Goal: Task Accomplishment & Management: Manage account settings

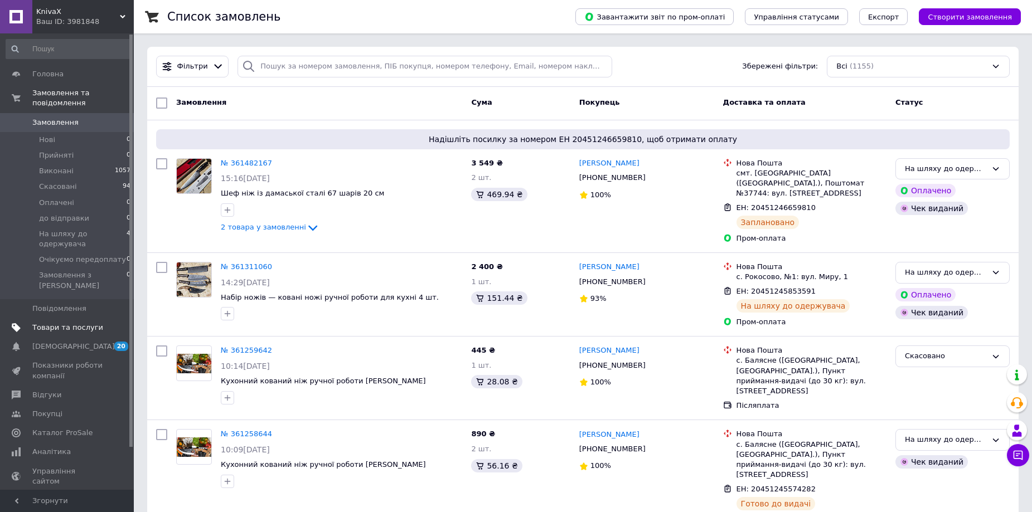
click at [61, 323] on span "Товари та послуги" at bounding box center [67, 328] width 71 height 10
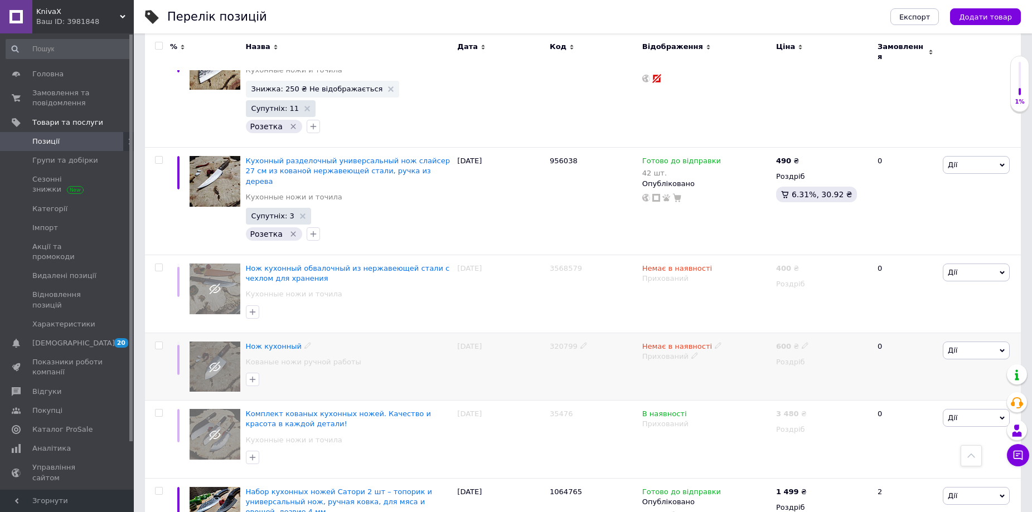
scroll to position [4015, 0]
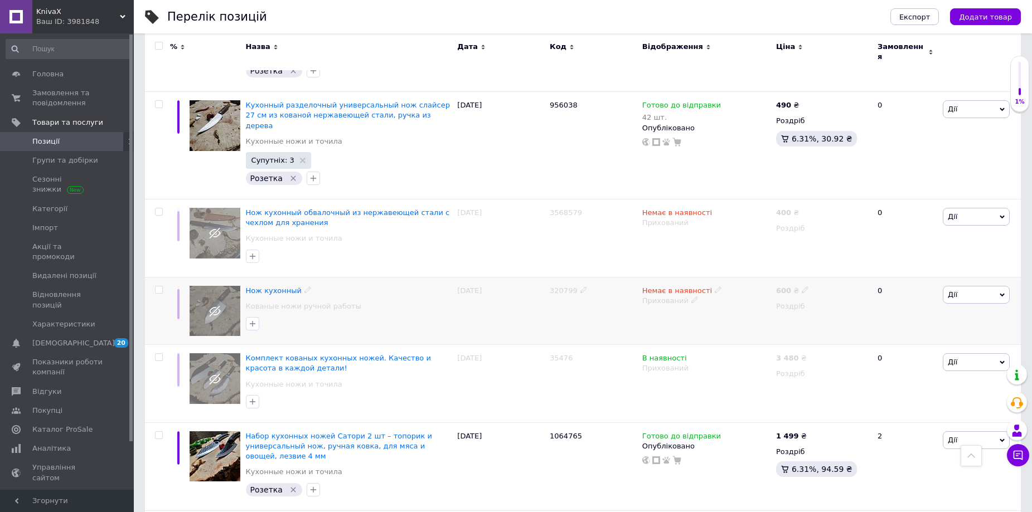
click at [224, 286] on img at bounding box center [215, 311] width 51 height 51
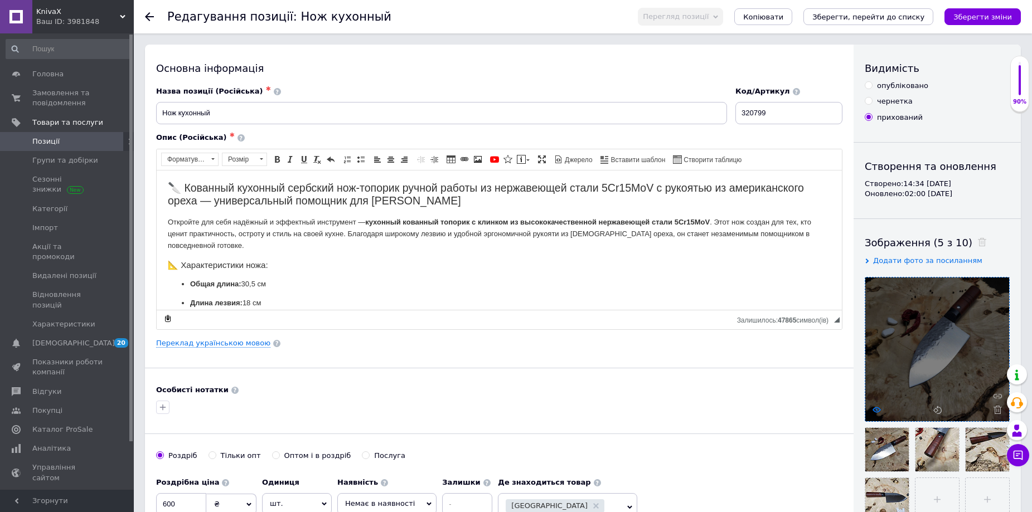
click at [877, 410] on use at bounding box center [877, 410] width 8 height 6
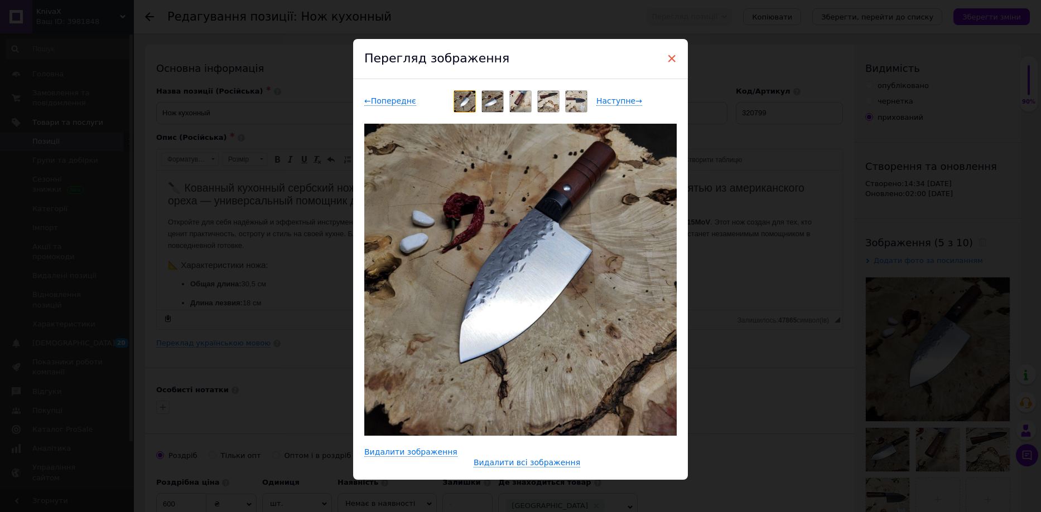
click at [669, 55] on span "×" at bounding box center [671, 58] width 10 height 19
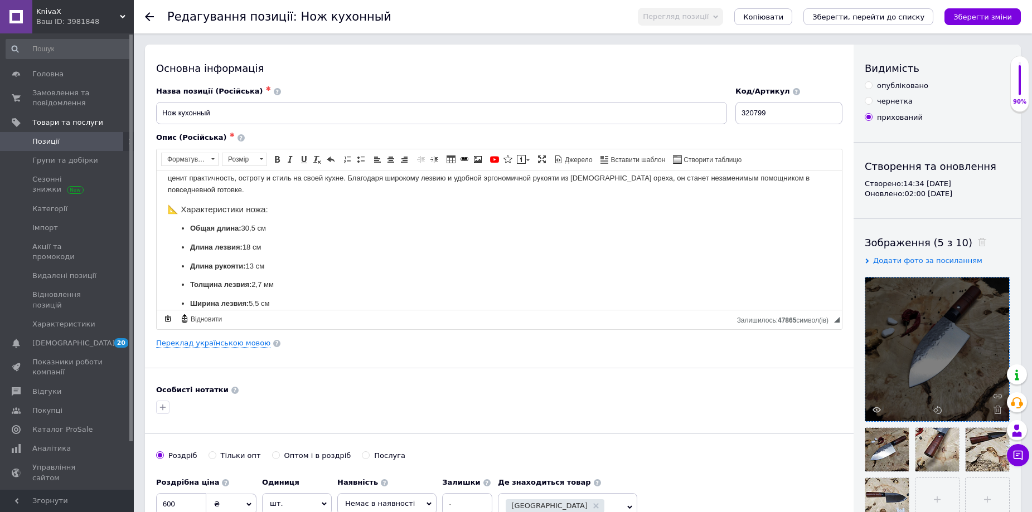
scroll to position [167, 0]
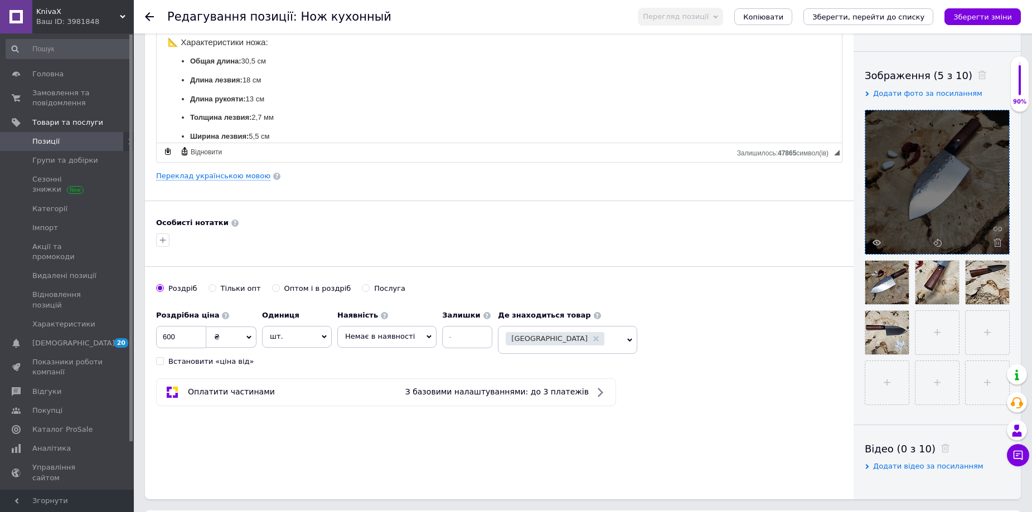
drag, startPoint x: 936, startPoint y: 142, endPoint x: 973, endPoint y: 172, distance: 47.1
click at [973, 172] on div at bounding box center [937, 182] width 144 height 144
click at [878, 248] on div at bounding box center [937, 182] width 144 height 144
click at [878, 240] on icon at bounding box center [877, 243] width 8 height 8
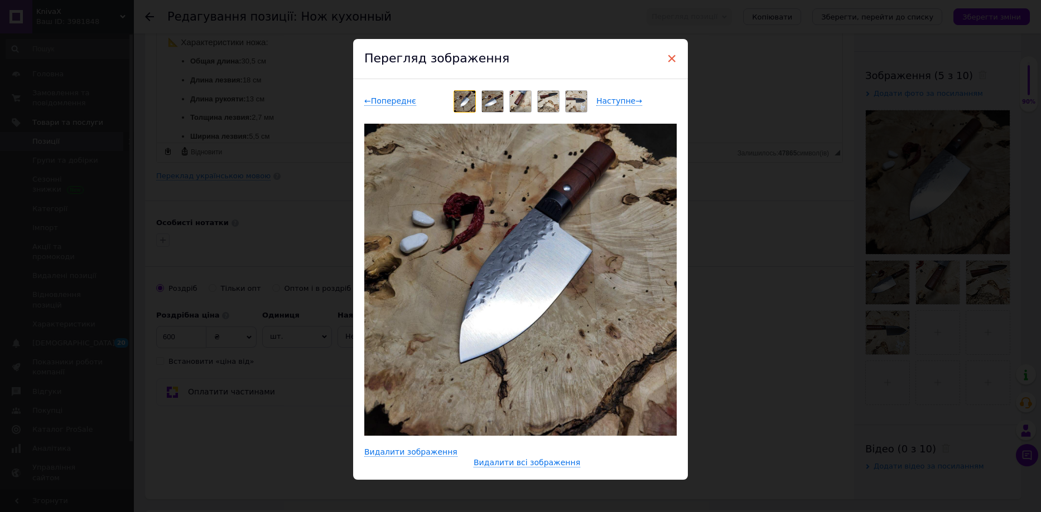
click at [668, 61] on span "×" at bounding box center [671, 58] width 10 height 19
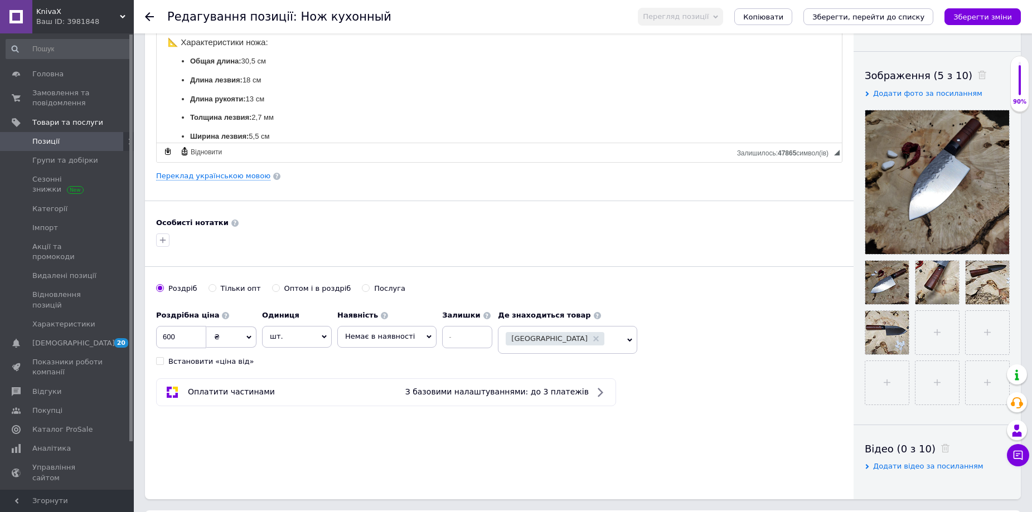
scroll to position [0, 0]
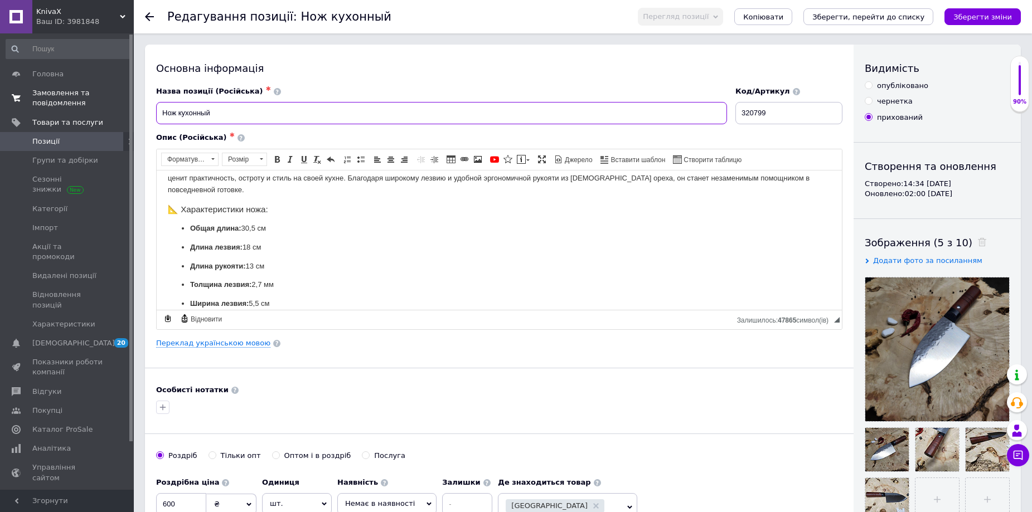
drag, startPoint x: 229, startPoint y: 114, endPoint x: 68, endPoint y: 96, distance: 161.7
paste input "ухонный нож-тесак из нержавеющей стали – кованый универсальный нож с деревянной…"
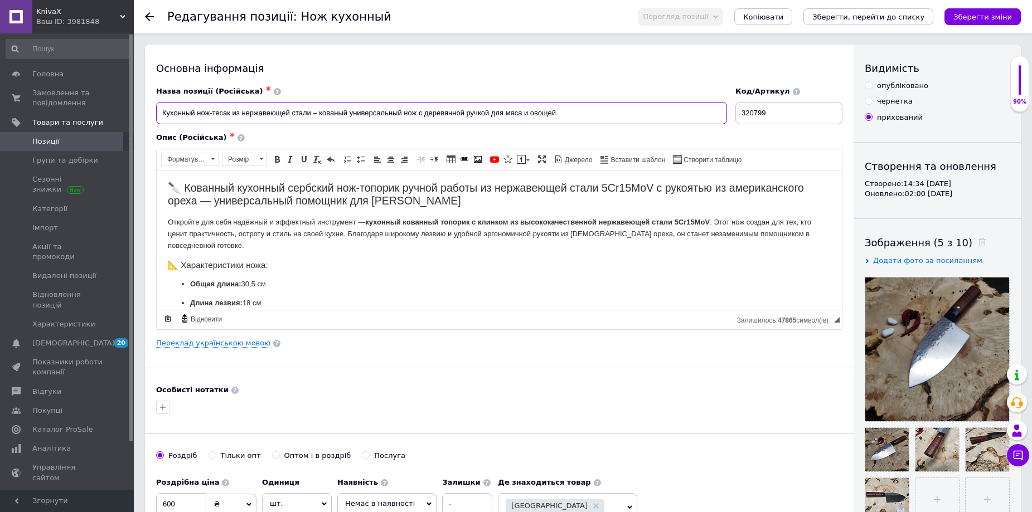
type input "Кухонный нож-тесак из нержавеющей стали – кованый универсальный нож с деревянно…"
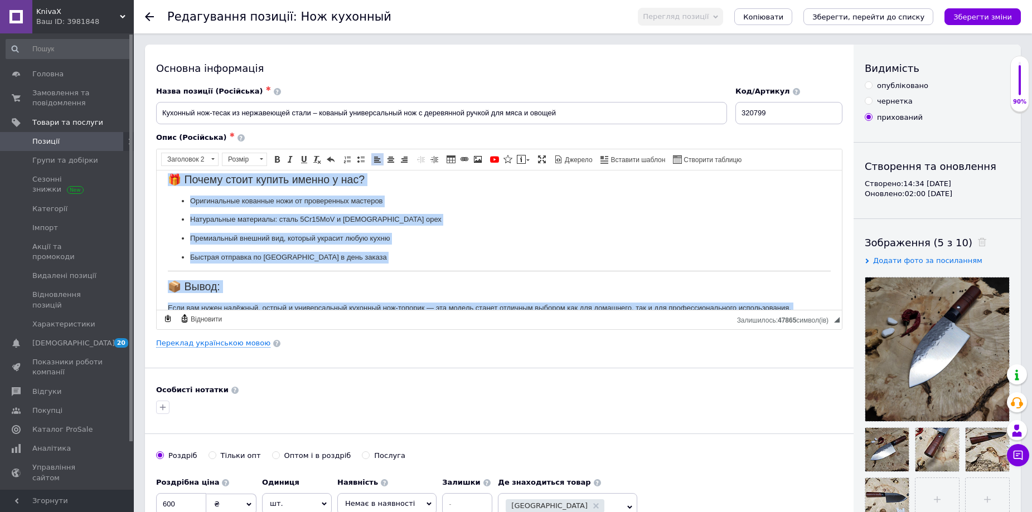
scroll to position [713, 0]
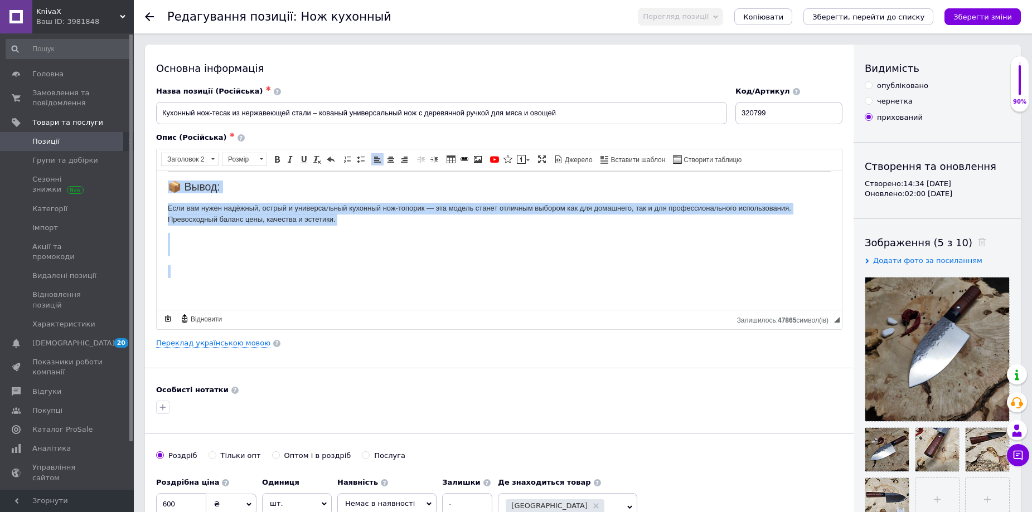
drag, startPoint x: 167, startPoint y: 180, endPoint x: 365, endPoint y: 264, distance: 215.6
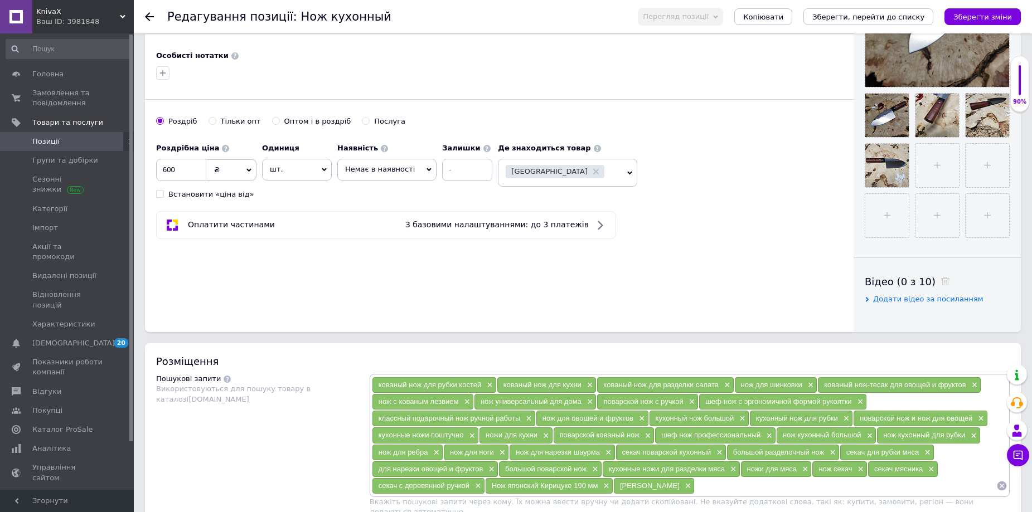
scroll to position [502, 0]
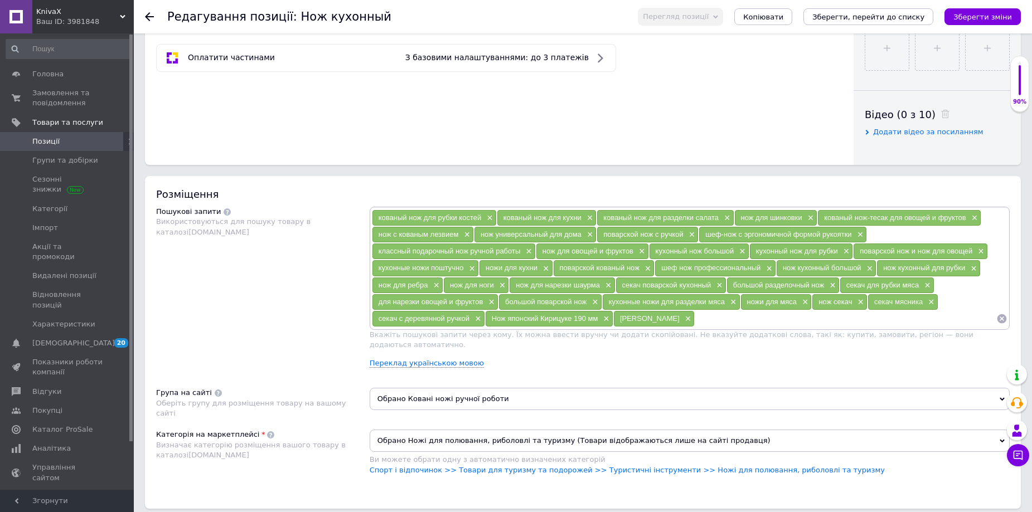
click at [700, 321] on input at bounding box center [846, 319] width 302 height 17
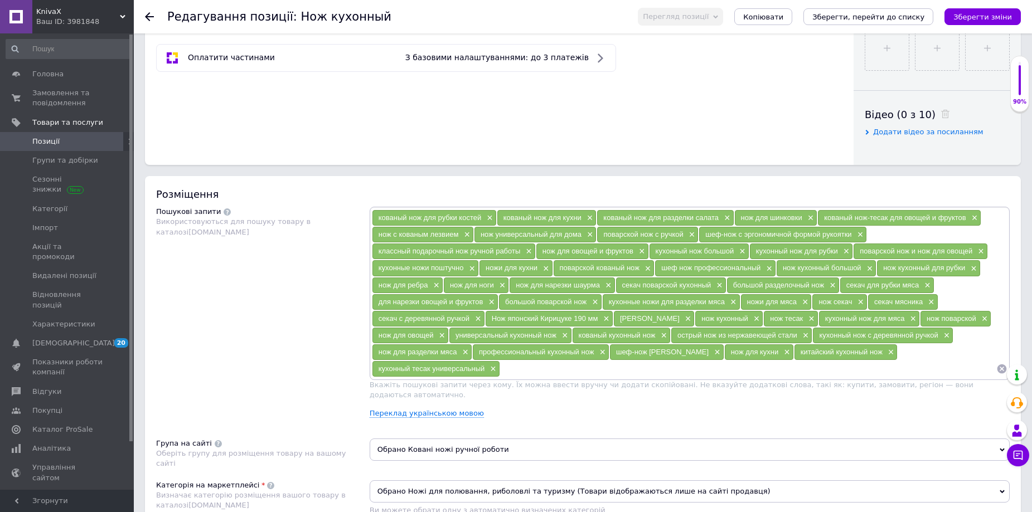
click at [982, 8] on div "Перегляд позиції Зберегти та переглянути на сайті Зберегти та переглянути на ма…" at bounding box center [824, 17] width 394 height 18
click at [984, 17] on icon "Зберегти зміни" at bounding box center [983, 17] width 59 height 8
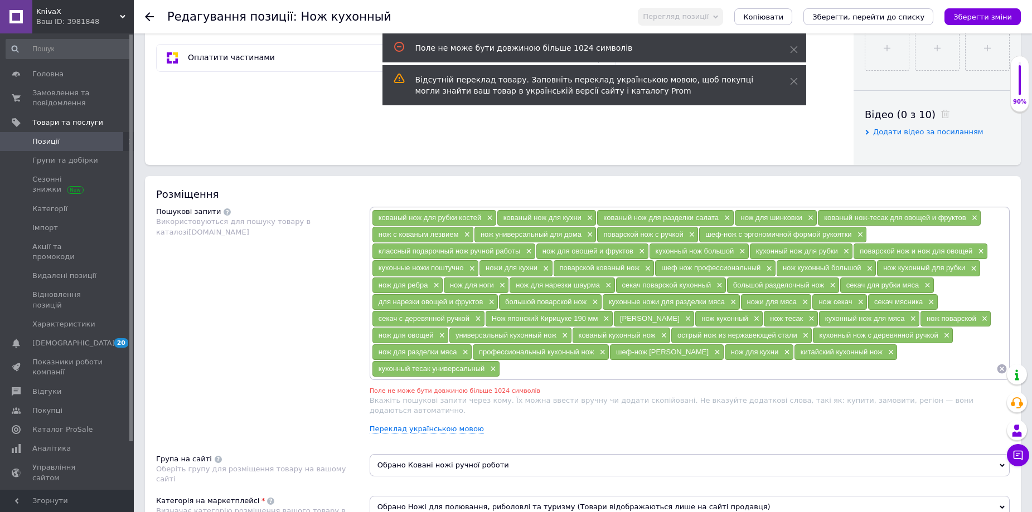
scroll to position [637, 0]
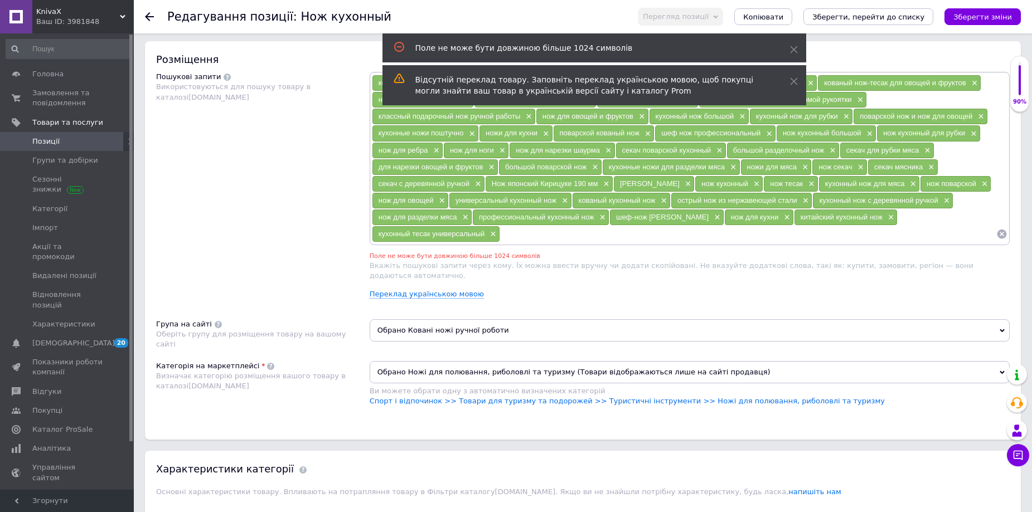
click at [392, 361] on span "Обрано Ножі для полювання, риболовлі та туризму (Товари відображаються лише на …" at bounding box center [690, 372] width 640 height 22
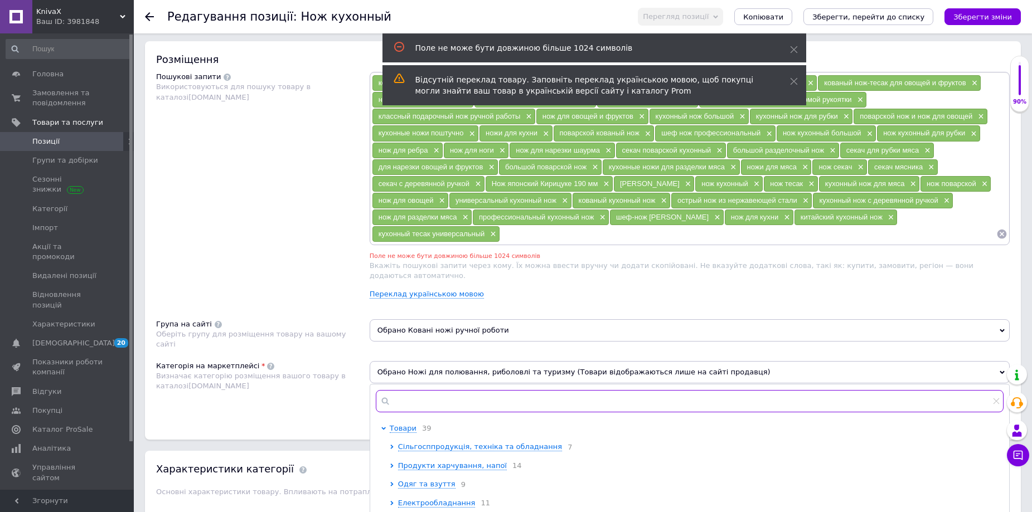
click at [403, 390] on input "text" at bounding box center [690, 401] width 628 height 22
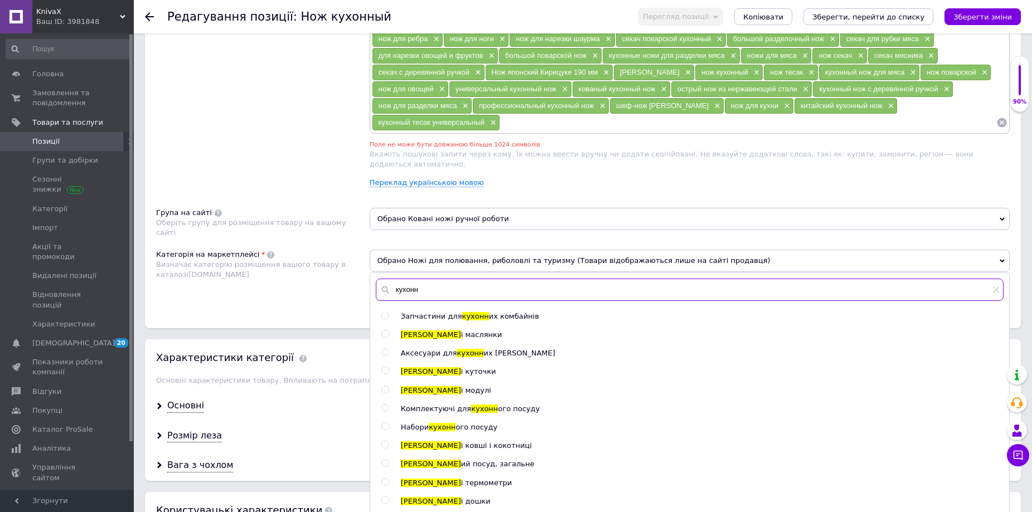
scroll to position [223, 0]
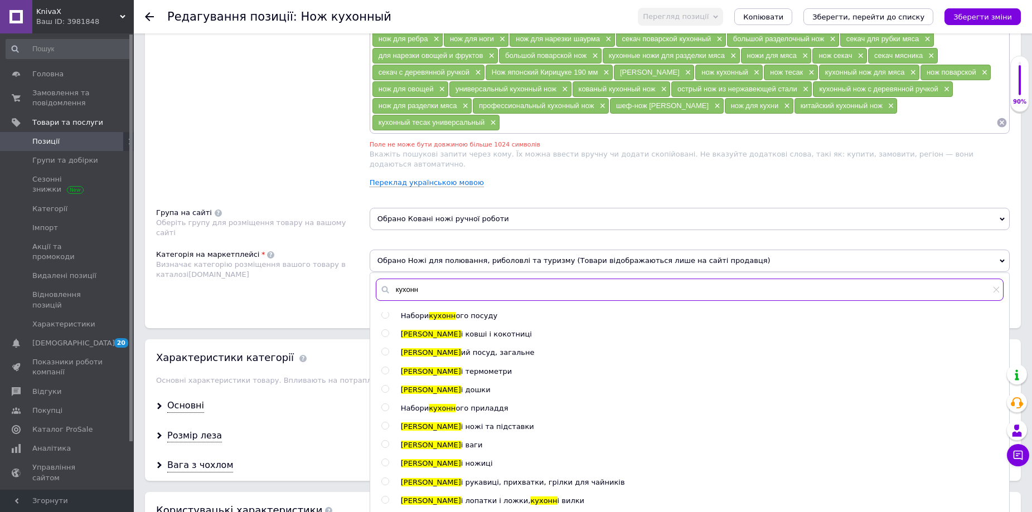
type input "кухонн"
click at [385, 423] on input "radio" at bounding box center [384, 426] width 7 height 7
radio input "true"
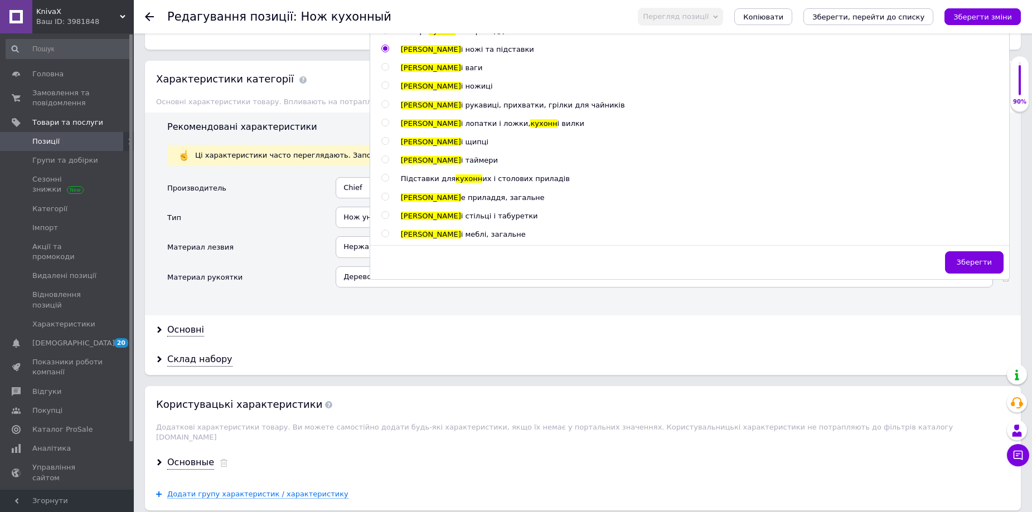
scroll to position [1083, 0]
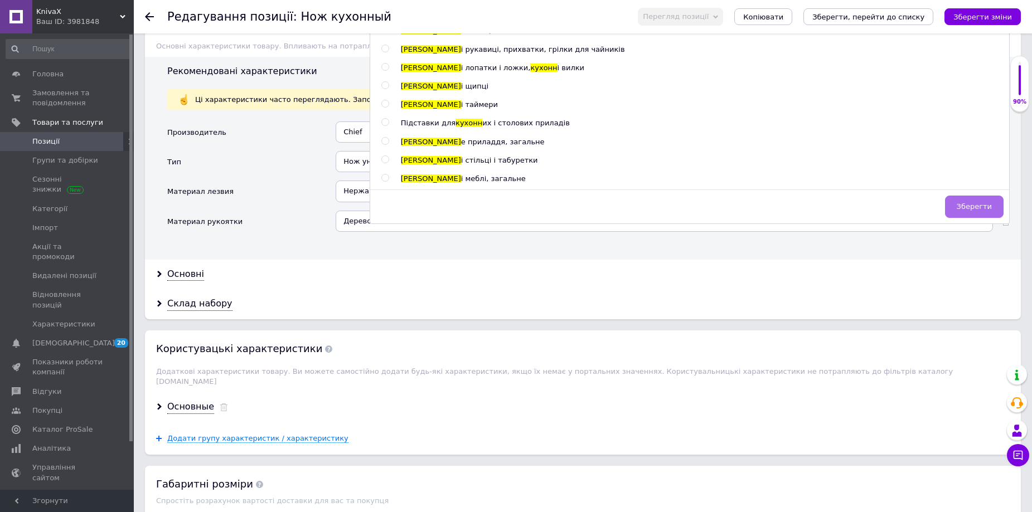
click at [977, 202] on span "Зберегти" at bounding box center [974, 206] width 35 height 8
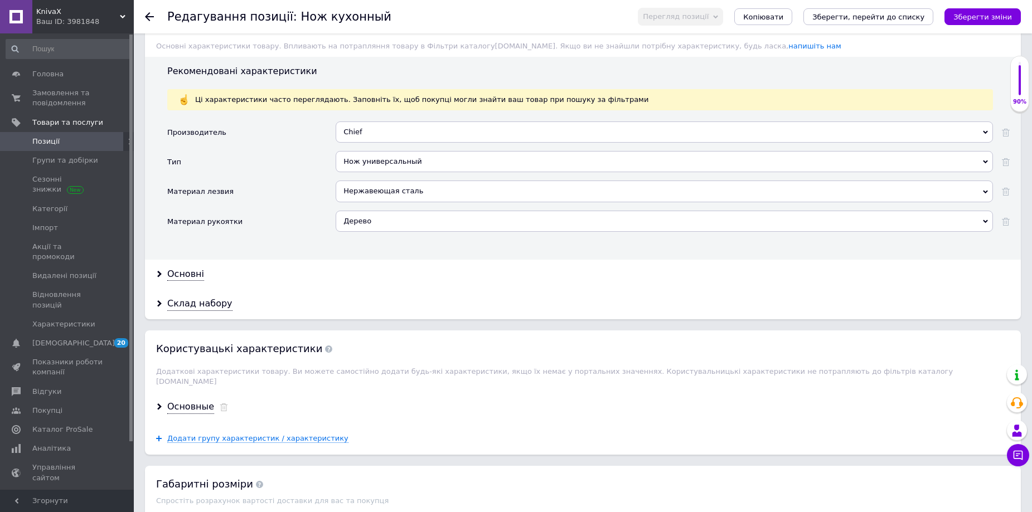
scroll to position [916, 0]
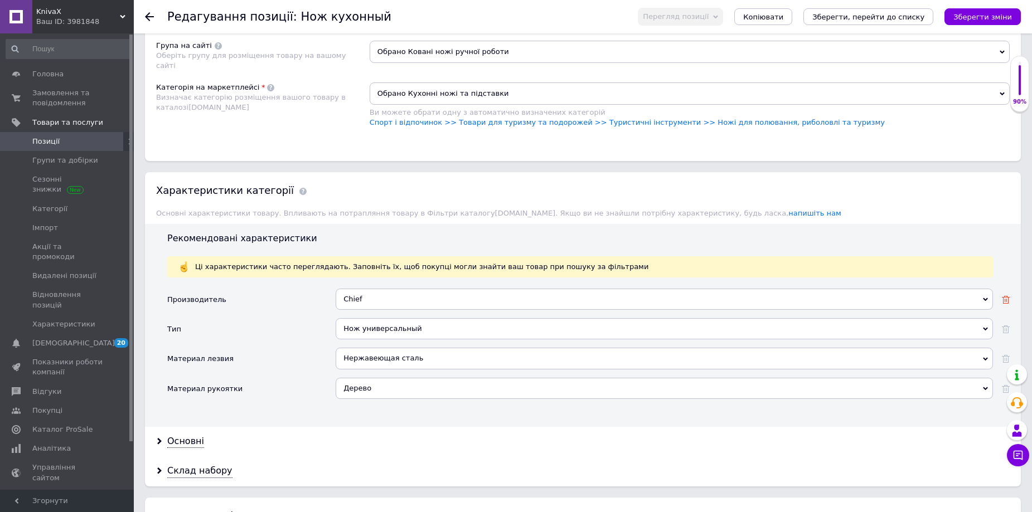
click at [1008, 296] on icon at bounding box center [1006, 300] width 8 height 8
click at [190, 436] on div "Основні" at bounding box center [185, 442] width 37 height 13
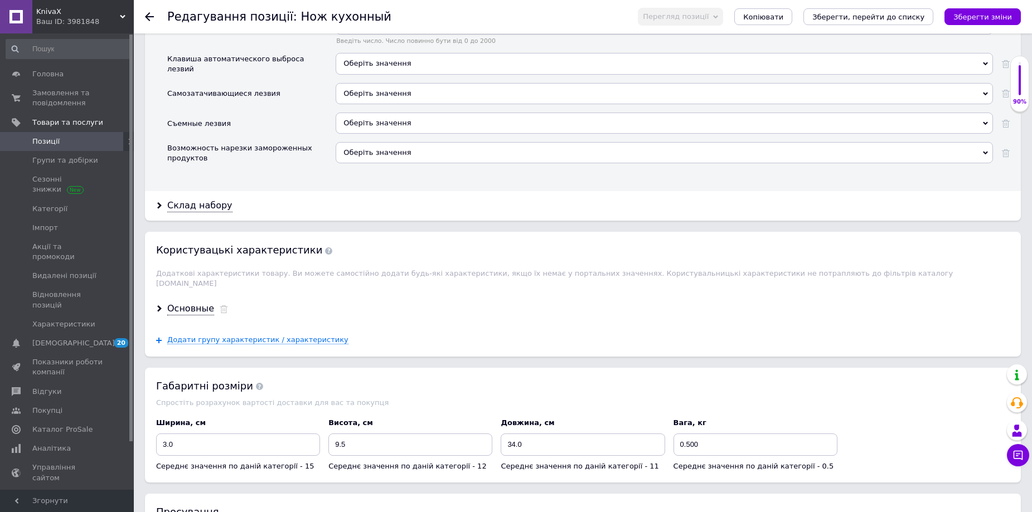
scroll to position [1975, 0]
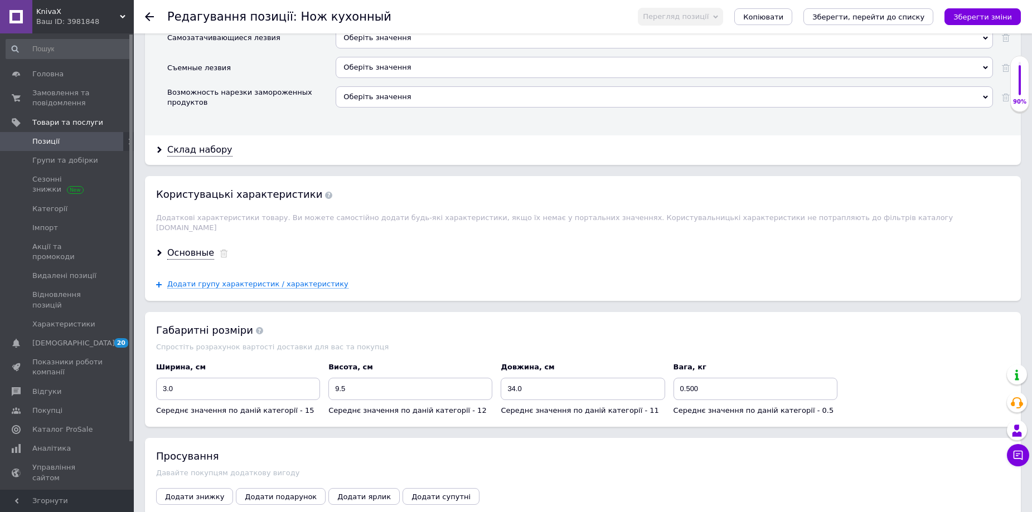
click at [185, 239] on div "Основные" at bounding box center [583, 254] width 876 height 30
drag, startPoint x: 185, startPoint y: 226, endPoint x: 183, endPoint y: 232, distance: 5.7
click at [183, 239] on div "Основные" at bounding box center [583, 254] width 876 height 30
click at [183, 247] on div "Основные" at bounding box center [190, 253] width 47 height 13
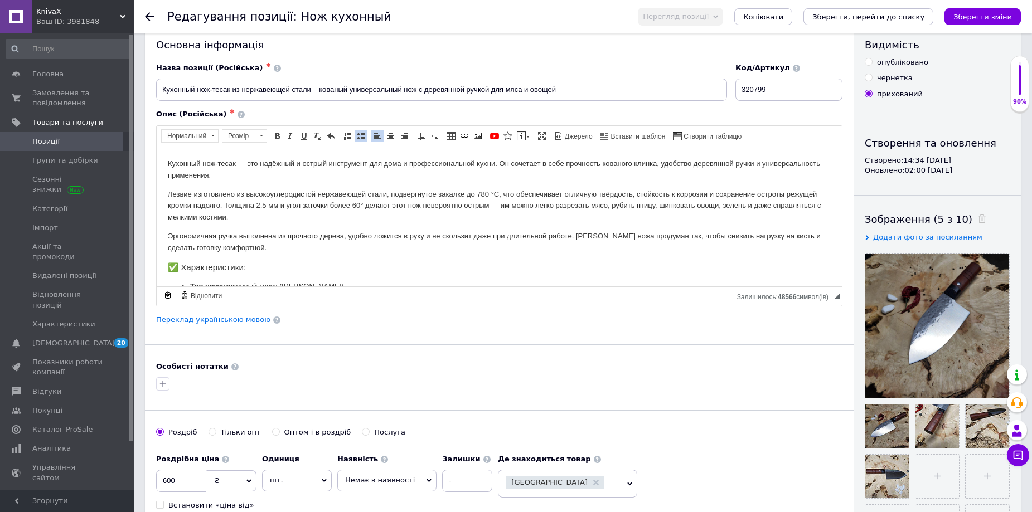
scroll to position [0, 0]
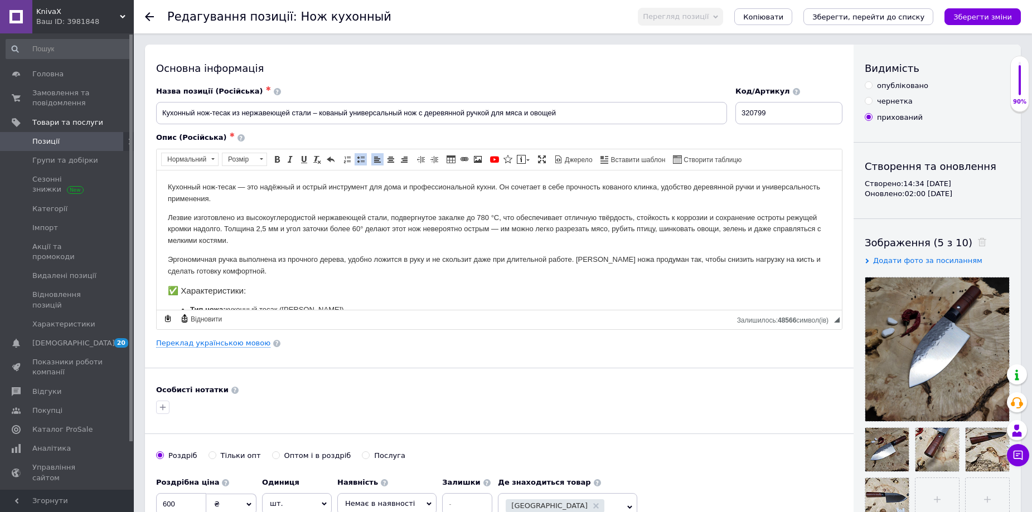
click at [223, 197] on p "Кухонный нож-тесак — это надёжный и острый инструмент для дома и профессиональн…" at bounding box center [499, 192] width 663 height 23
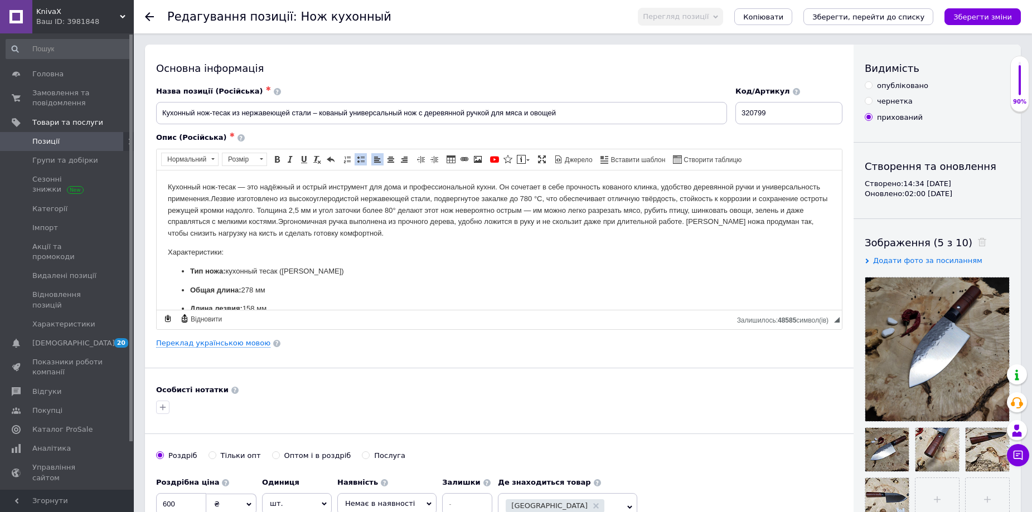
click at [414, 206] on p "Кухонный нож-тесак — это надёжный и острый инструмент для дома и профессиональн…" at bounding box center [499, 210] width 663 height 58
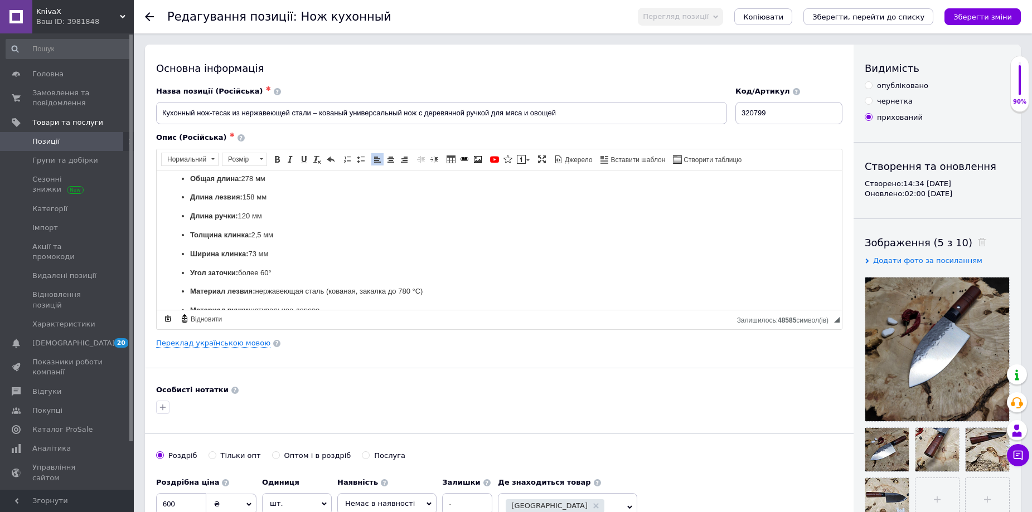
scroll to position [167, 0]
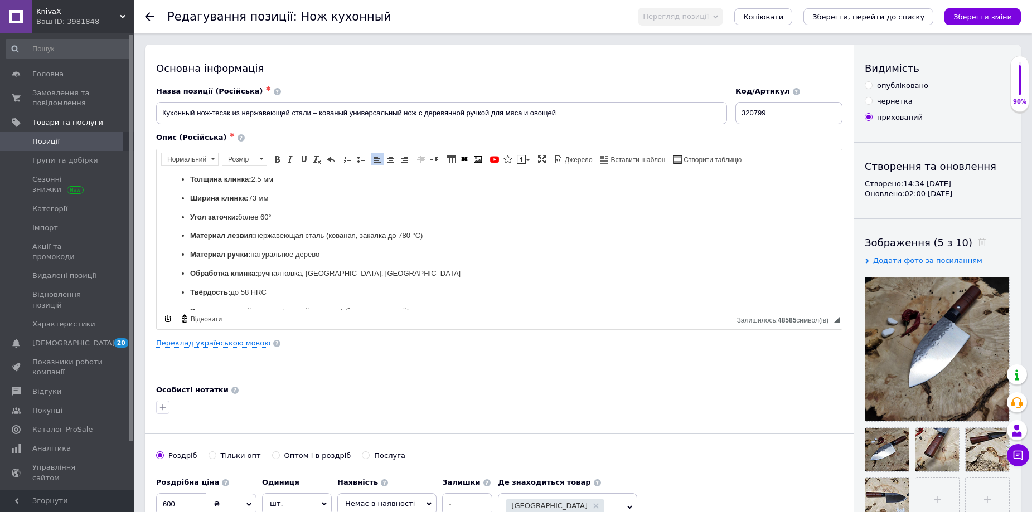
drag, startPoint x: 331, startPoint y: 233, endPoint x: 453, endPoint y: 240, distance: 122.3
click at [447, 240] on p "Материал лезвия: нержавеющая сталь (кованая, закалка до 780 °C)" at bounding box center [499, 236] width 618 height 12
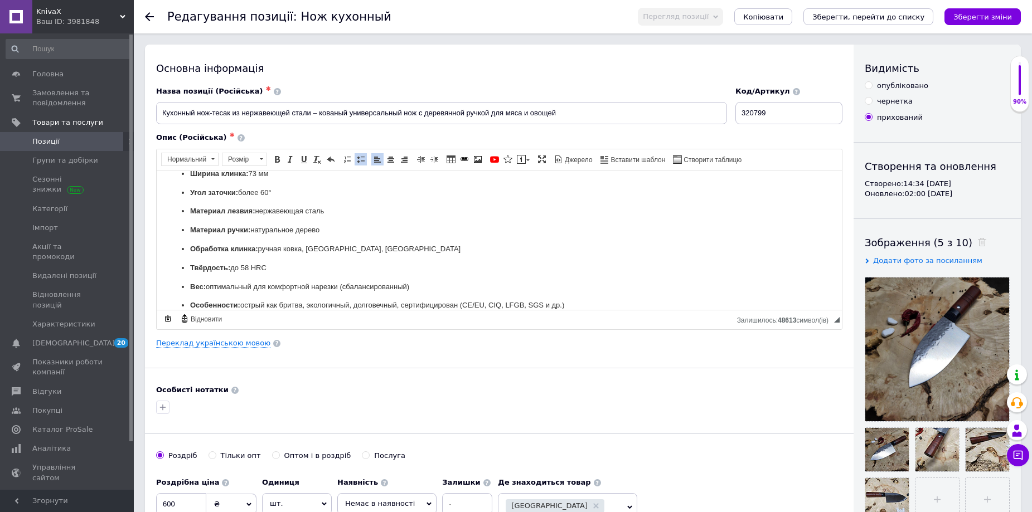
scroll to position [0, 0]
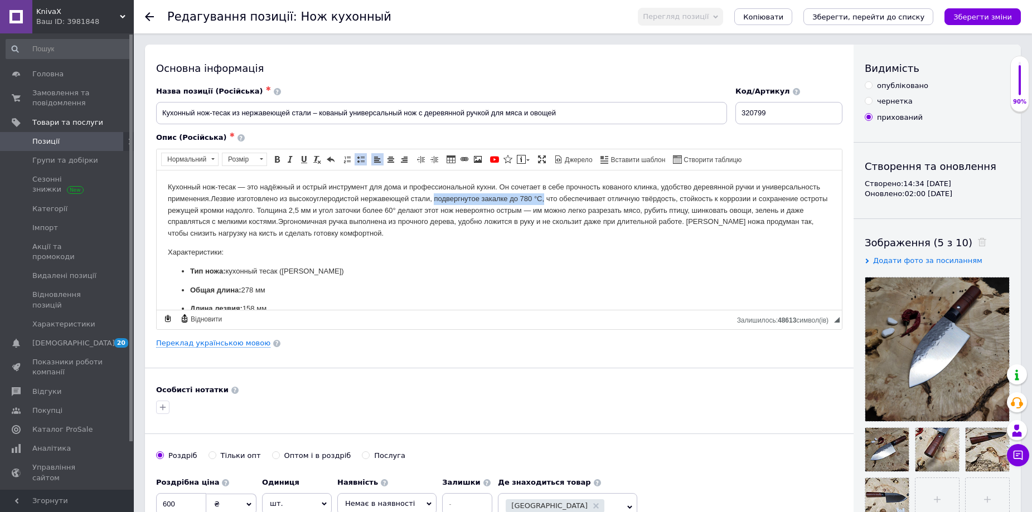
drag, startPoint x: 436, startPoint y: 196, endPoint x: 547, endPoint y: 200, distance: 110.5
click at [547, 200] on p "Кухонный нож-тесак — это надёжный и острый инструмент для дома и профессиональн…" at bounding box center [499, 210] width 663 height 58
click at [977, 14] on icon "Зберегти зміни" at bounding box center [983, 17] width 59 height 8
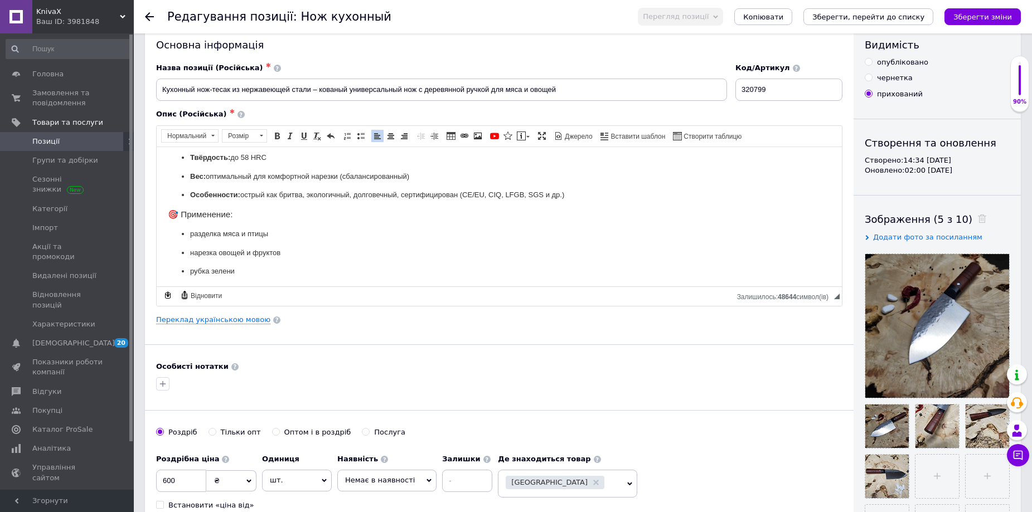
scroll to position [223, 0]
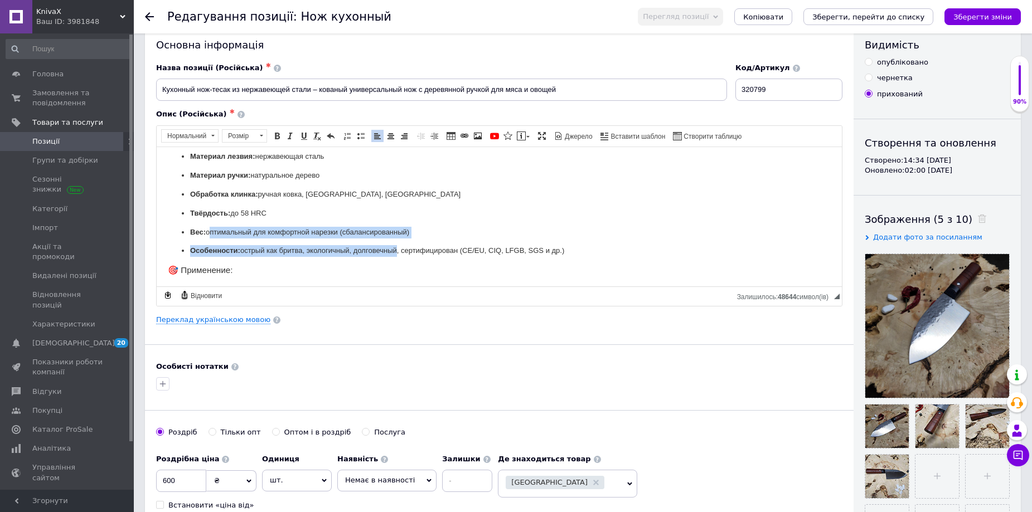
drag, startPoint x: 207, startPoint y: 229, endPoint x: 395, endPoint y: 246, distance: 188.7
click at [395, 246] on ul "Тип ножа: кухонный тесак ([PERSON_NAME]) Общая длина: 278 мм Длина лезвия: 158 …" at bounding box center [499, 138] width 663 height 238
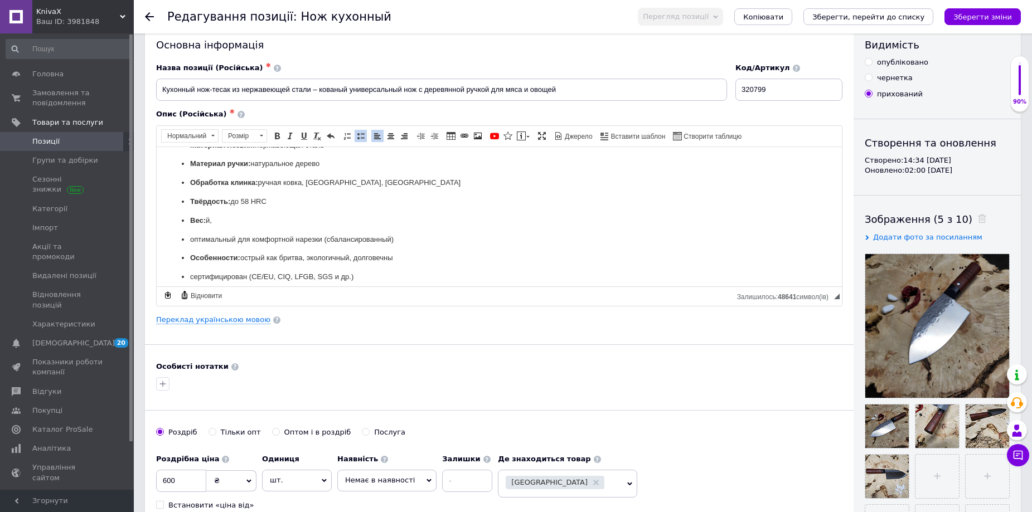
drag, startPoint x: 206, startPoint y: 233, endPoint x: 365, endPoint y: 265, distance: 162.2
click at [216, 226] on p "Вес: й," at bounding box center [499, 221] width 618 height 12
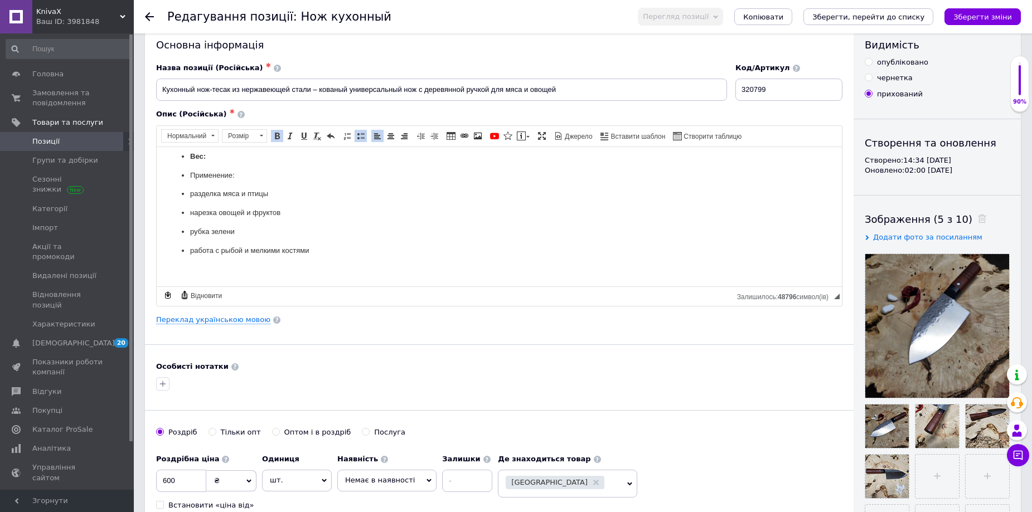
scroll to position [135, 0]
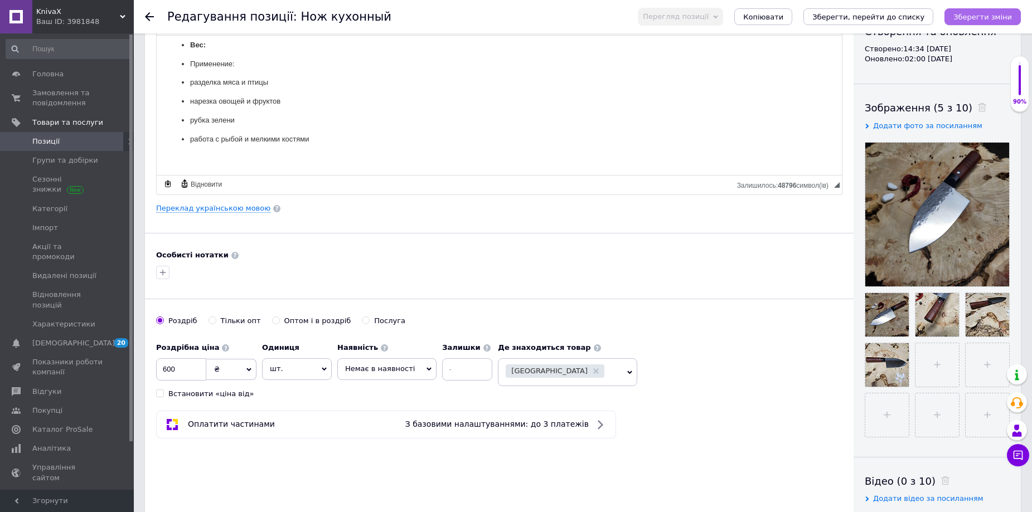
drag, startPoint x: 992, startPoint y: 18, endPoint x: 559, endPoint y: 86, distance: 438.0
click at [992, 18] on icon "Зберегти зміни" at bounding box center [983, 17] width 59 height 8
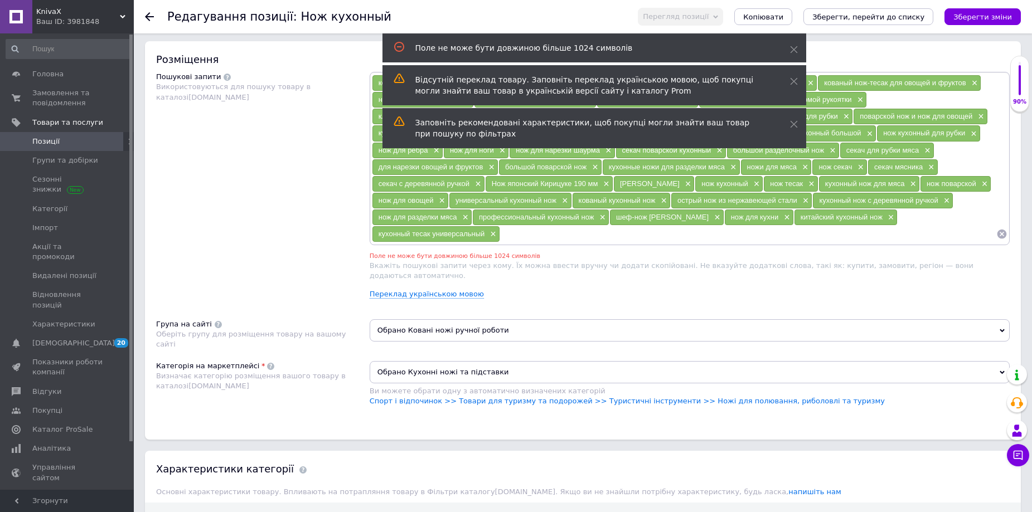
scroll to position [525, 0]
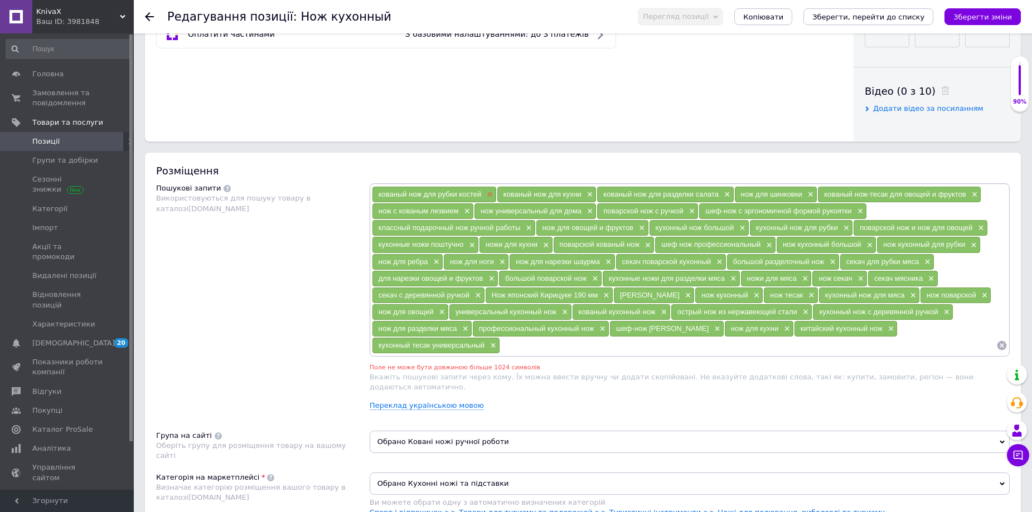
click at [490, 192] on span "×" at bounding box center [488, 194] width 9 height 9
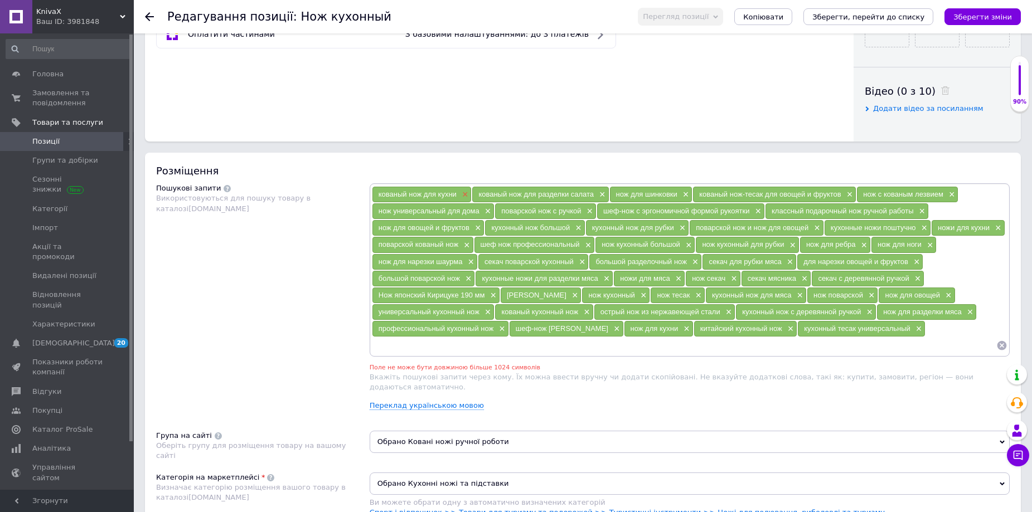
click at [464, 193] on span "×" at bounding box center [464, 194] width 9 height 9
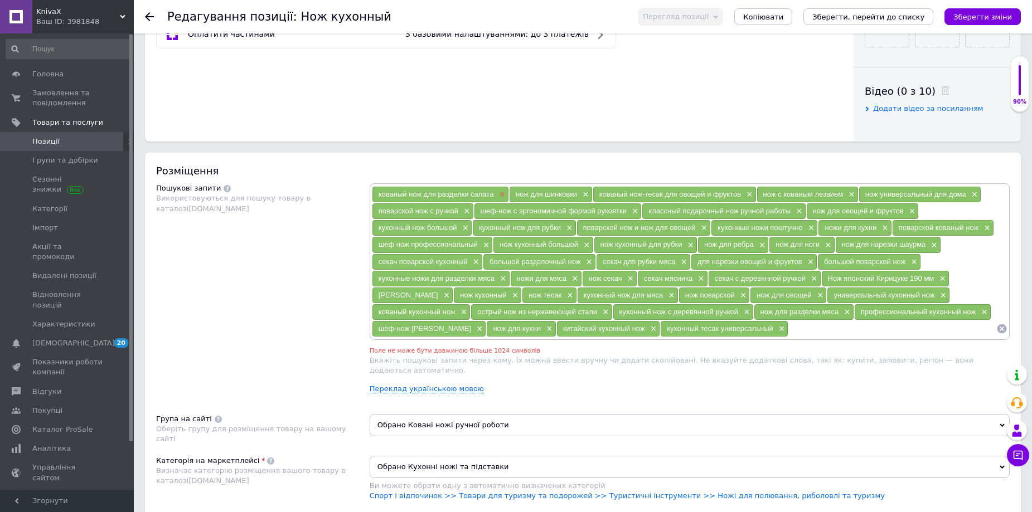
click at [502, 191] on span "×" at bounding box center [500, 194] width 9 height 9
click at [532, 208] on span "×" at bounding box center [532, 211] width 9 height 9
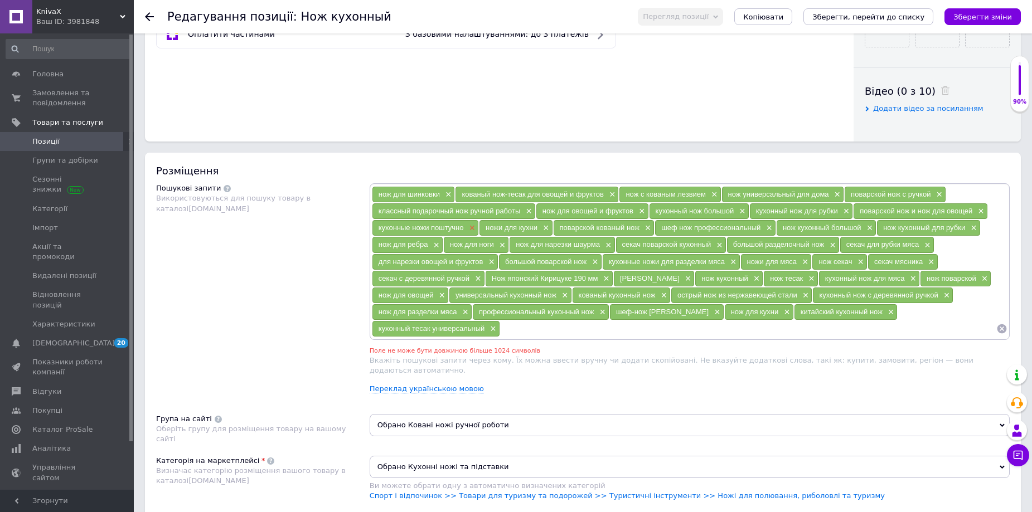
click at [472, 224] on span "×" at bounding box center [471, 228] width 9 height 9
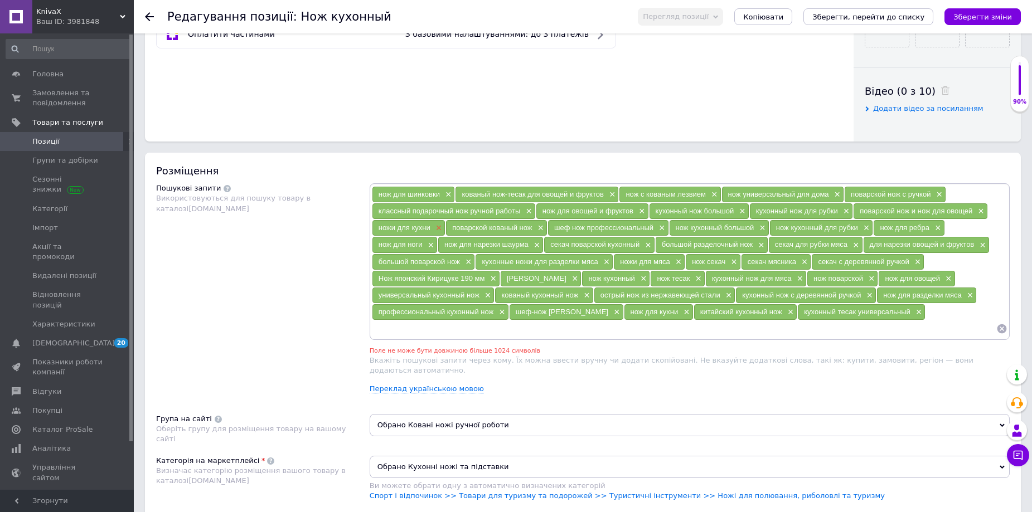
click at [440, 227] on span "×" at bounding box center [437, 228] width 9 height 9
click at [491, 275] on span "×" at bounding box center [491, 278] width 9 height 9
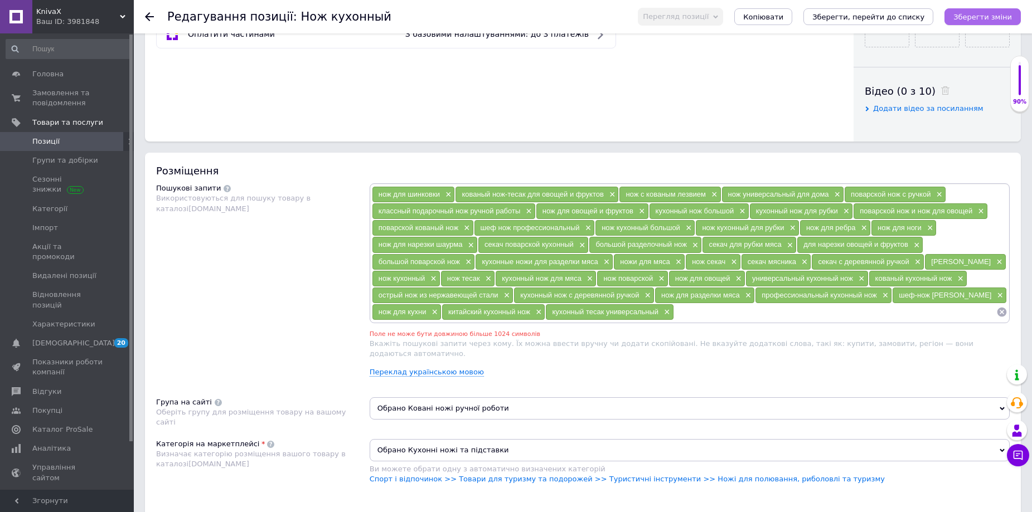
click at [978, 13] on icon "Зберегти зміни" at bounding box center [983, 17] width 59 height 8
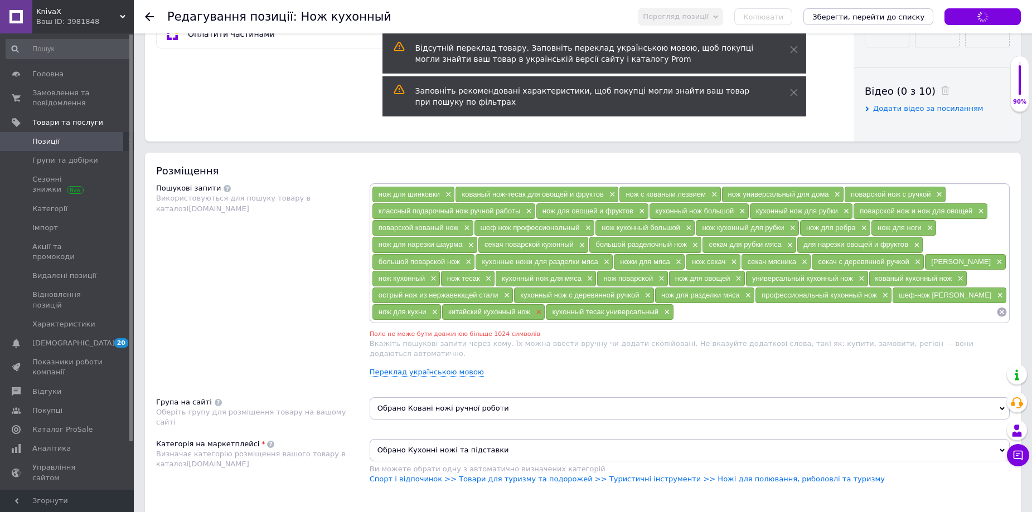
click at [539, 311] on span "×" at bounding box center [537, 312] width 9 height 9
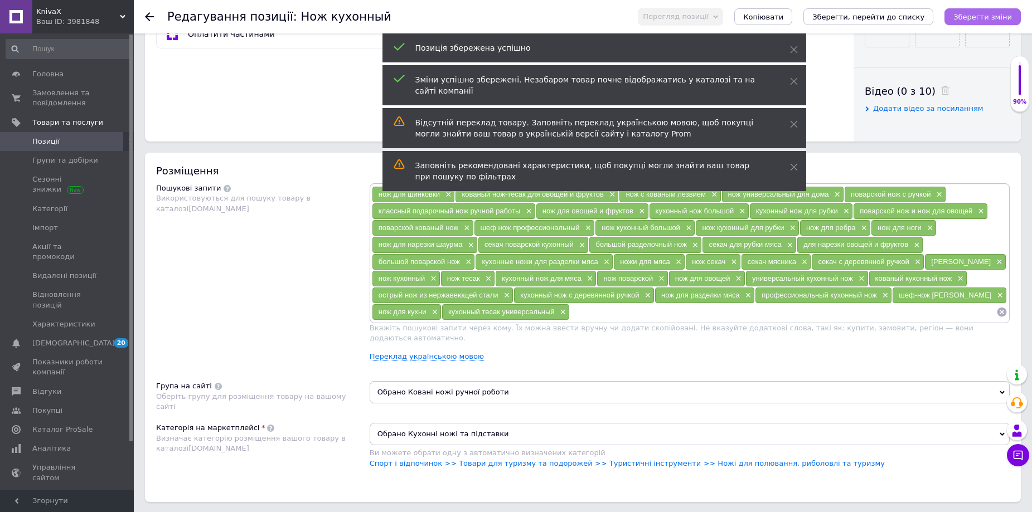
click at [998, 16] on icon "Зберегти зміни" at bounding box center [983, 17] width 59 height 8
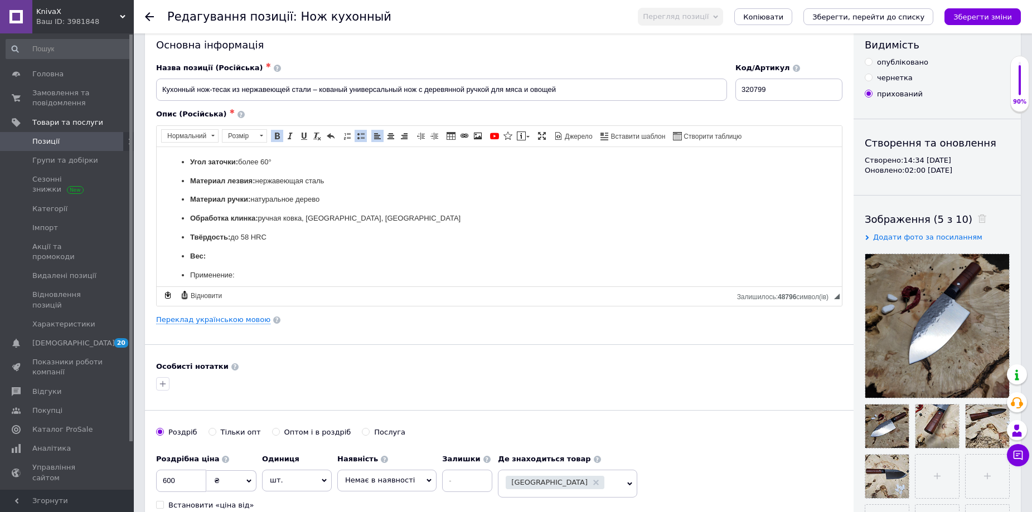
scroll to position [243, 0]
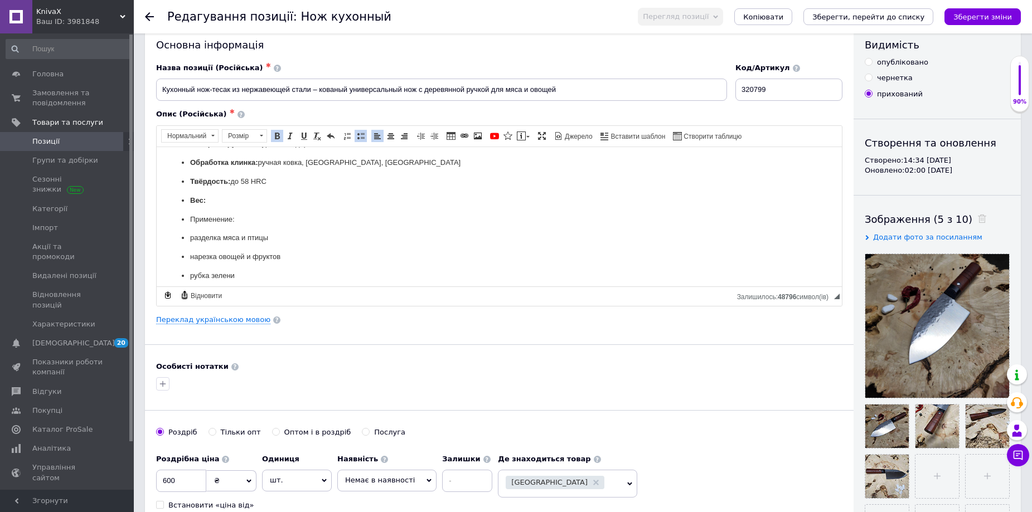
click at [216, 206] on p "Вес:" at bounding box center [499, 201] width 618 height 12
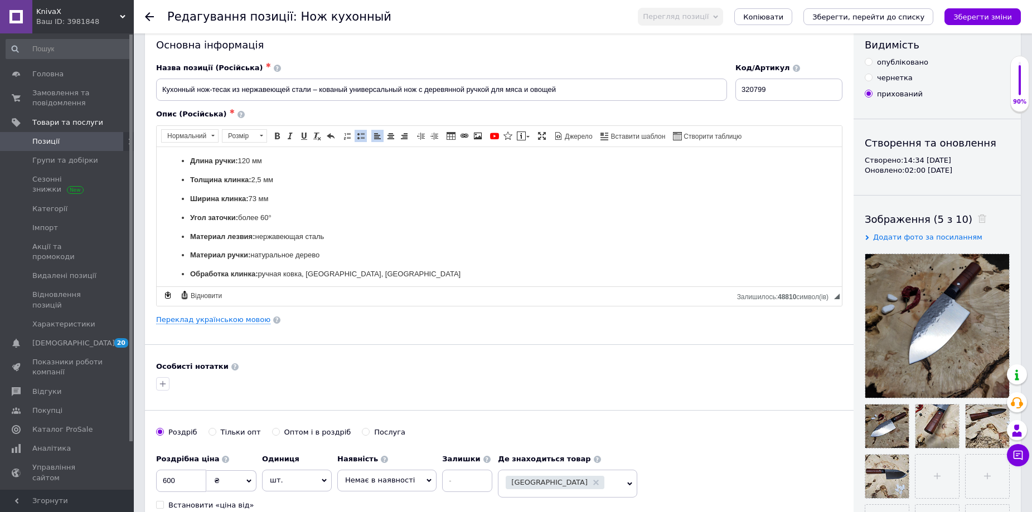
scroll to position [0, 0]
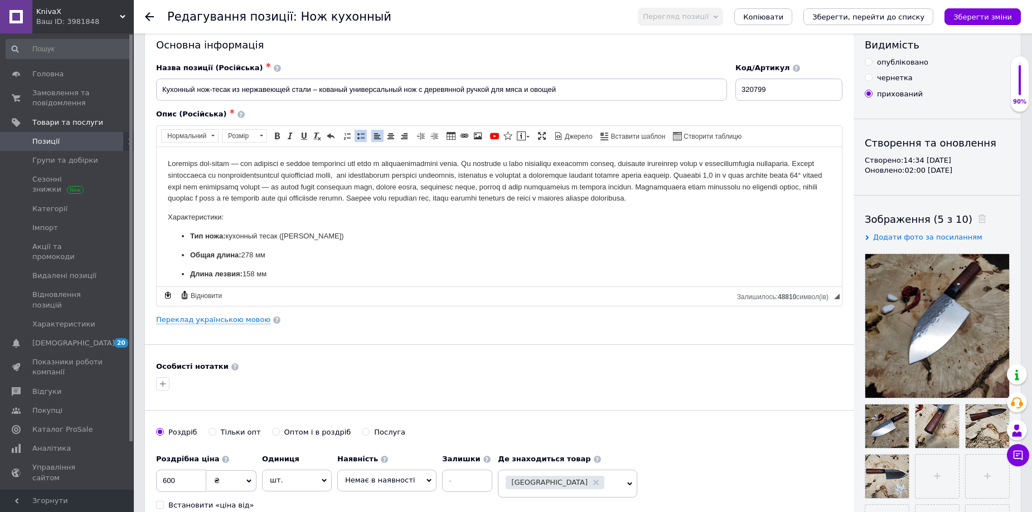
click at [188, 245] on ul "Тип ножа: кухонный тесак ([PERSON_NAME]) Общая длина: 278 мм Длина лезвия: 158 …" at bounding box center [499, 377] width 663 height 294
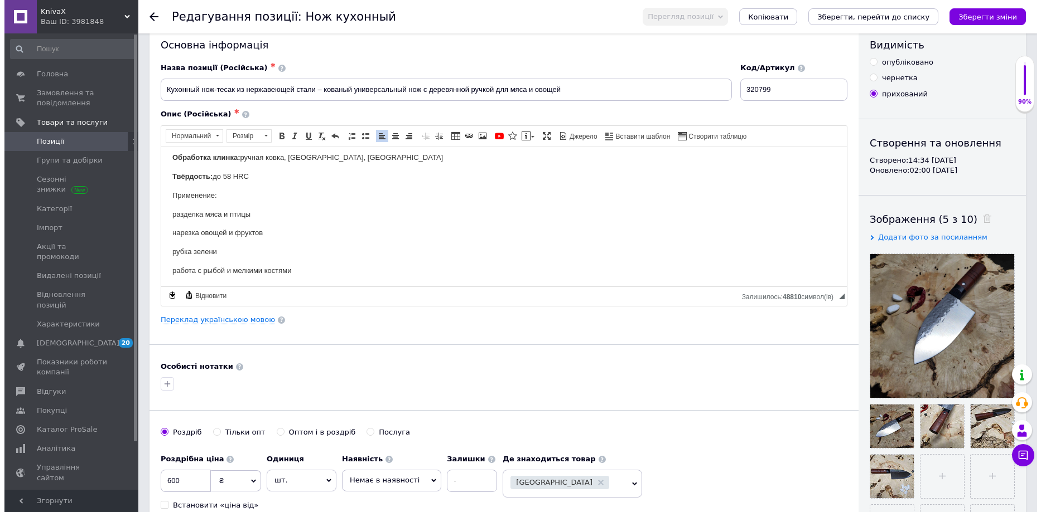
scroll to position [267, 0]
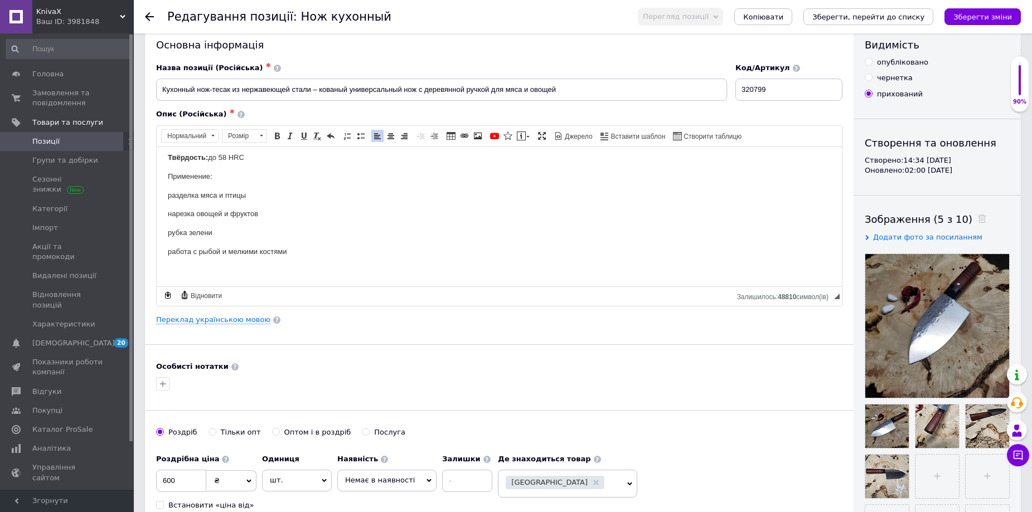
click at [999, 10] on button "Зберегти зміни" at bounding box center [983, 16] width 76 height 17
click at [220, 328] on div "Основна інформація Назва позиції (Російська) ✱ Кухонный нож-тесак из нержавеюще…" at bounding box center [499, 332] width 709 height 622
click at [219, 317] on link "Переклад українською мовою" at bounding box center [213, 320] width 114 height 9
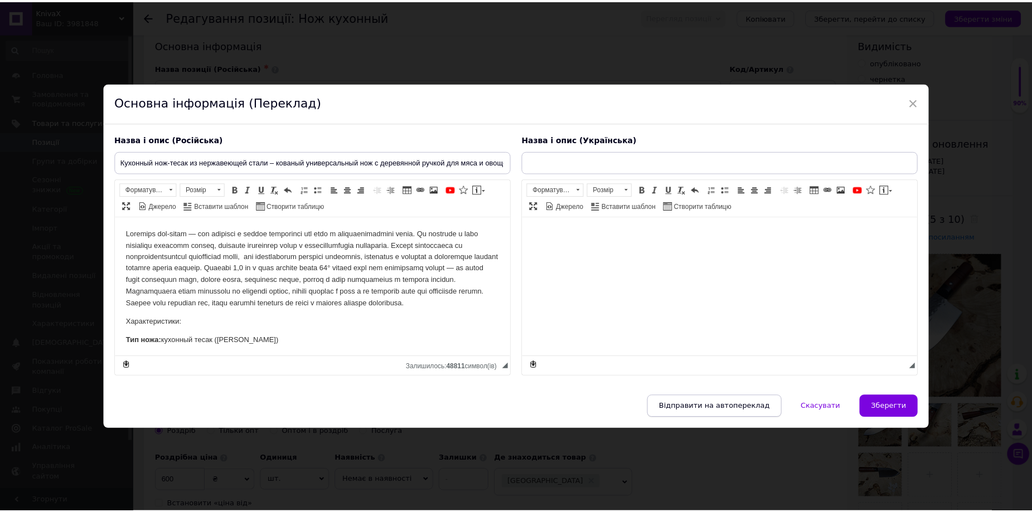
scroll to position [0, 0]
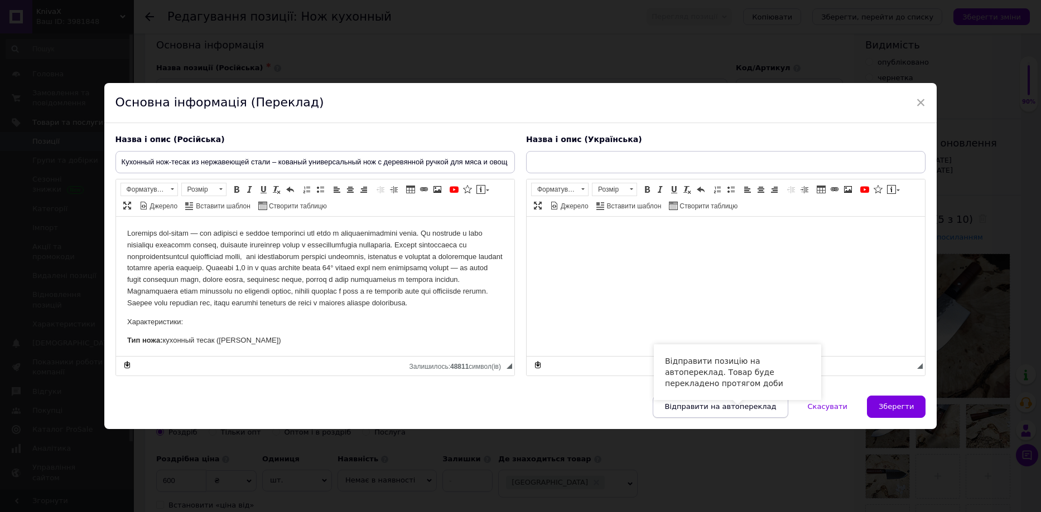
click at [731, 411] on span "Відправити на автопереклад" at bounding box center [720, 407] width 112 height 8
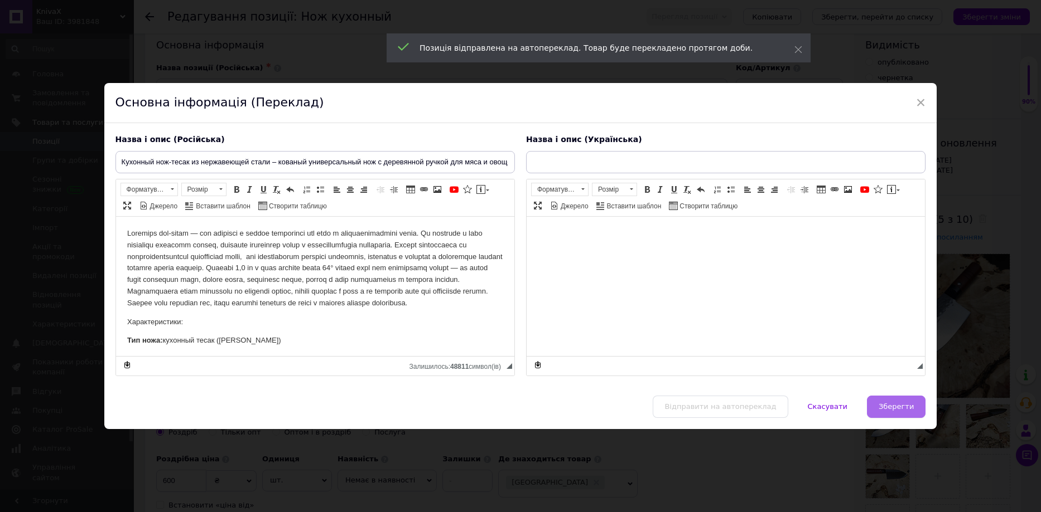
click at [901, 410] on span "Зберегти" at bounding box center [895, 407] width 35 height 8
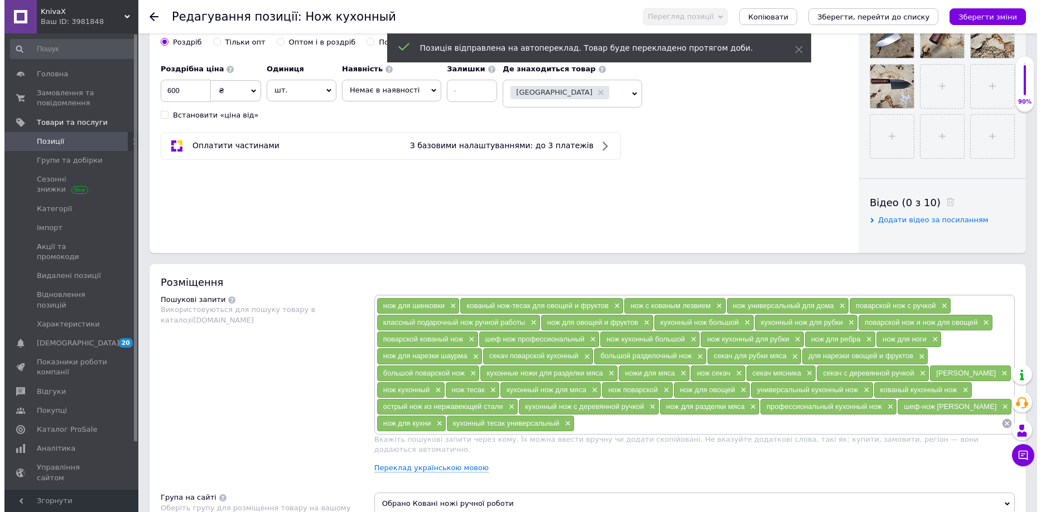
scroll to position [525, 0]
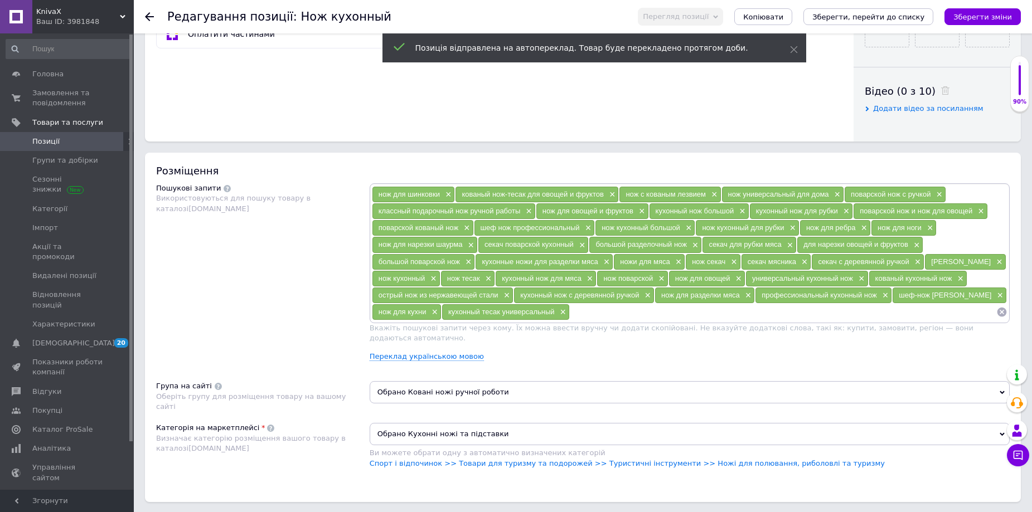
drag, startPoint x: 589, startPoint y: 316, endPoint x: 352, endPoint y: 182, distance: 271.7
click at [352, 182] on div "Розміщення Пошукові запити Використовуються для пошуку товару в каталозі [DOMAI…" at bounding box center [583, 328] width 876 height 350
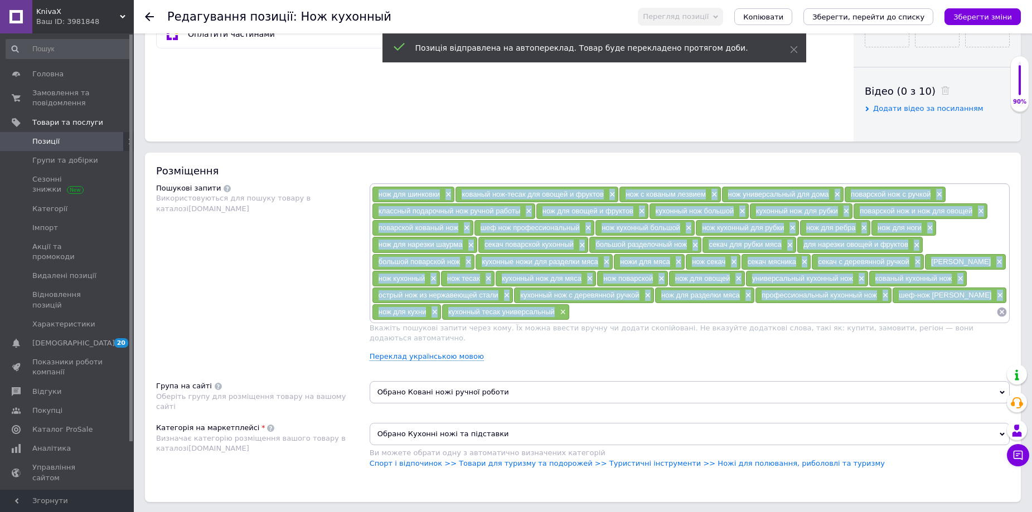
drag, startPoint x: 557, startPoint y: 310, endPoint x: 373, endPoint y: 187, distance: 220.9
click at [373, 187] on div "нож для шинковки × кованый нож-тесак для овощей и фруктов × нож с кованым лезви…" at bounding box center [690, 253] width 636 height 134
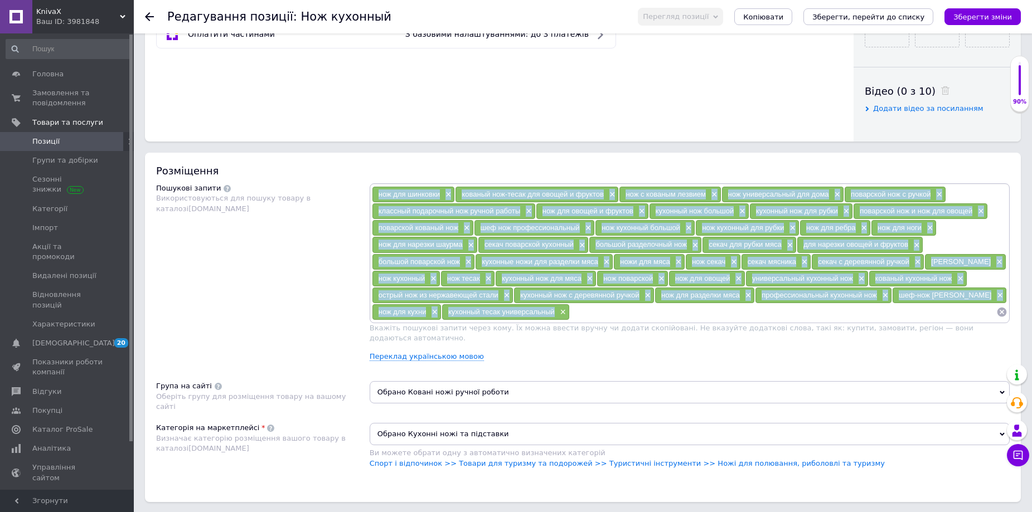
copy div "lor ips dolorsit × ametcon adi-elits doe tempor i utlabor × etd m aliquae admin…"
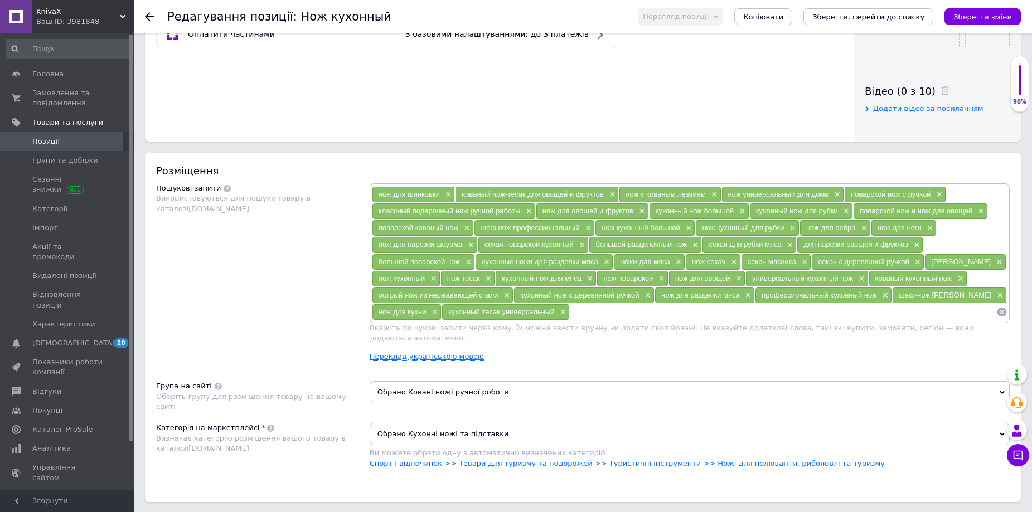
click at [444, 352] on link "Переклад українською мовою" at bounding box center [427, 356] width 114 height 9
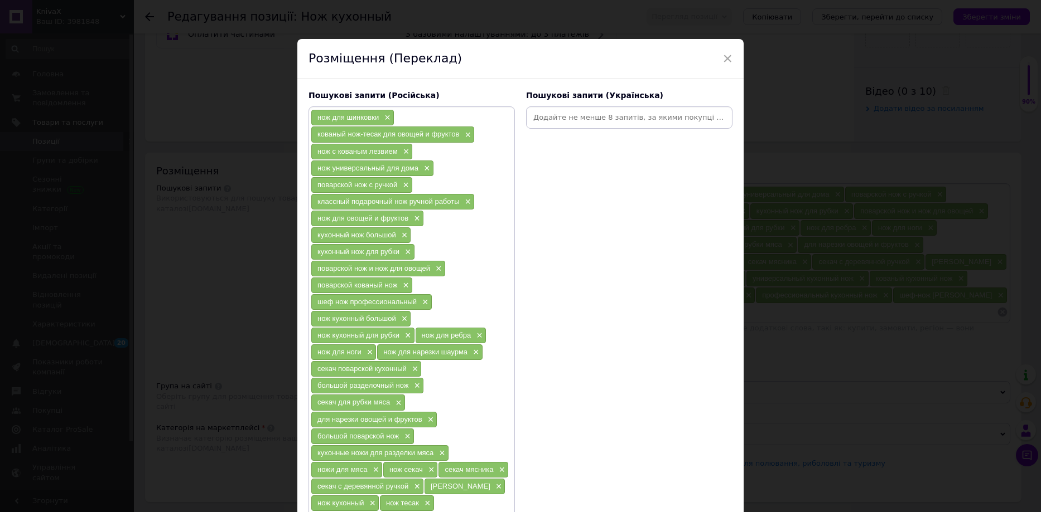
click at [555, 121] on input at bounding box center [629, 117] width 202 height 17
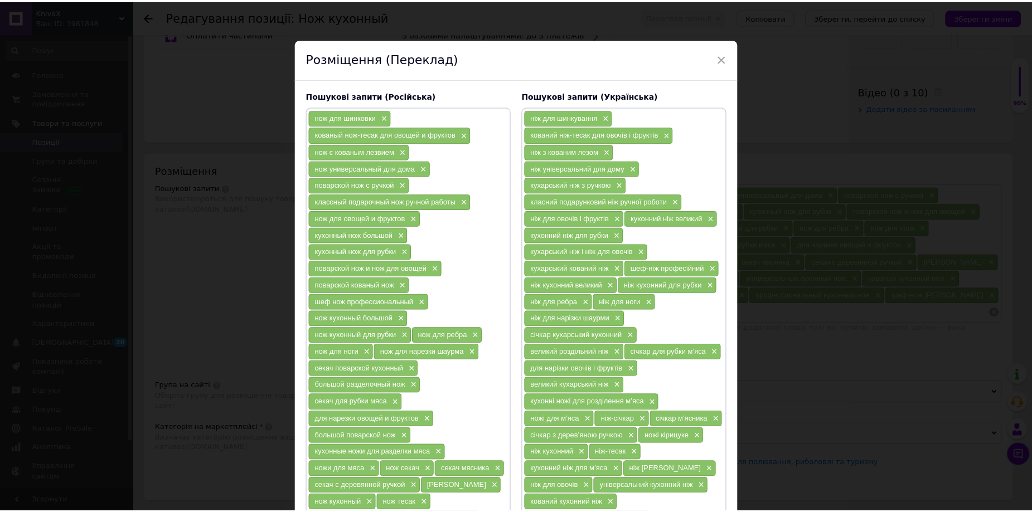
scroll to position [263, 0]
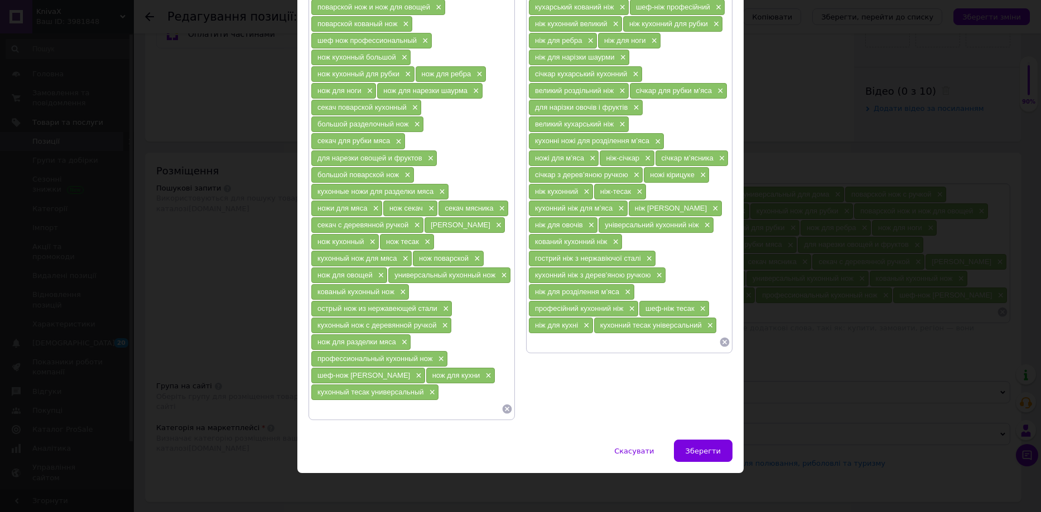
click at [704, 447] on span "Зберегти" at bounding box center [702, 451] width 35 height 8
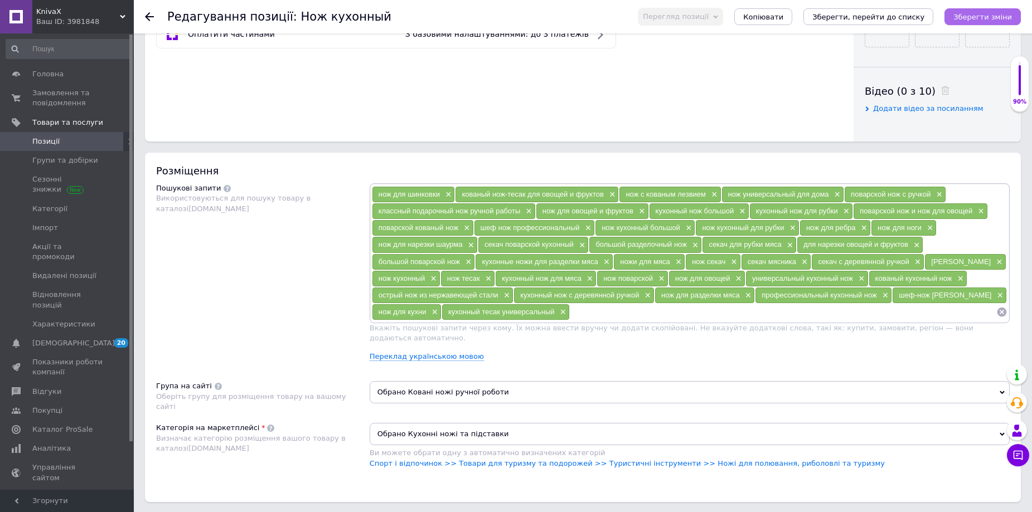
click at [977, 19] on icon "Зберегти зміни" at bounding box center [983, 17] width 59 height 8
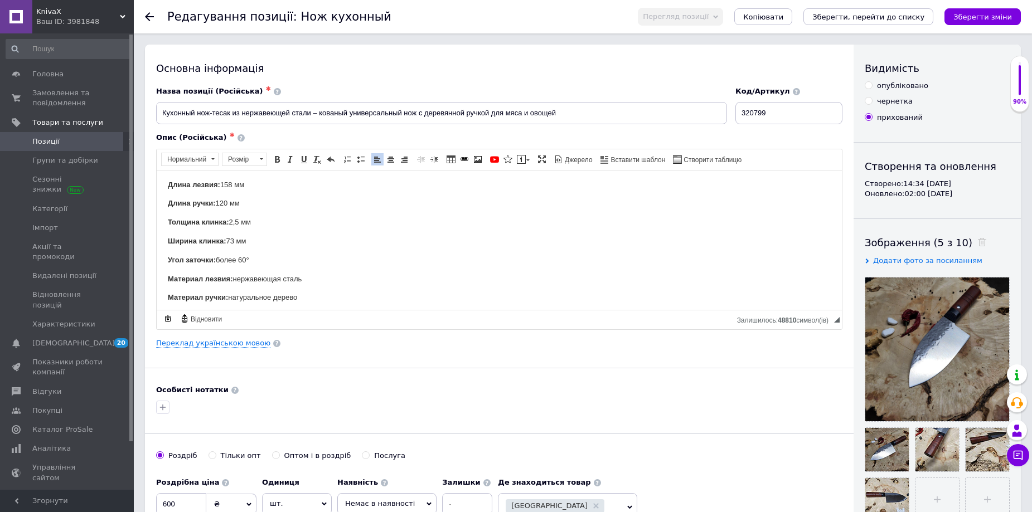
scroll to position [280, 0]
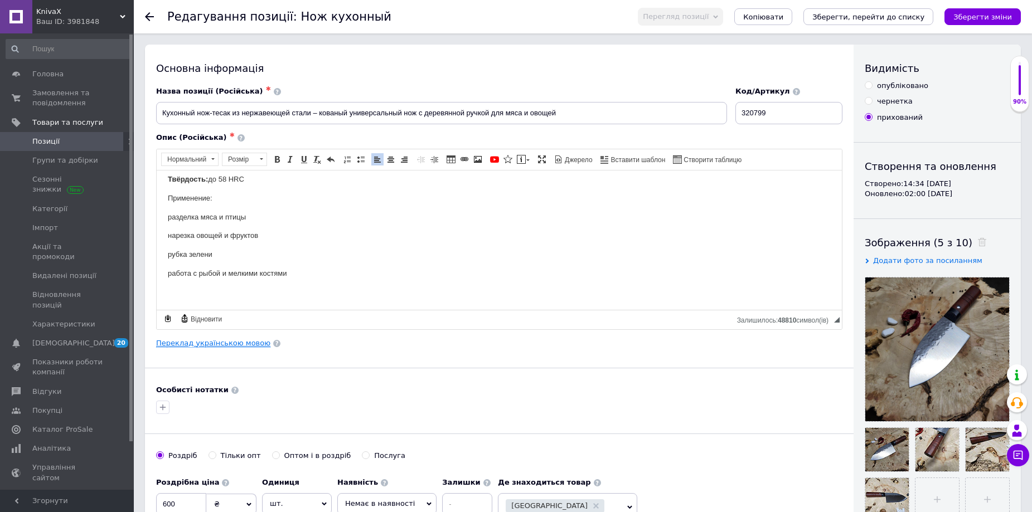
click at [245, 344] on link "Переклад українською мовою" at bounding box center [213, 343] width 114 height 9
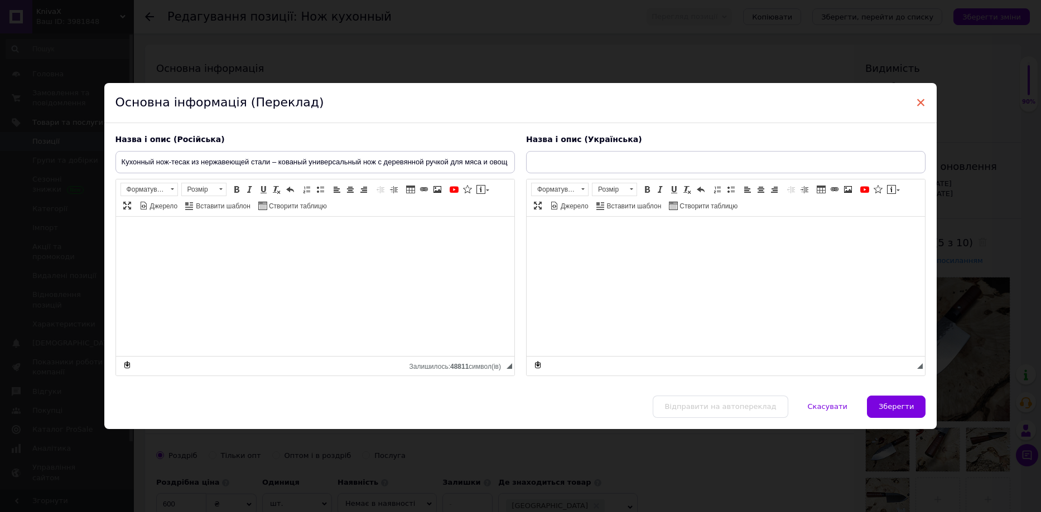
click at [917, 104] on span "×" at bounding box center [921, 102] width 10 height 19
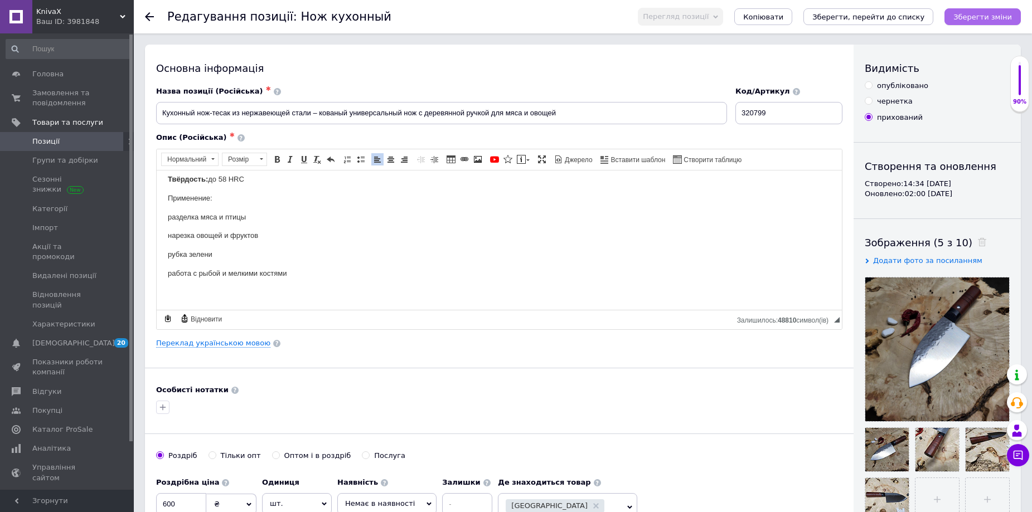
click at [977, 18] on icon "Зберегти зміни" at bounding box center [983, 17] width 59 height 8
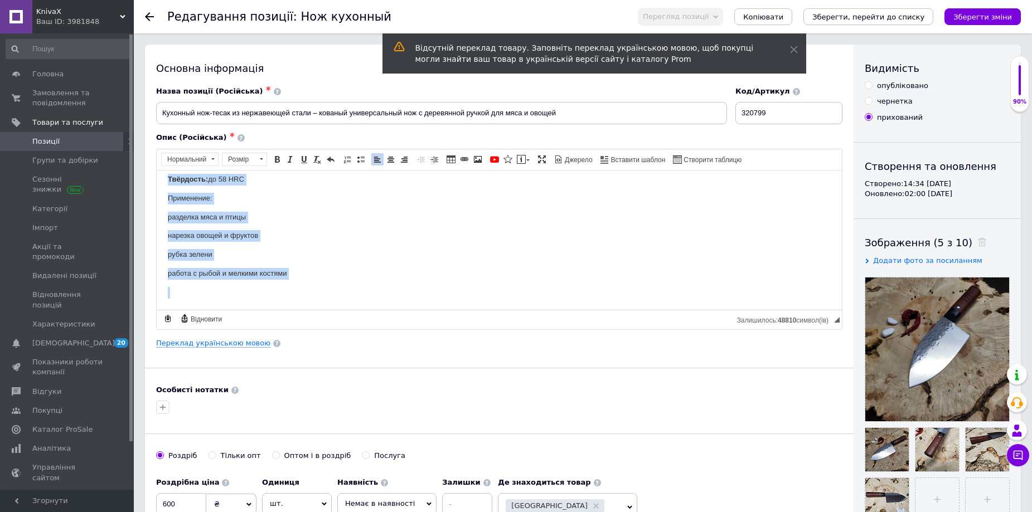
drag, startPoint x: 162, startPoint y: 181, endPoint x: 323, endPoint y: 317, distance: 210.9
click at [323, 310] on html "Характеристики: Тип ножа: кухонный тесак ([PERSON_NAME]) Общая длина: 278 мм Дл…" at bounding box center [499, 105] width 685 height 408
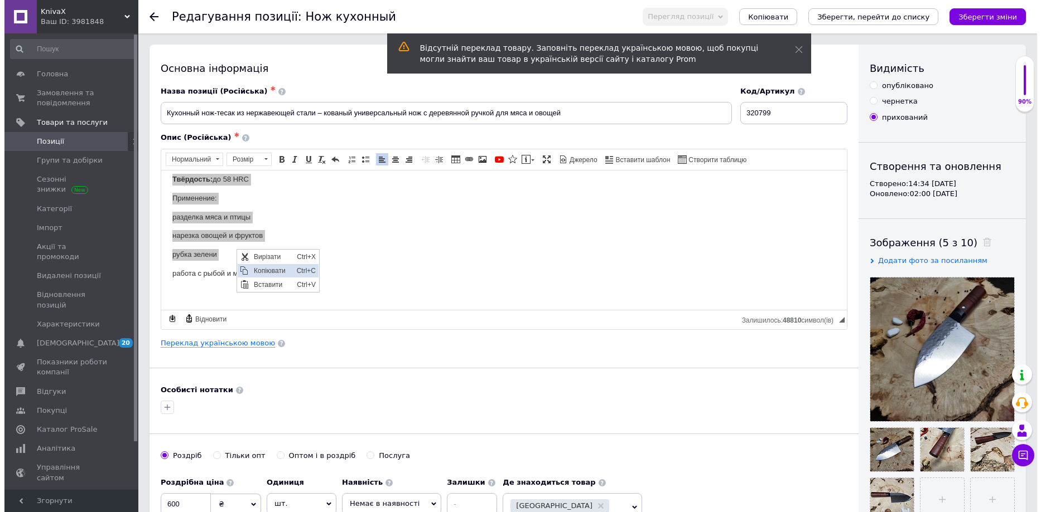
scroll to position [0, 0]
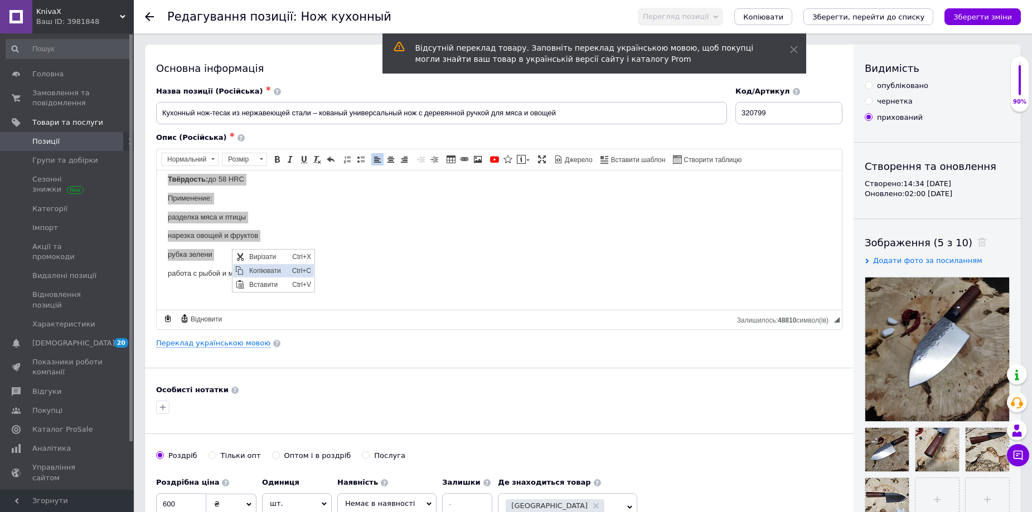
click at [275, 264] on span "Копіювати" at bounding box center [267, 270] width 43 height 13
copy body "Loremips dol-sitam — con adipisci e seddoe temporinci utl etdo m aliquaenimadmi…"
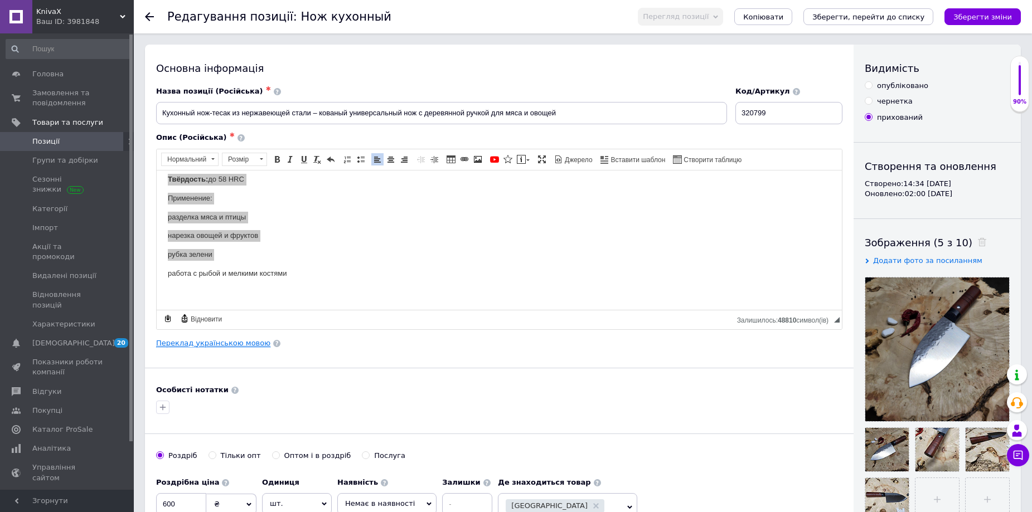
click at [216, 344] on link "Переклад українською мовою" at bounding box center [213, 343] width 114 height 9
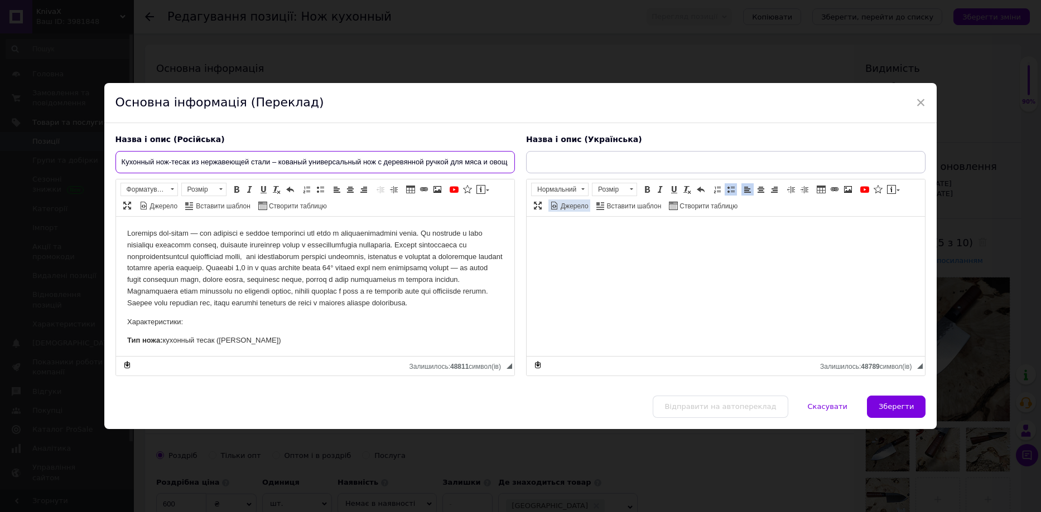
scroll to position [0, 9]
drag, startPoint x: 124, startPoint y: 164, endPoint x: 580, endPoint y: 205, distance: 458.0
click at [580, 205] on div "Назва і опис (Російська) Кухонный нож-тесак из нержавеющей стали – кованый унив…" at bounding box center [520, 255] width 821 height 253
drag, startPoint x: 120, startPoint y: 162, endPoint x: 550, endPoint y: 168, distance: 430.6
click at [550, 168] on div "Назва і опис (Російська) Кухонный нож-тесак из нержавеющей стали – кованый унив…" at bounding box center [520, 255] width 821 height 253
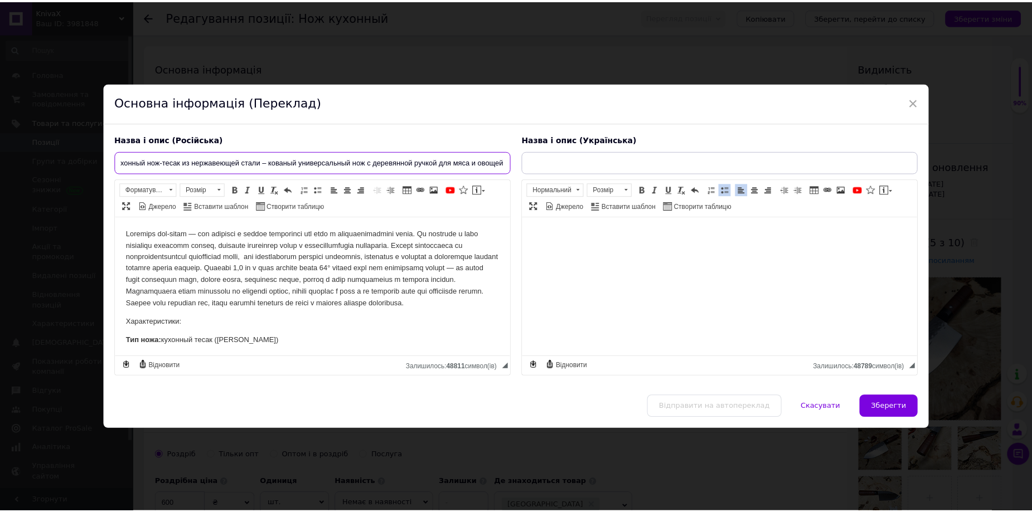
scroll to position [0, 0]
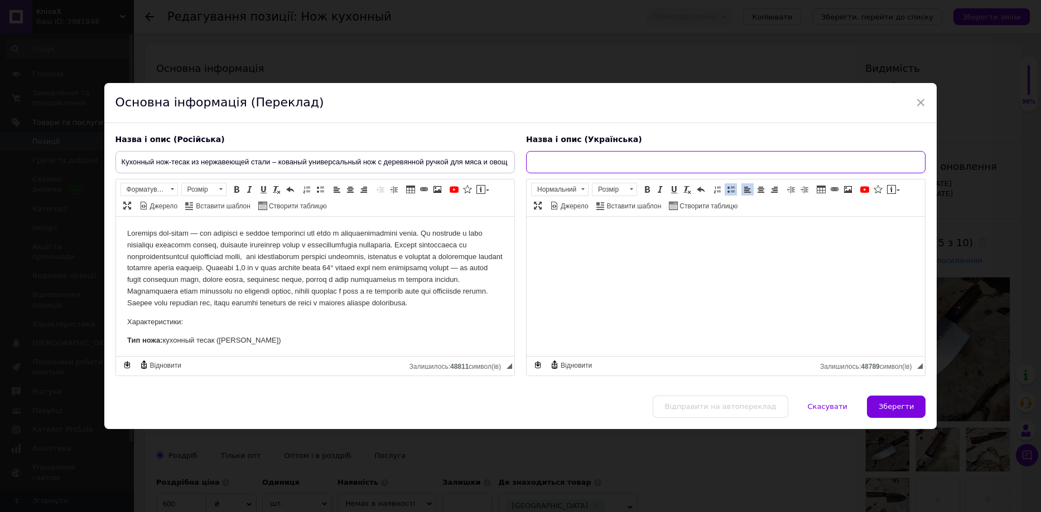
click at [567, 157] on input "text" at bounding box center [725, 162] width 399 height 22
paste input "Кухонний ніж-тесак з нержавіючої сталі – кований універсальний ніж з дерев’яною…"
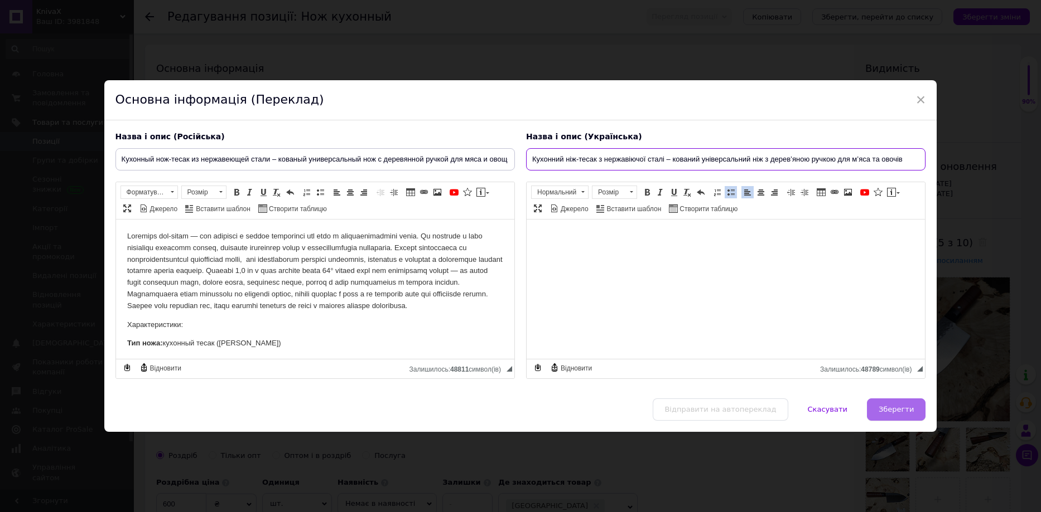
type input "Кухонний ніж-тесак з нержавіючої сталі – кований універсальний ніж з дерев’яною…"
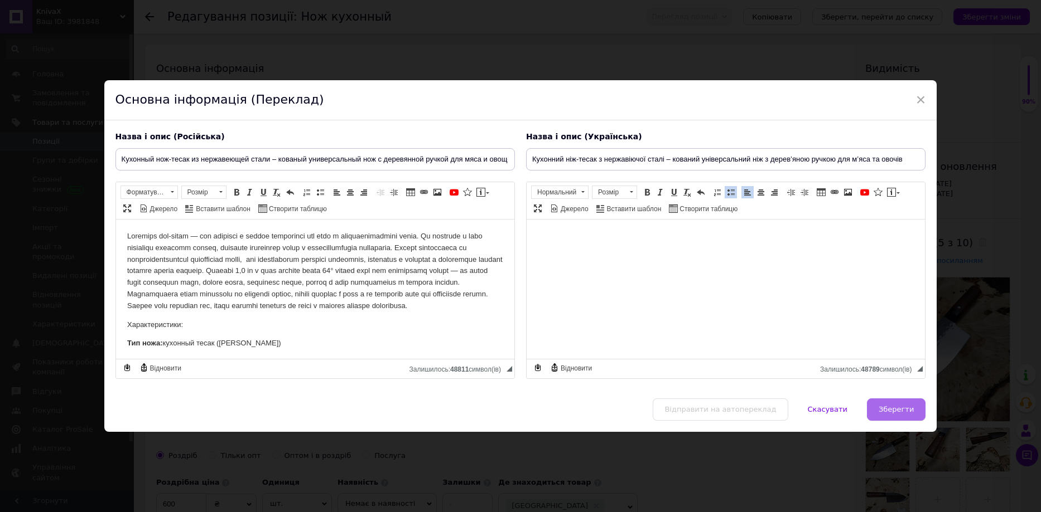
click at [898, 409] on span "Зберегти" at bounding box center [895, 409] width 35 height 8
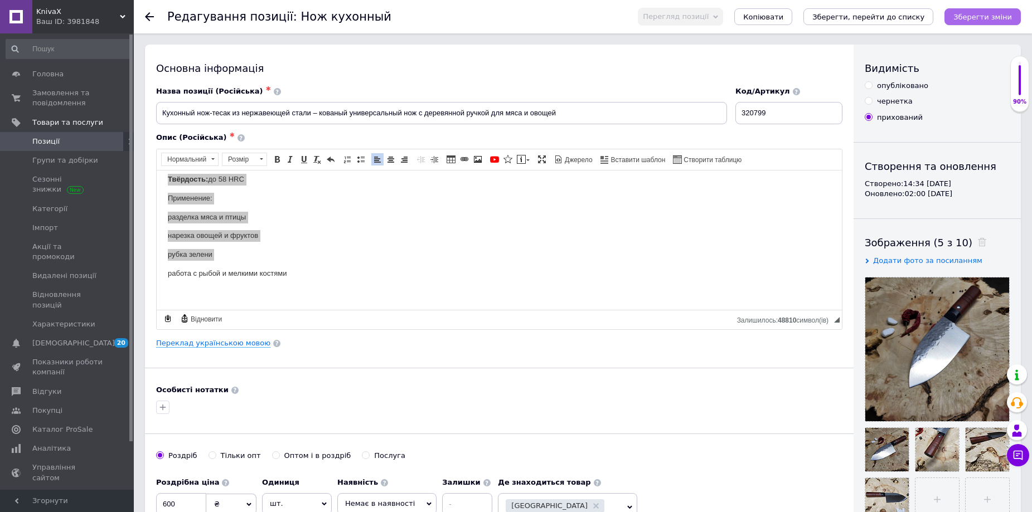
click at [983, 16] on icon "Зберегти зміни" at bounding box center [983, 17] width 59 height 8
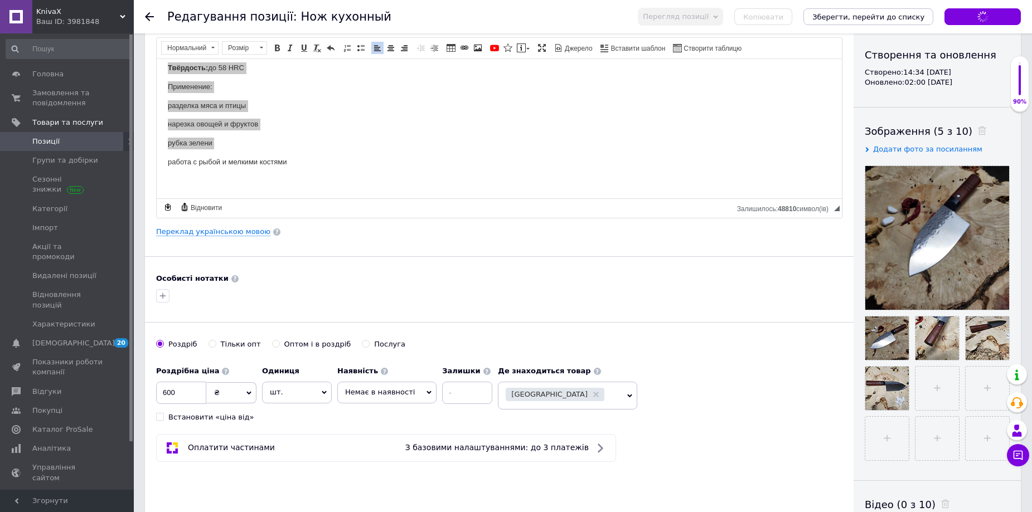
scroll to position [223, 0]
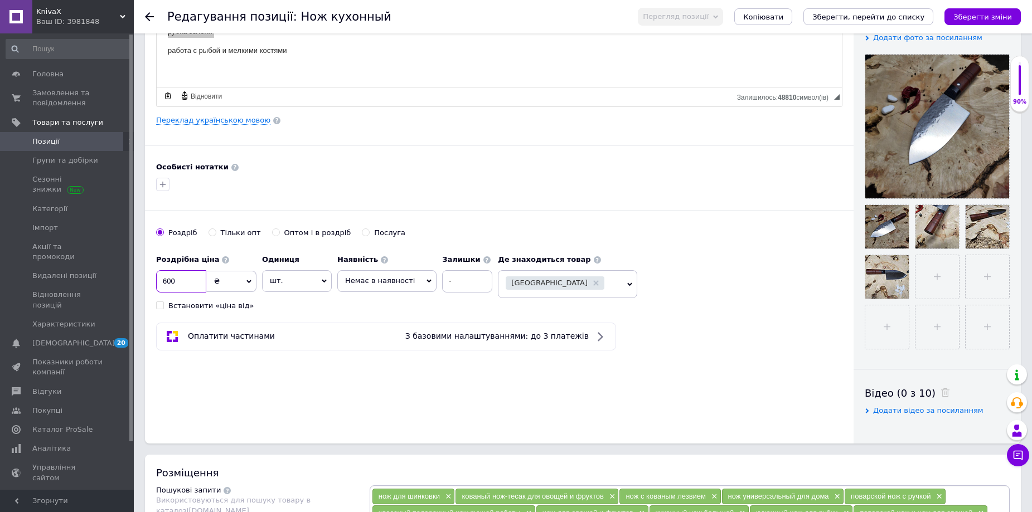
drag, startPoint x: 163, startPoint y: 280, endPoint x: 170, endPoint y: 290, distance: 12.1
click at [164, 280] on input "600" at bounding box center [181, 281] width 50 height 22
click at [986, 16] on icon "Зберегти зміни" at bounding box center [983, 17] width 59 height 8
drag, startPoint x: 178, startPoint y: 280, endPoint x: 113, endPoint y: 284, distance: 65.4
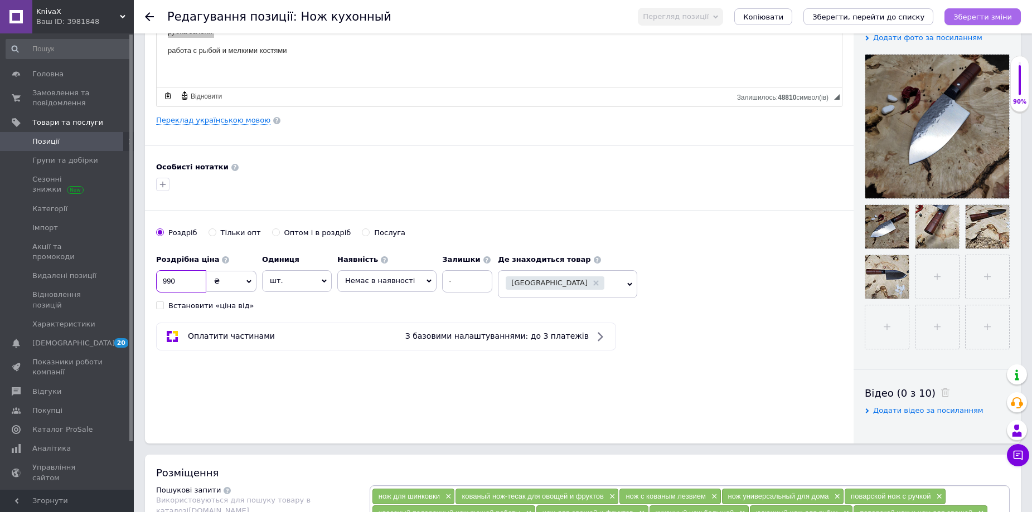
type input "990"
click at [984, 18] on icon "Зберегти зміни" at bounding box center [983, 17] width 59 height 8
click at [404, 278] on span "Немає в наявності" at bounding box center [380, 281] width 70 height 8
click at [367, 338] on li "Готово до відправки" at bounding box center [387, 336] width 98 height 16
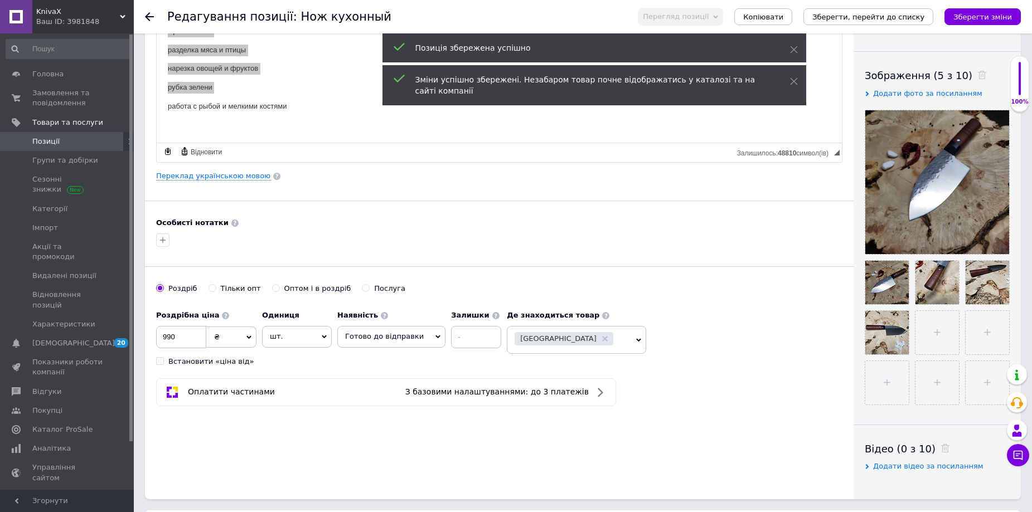
scroll to position [0, 0]
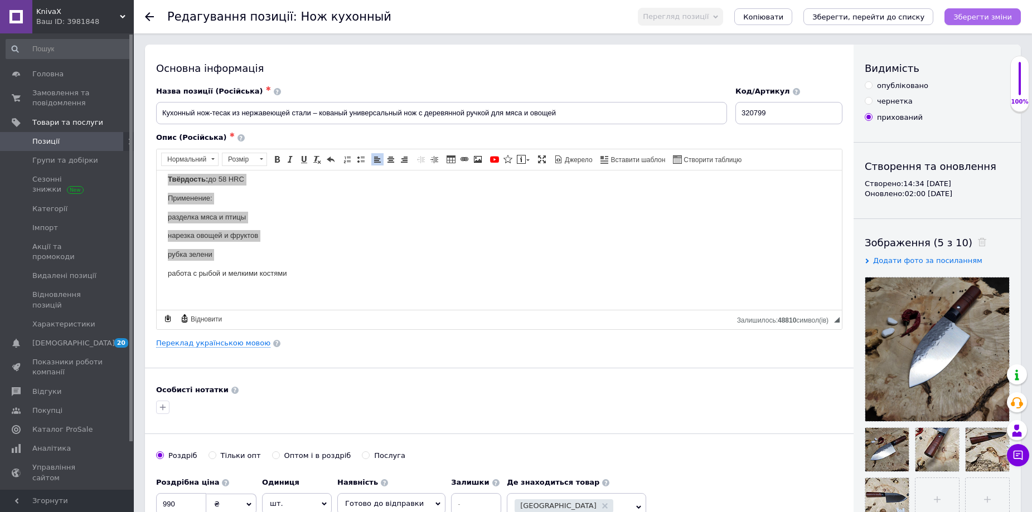
click at [999, 15] on icon "Зберегти зміни" at bounding box center [983, 17] width 59 height 8
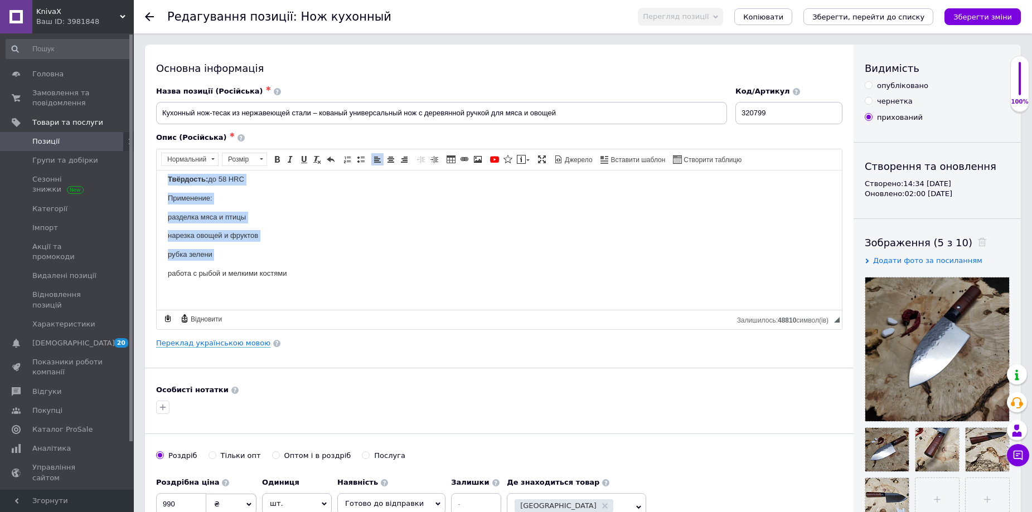
click at [470, 238] on p "нарезка овощей и фруктов" at bounding box center [499, 236] width 663 height 12
click at [869, 83] on input "опубліковано" at bounding box center [868, 84] width 7 height 7
radio input "true"
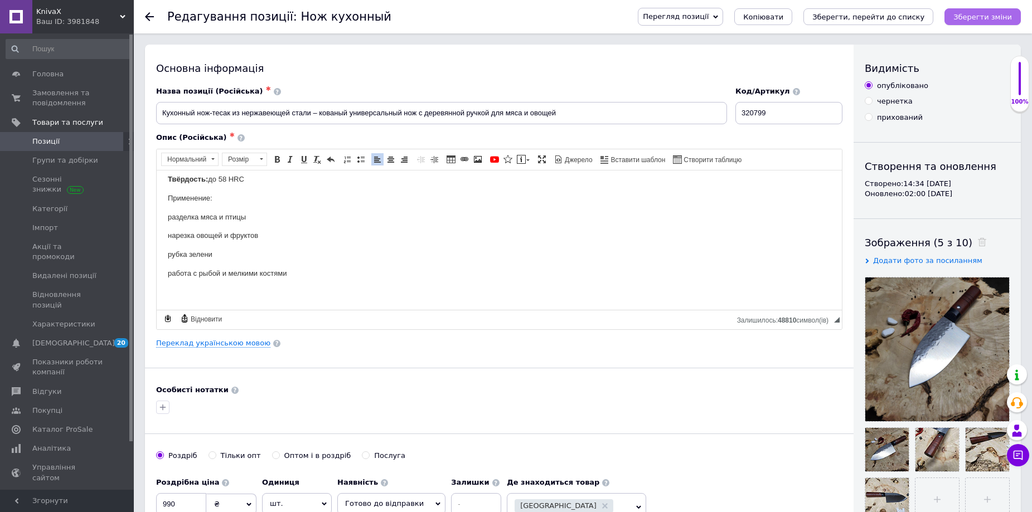
click at [978, 14] on icon "Зберегти зміни" at bounding box center [983, 17] width 59 height 8
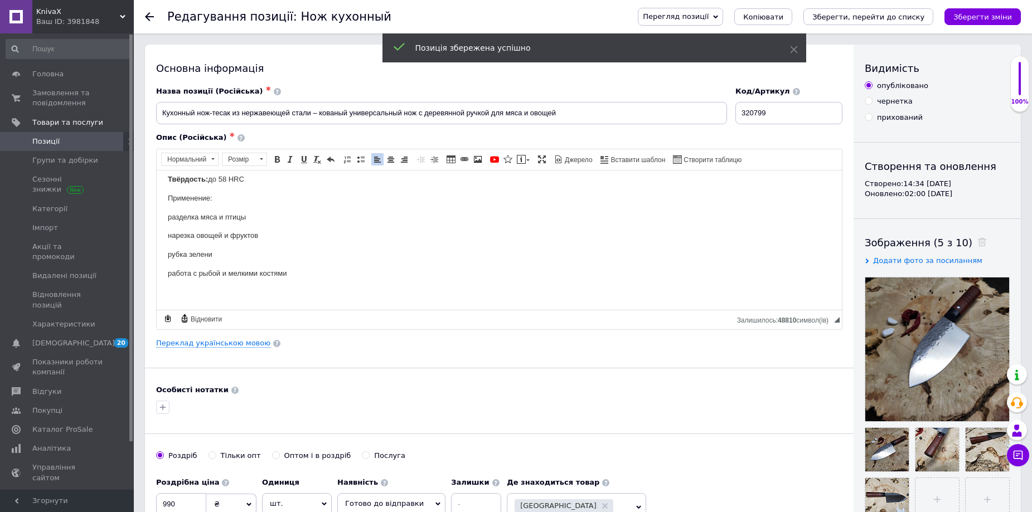
click at [150, 12] on icon at bounding box center [149, 16] width 9 height 9
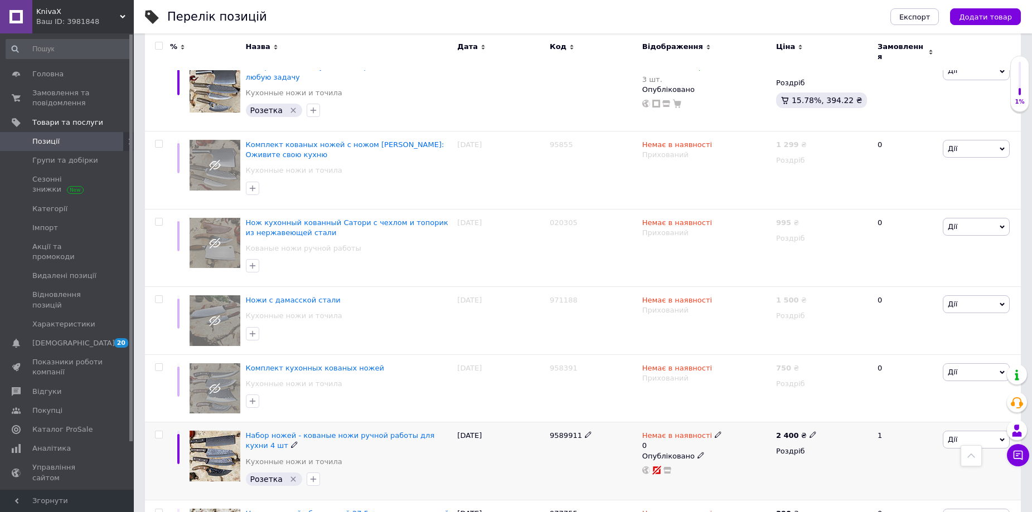
scroll to position [4953, 0]
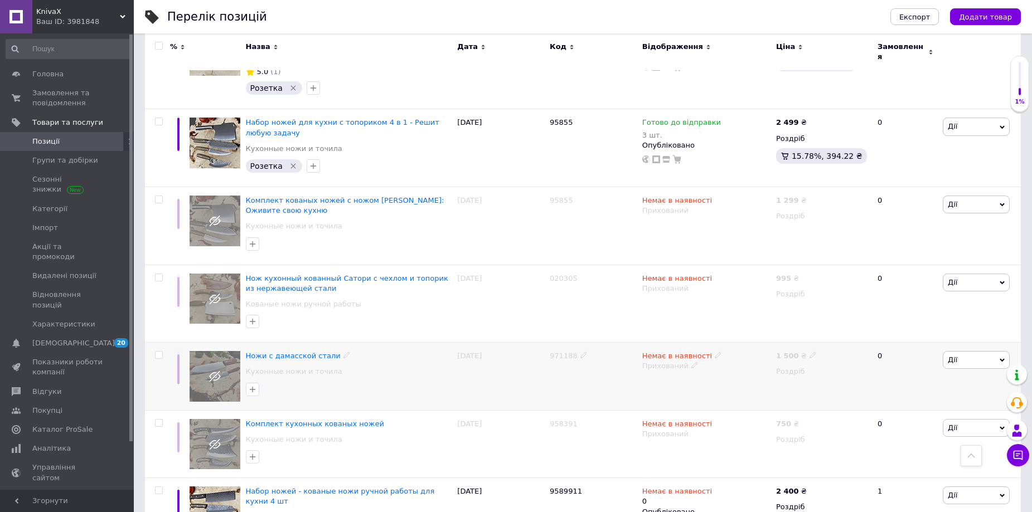
click at [226, 351] on img at bounding box center [215, 376] width 51 height 51
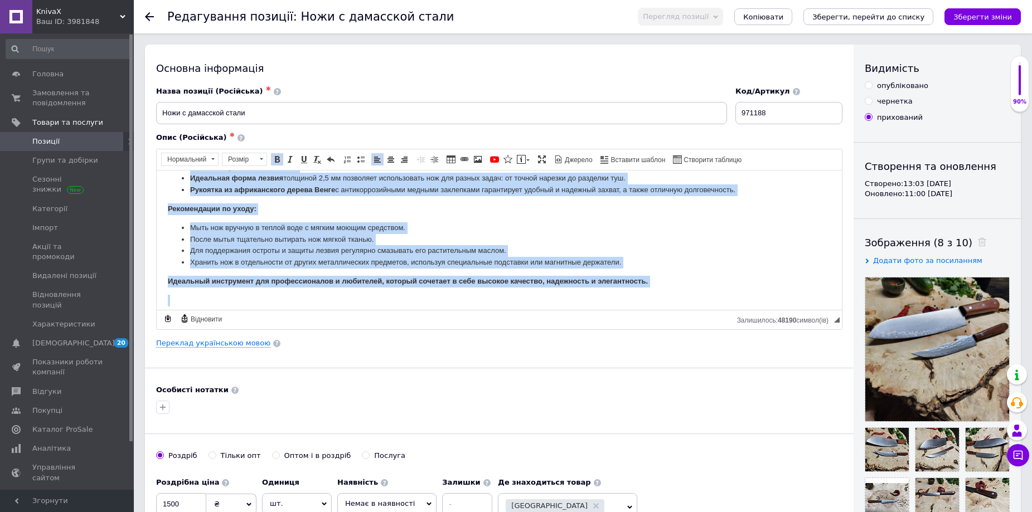
scroll to position [222, 0]
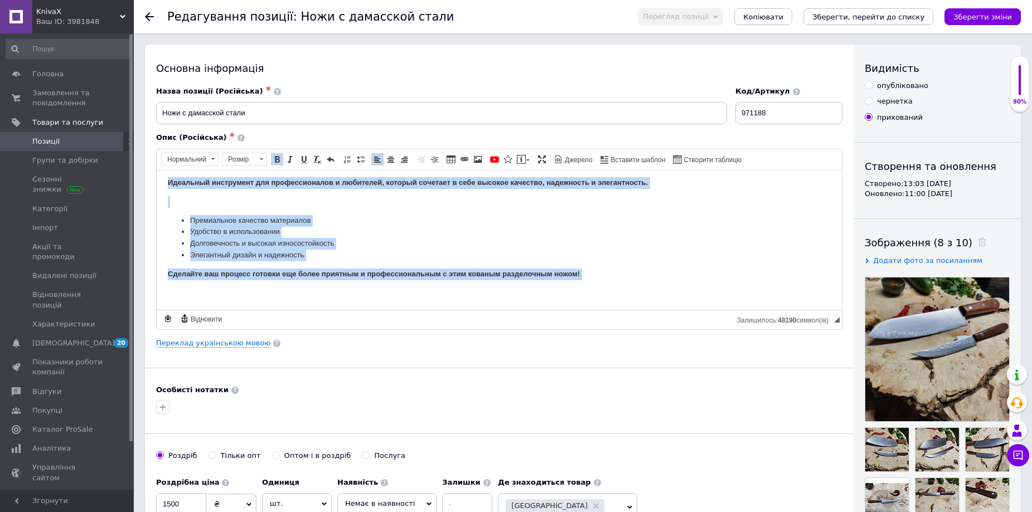
drag, startPoint x: 163, startPoint y: 183, endPoint x: 607, endPoint y: 339, distance: 470.9
click at [607, 310] on html "Кованый разделочный нож 26 см с рукояткой из африканского дерева Венге Этот ков…" at bounding box center [499, 128] width 685 height 361
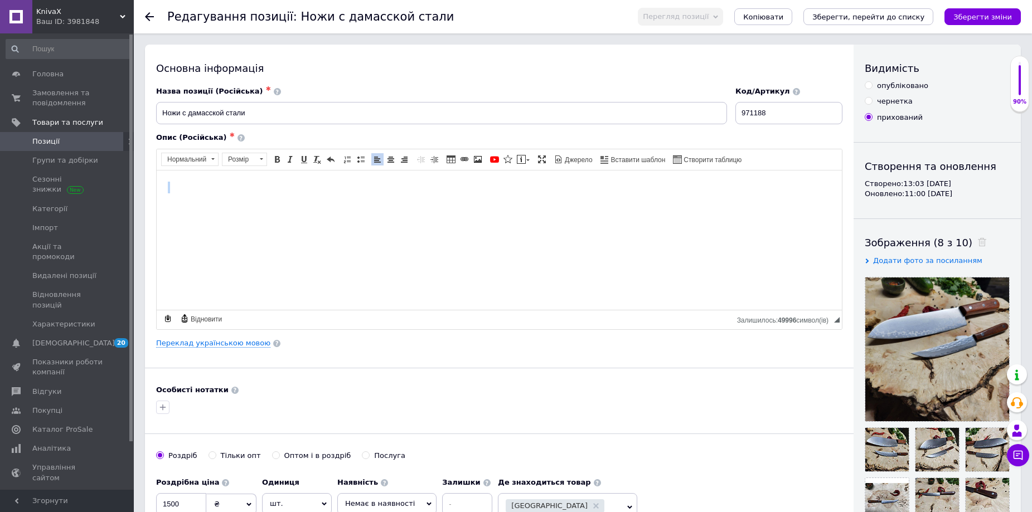
scroll to position [0, 0]
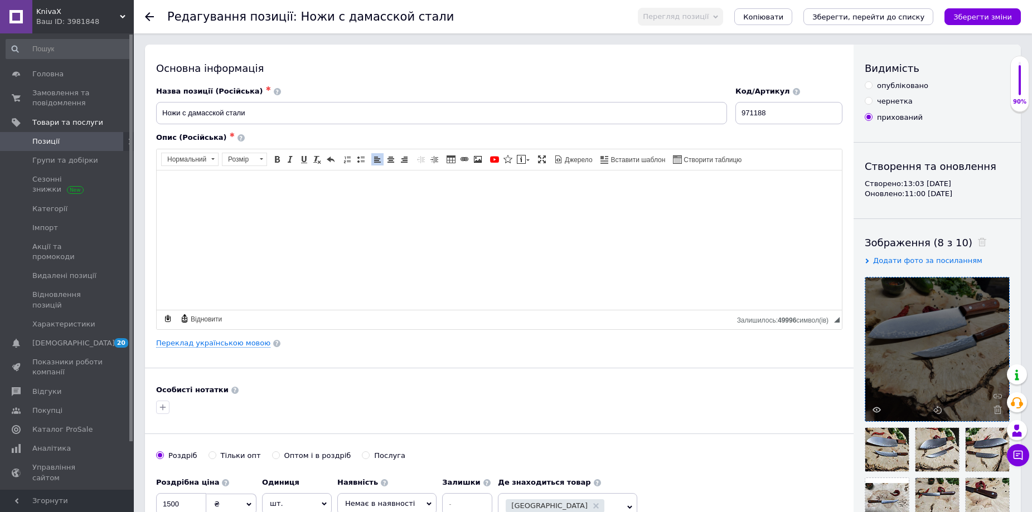
click at [934, 355] on div at bounding box center [937, 350] width 144 height 144
click at [877, 410] on use at bounding box center [877, 410] width 8 height 6
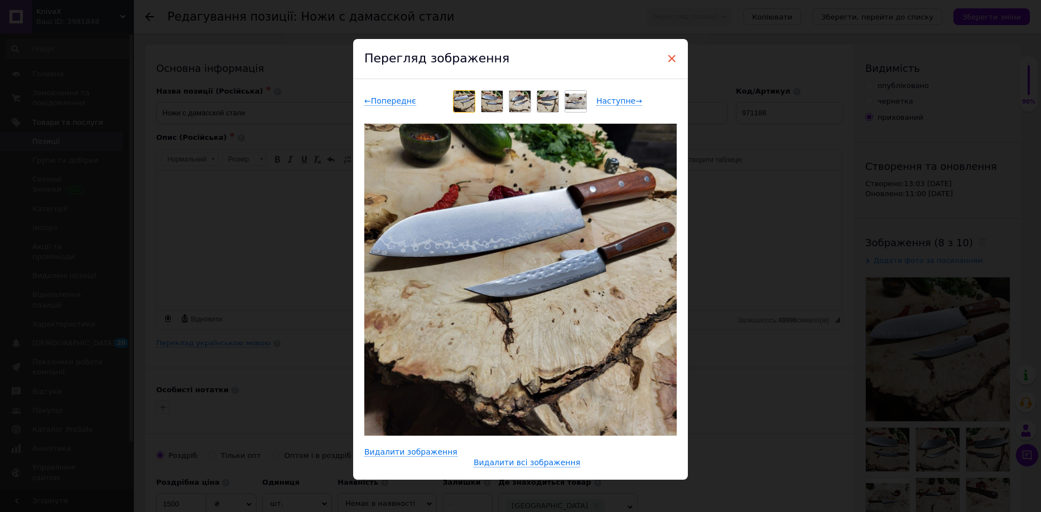
click at [670, 57] on span "×" at bounding box center [671, 58] width 10 height 19
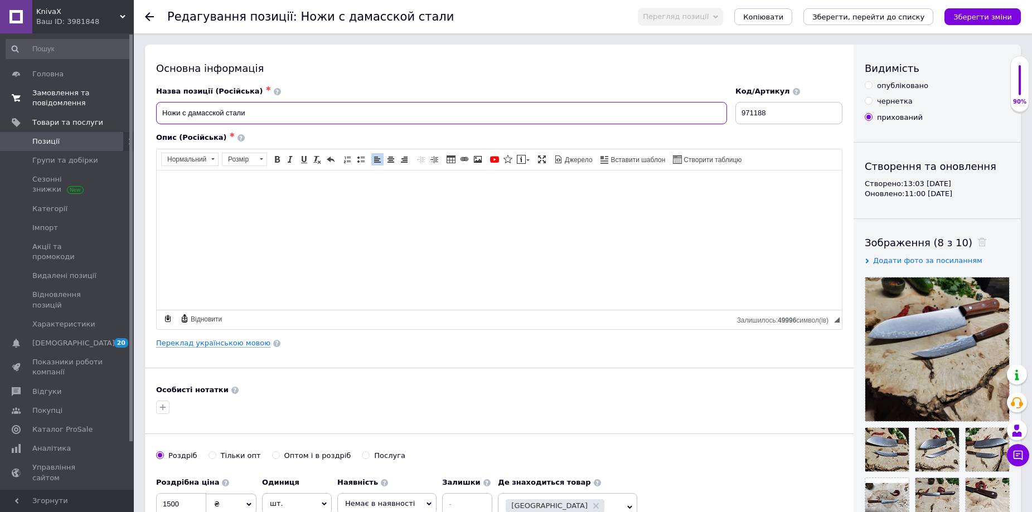
drag, startPoint x: 261, startPoint y: 111, endPoint x: 50, endPoint y: 111, distance: 211.4
paste input "Розмова з Gemini Что лучше для поиска титл: набор кухонных ножей, набор нодей д…"
type input "Розмова з Gemini Что лучше для поиска титл: набор кухонных ножей, набор нодей д…"
drag, startPoint x: 568, startPoint y: 112, endPoint x: 57, endPoint y: 112, distance: 510.8
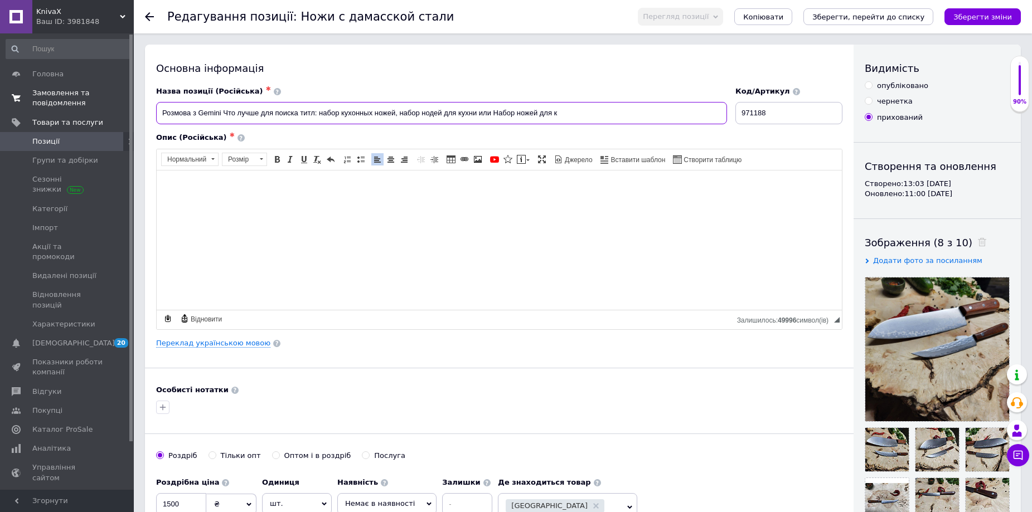
paste input "Розмова з Gemini Что лучше для поиска титл: набор кухонных ножей, набор нодей д…"
type input "Розмова з Gemini Что лучше для поиска титл: набор кухонных ножей, набор нодей д…"
drag, startPoint x: 582, startPoint y: 109, endPoint x: 154, endPoint y: 120, distance: 428.4
click at [154, 120] on div "Назва позиції (Російська) ✱ Розмова з Gemini Что лучше для поиска титл: набор к…" at bounding box center [441, 106] width 579 height 46
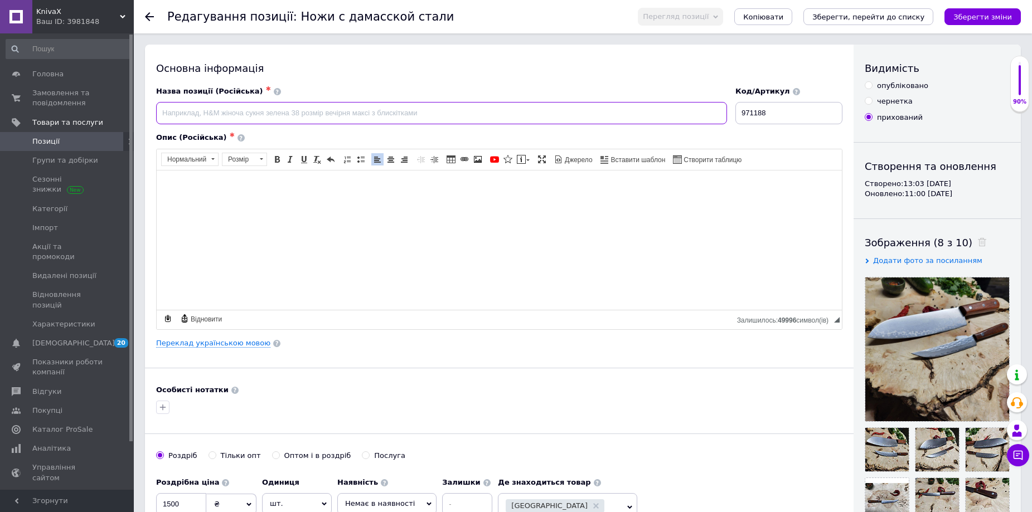
paste input "Набор кухонных ножей Шеф-Кирицуке и Универсальный из многослойной дамасской ста…"
click at [300, 112] on input "Набор кухонных ножей Шеф-Кирицуке и Универсальный из многослойной дамасской ста…" at bounding box center [441, 113] width 571 height 22
click at [567, 111] on input "Набор кухонных ножей кирицуке и универсальный из многослойной дамасской стали —…" at bounding box center [441, 113] width 571 height 22
paste input "мас"
paste input "масте"
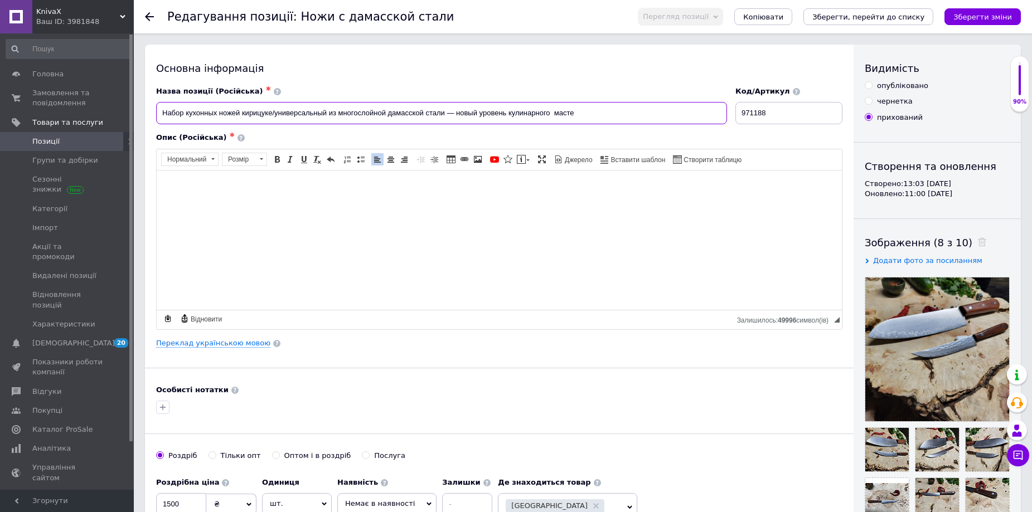
drag, startPoint x: 569, startPoint y: 115, endPoint x: 450, endPoint y: 113, distance: 118.8
click at [450, 113] on input "Набор кухонных ножей кирицуке/универсальный из многослойной дамасской стали — н…" at bounding box center [441, 113] width 571 height 22
type input "Набор кухонных ножей кирицуке/универсальный из многослойной дамасской стали"
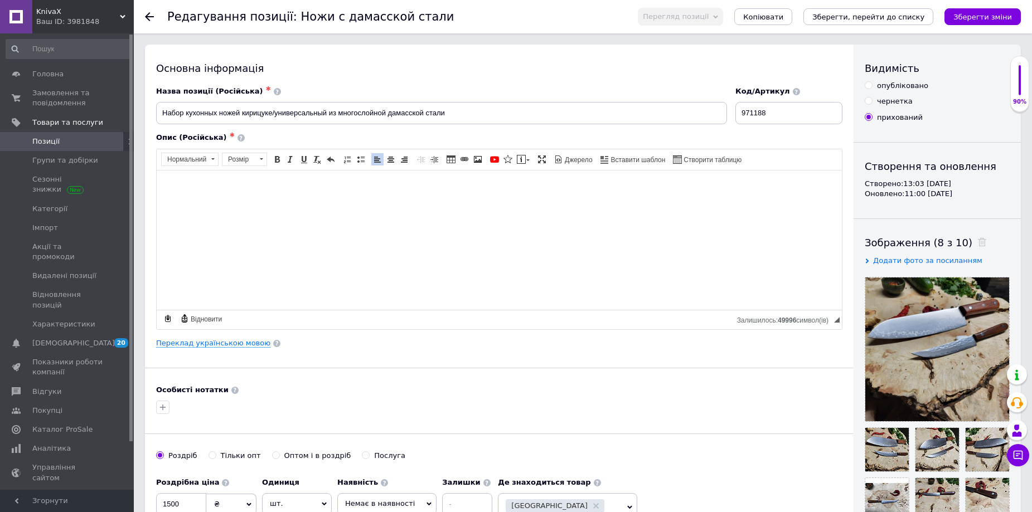
click at [273, 195] on body "Редактор, A2A69A5A-B8EF-45CD-B5FE-67B92E9249A9" at bounding box center [499, 196] width 663 height 31
click at [229, 176] on html at bounding box center [499, 196] width 685 height 53
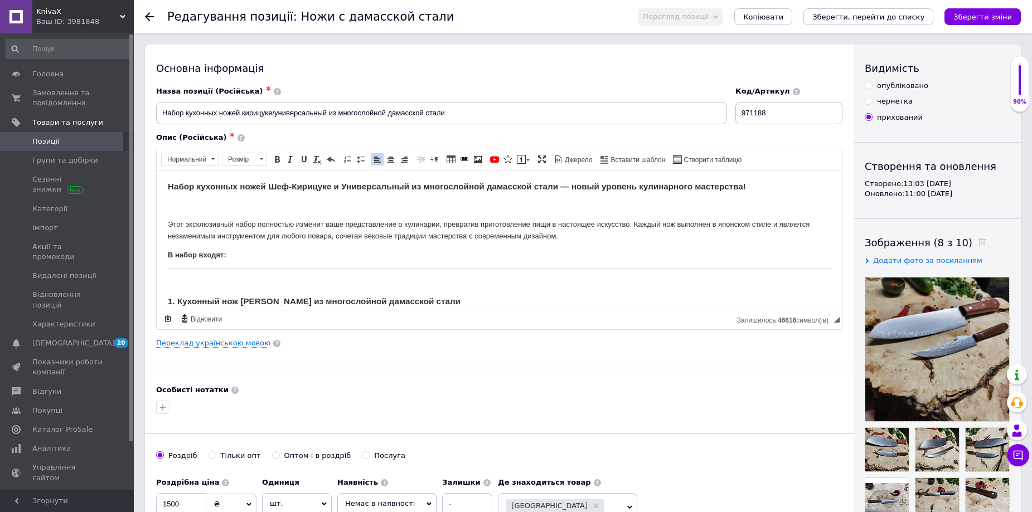
click at [758, 191] on h3 "Набор кухонных ножей Шеф-Кирицуке и Универсальный из многослойной дамасской ста…" at bounding box center [499, 186] width 663 height 10
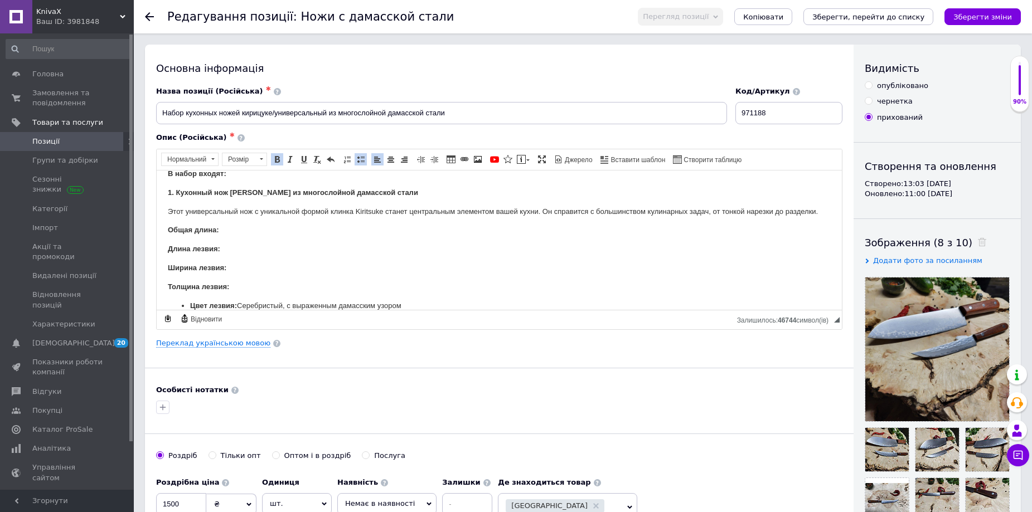
scroll to position [81, 0]
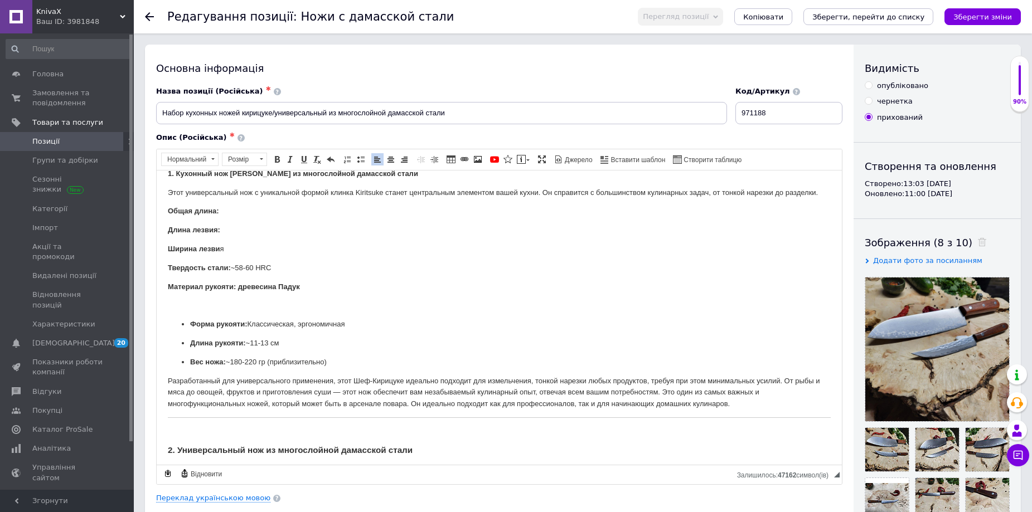
drag, startPoint x: 836, startPoint y: 318, endPoint x: 798, endPoint y: 473, distance: 159.7
click at [798, 473] on span "◢ Залишилось: 47162 символ(iв) {label} Відновити" at bounding box center [499, 475] width 685 height 20
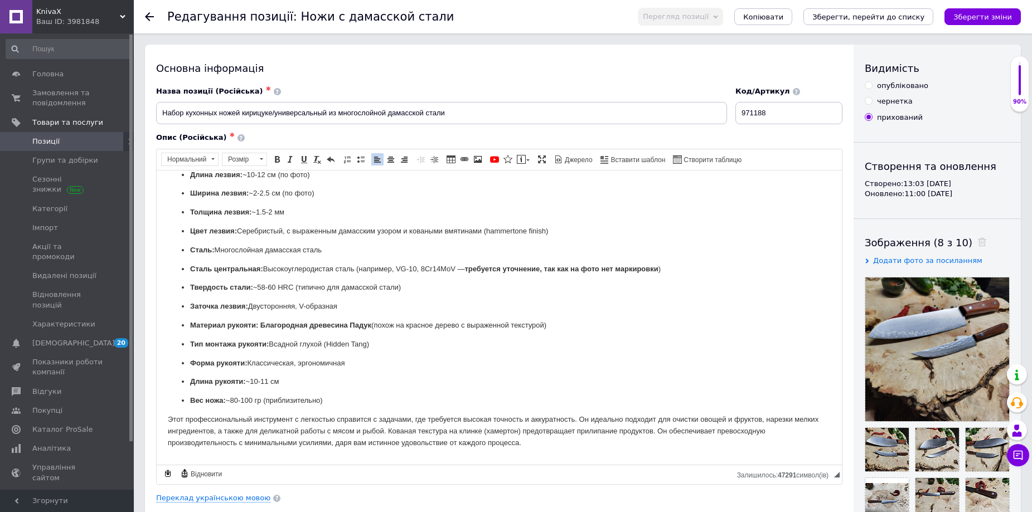
scroll to position [304, 0]
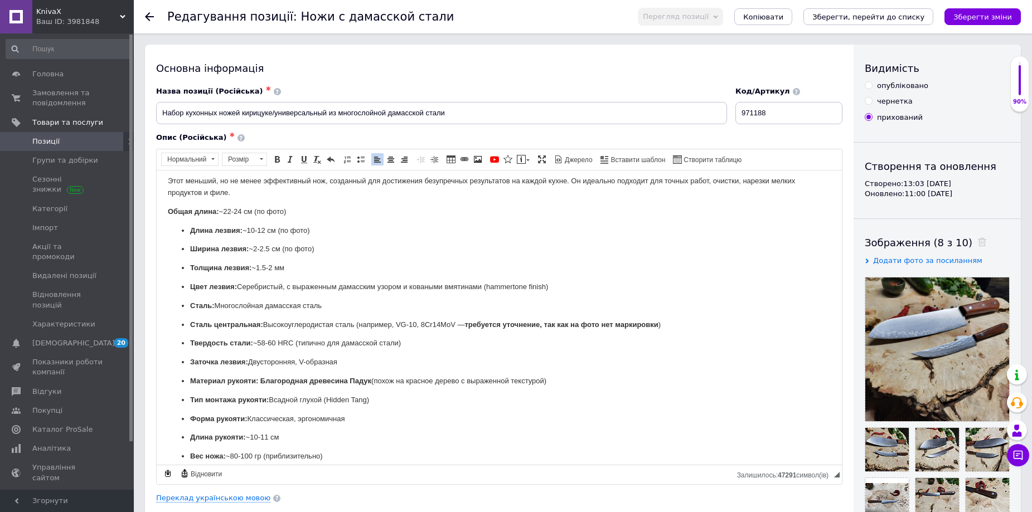
drag, startPoint x: 220, startPoint y: 209, endPoint x: 292, endPoint y: 215, distance: 72.2
click at [292, 215] on p "Общая длина: ~22-24 см (по фото)" at bounding box center [499, 212] width 663 height 12
click at [188, 231] on ul "Длина лезвия: ~10-12 см (по фото) Ширина лезвия: ~2-2.5 см (по фото) Толщина ле…" at bounding box center [499, 344] width 663 height 238
drag, startPoint x: 223, startPoint y: 228, endPoint x: 295, endPoint y: 229, distance: 71.9
click at [295, 229] on p "Длина лезвия: ~10-12 см (по фото)" at bounding box center [499, 231] width 663 height 12
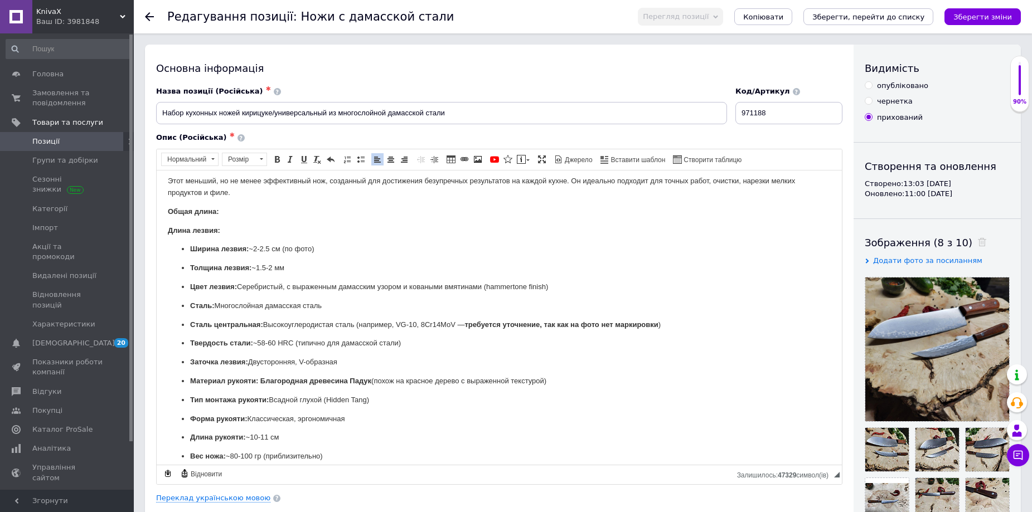
click at [189, 248] on ul "Ширина лезвия: ~2-2.5 см (по фото) Толщина лезвия: ~1.5-2 мм Цвет лезвия: Сереб…" at bounding box center [499, 352] width 663 height 219
drag, startPoint x: 226, startPoint y: 245, endPoint x: 299, endPoint y: 247, distance: 73.1
click at [299, 247] on p "Ширина лезвия: ~2-2.5 см (по фото)" at bounding box center [499, 249] width 663 height 12
click at [189, 267] on ul "Толщина лезвия: ~1.5-2 мм Цвет лезвия: Серебристый, с выраженным дамасским узор…" at bounding box center [499, 362] width 663 height 200
drag, startPoint x: 232, startPoint y: 266, endPoint x: 275, endPoint y: 259, distance: 43.5
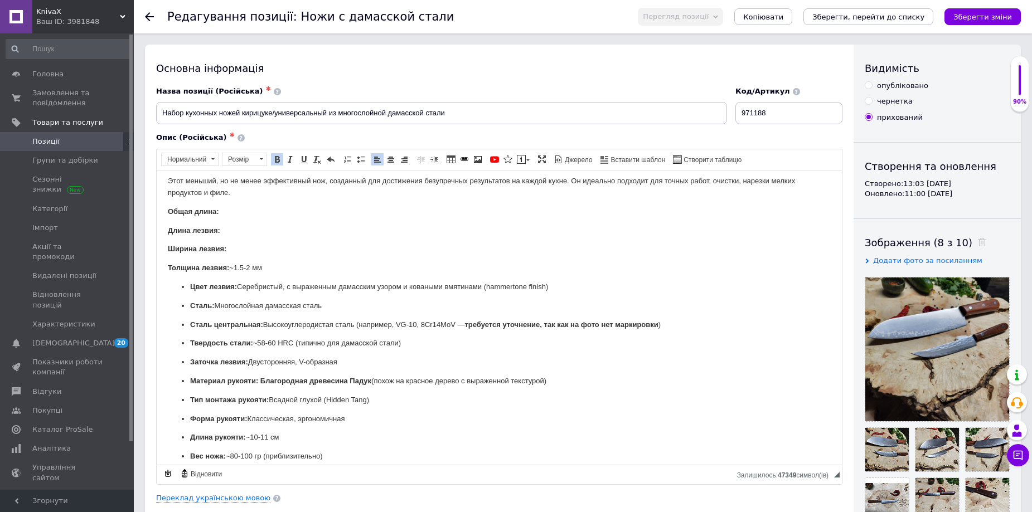
click at [275, 259] on body "Набор кухонных ножей Шеф-Кирицуке и Универсальный из многослойной дамасской ста…" at bounding box center [499, 200] width 663 height 646
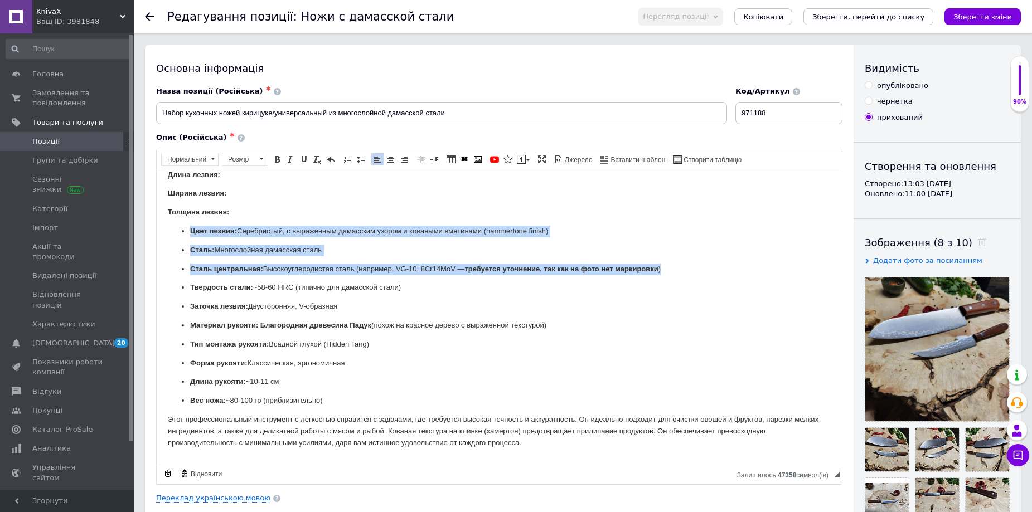
drag, startPoint x: 178, startPoint y: 228, endPoint x: 342, endPoint y: 275, distance: 170.7
click at [342, 275] on ul "Цвет лезвия: Серебристый, с выраженным дамасским узором и коваными вмятинами (h…" at bounding box center [499, 315] width 663 height 181
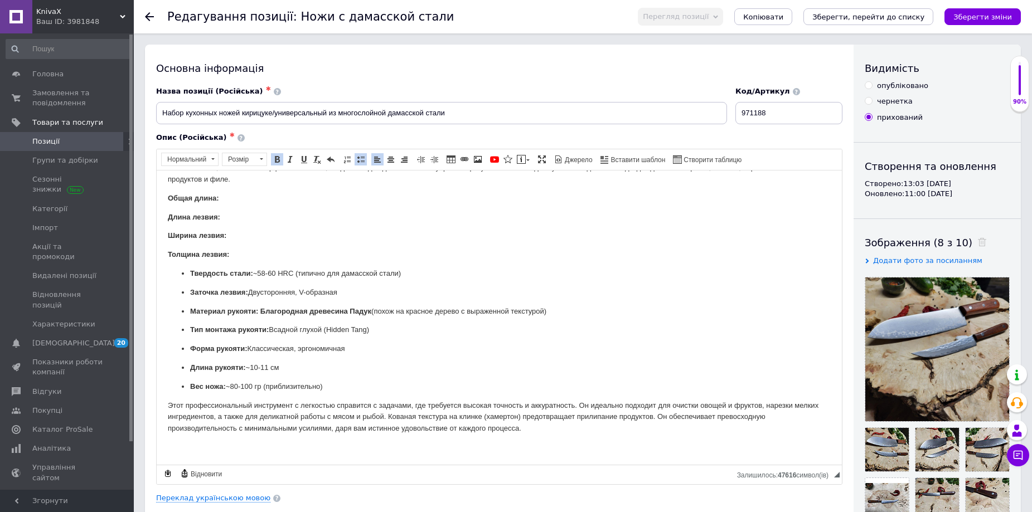
scroll to position [318, 0]
drag, startPoint x: 302, startPoint y: 293, endPoint x: 173, endPoint y: 290, distance: 129.4
click at [168, 292] on ul "Заточка лезвия: Двусторонняя, V-образная Материал рукояти: Благородная древесин…" at bounding box center [499, 340] width 663 height 106
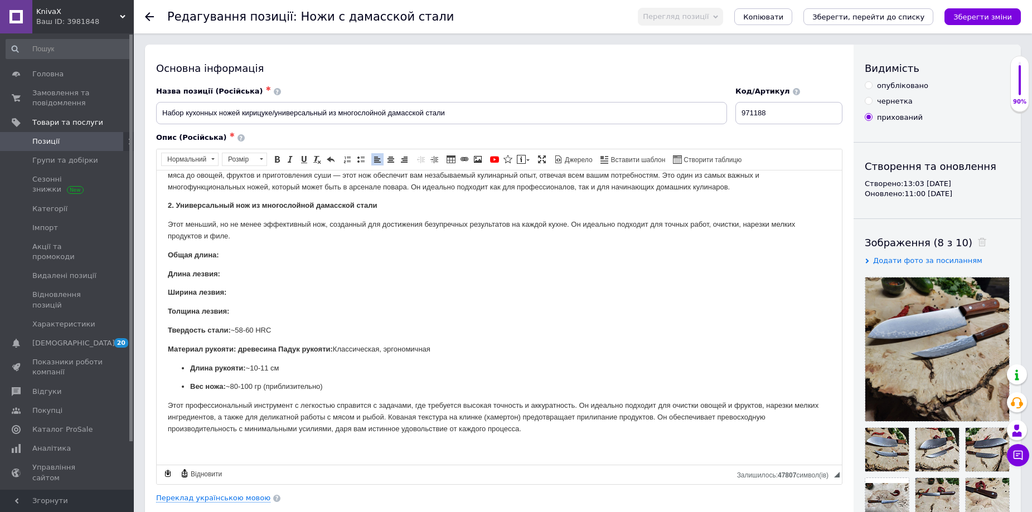
scroll to position [261, 0]
click at [188, 369] on ul "Длина рукояти: Вес ножа: ~80-100 гр (приблизительно)" at bounding box center [499, 377] width 663 height 31
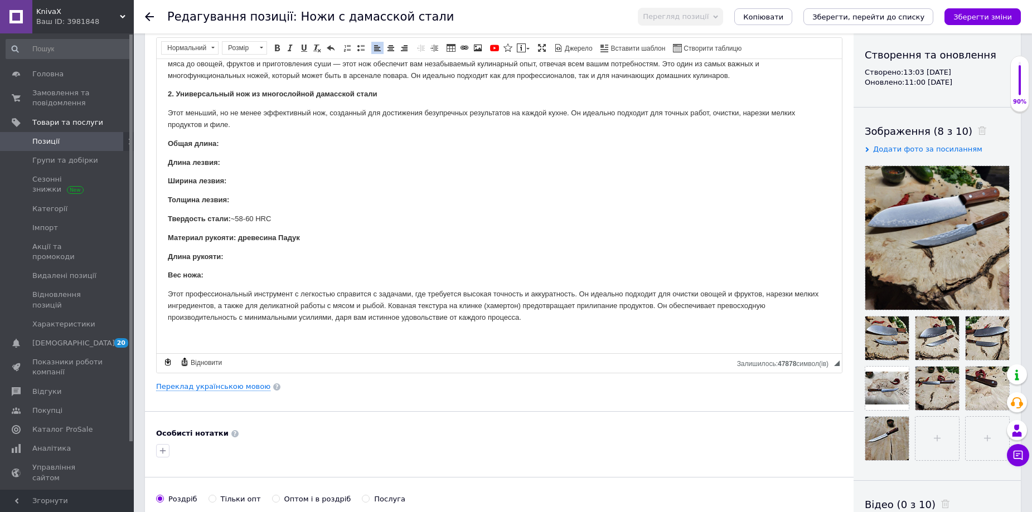
scroll to position [167, 0]
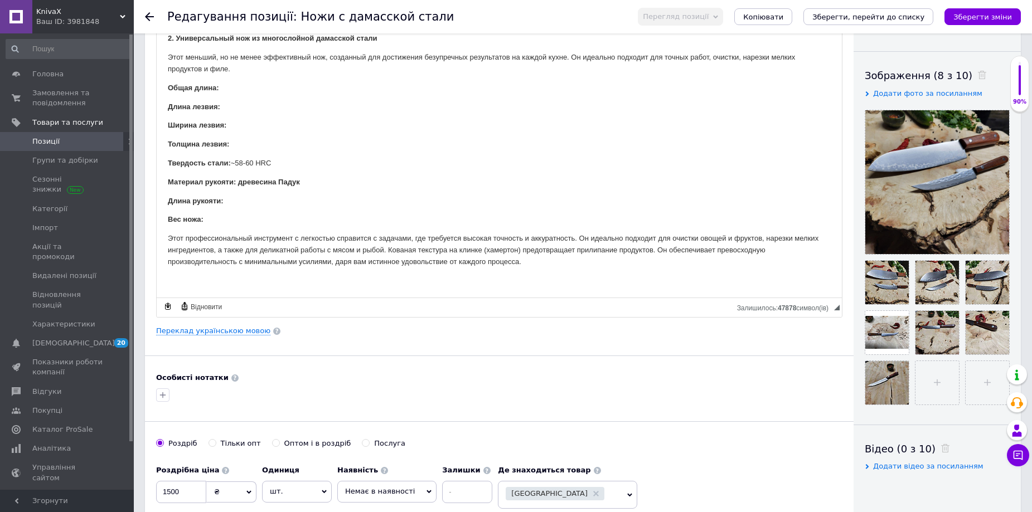
click at [485, 249] on p "Этот профессиональный инструмент с легкостью справится с задачами, где требуетс…" at bounding box center [499, 250] width 663 height 35
drag, startPoint x: 457, startPoint y: 260, endPoint x: 495, endPoint y: 278, distance: 42.4
click at [456, 262] on p "Этот профессиональный инструмент с легкостью справится с задачами, где требуетс…" at bounding box center [499, 250] width 663 height 35
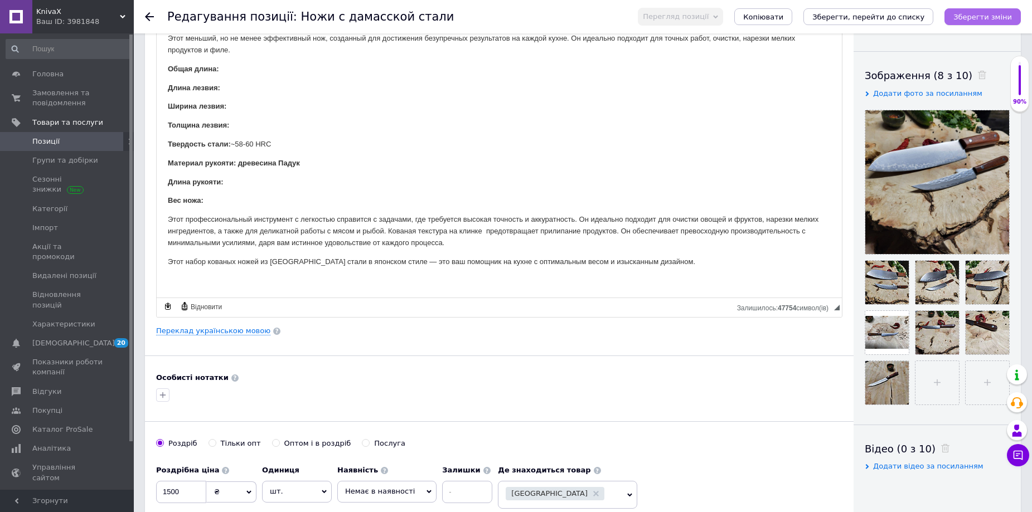
click at [994, 18] on icon "Зберегти зміни" at bounding box center [983, 17] width 59 height 8
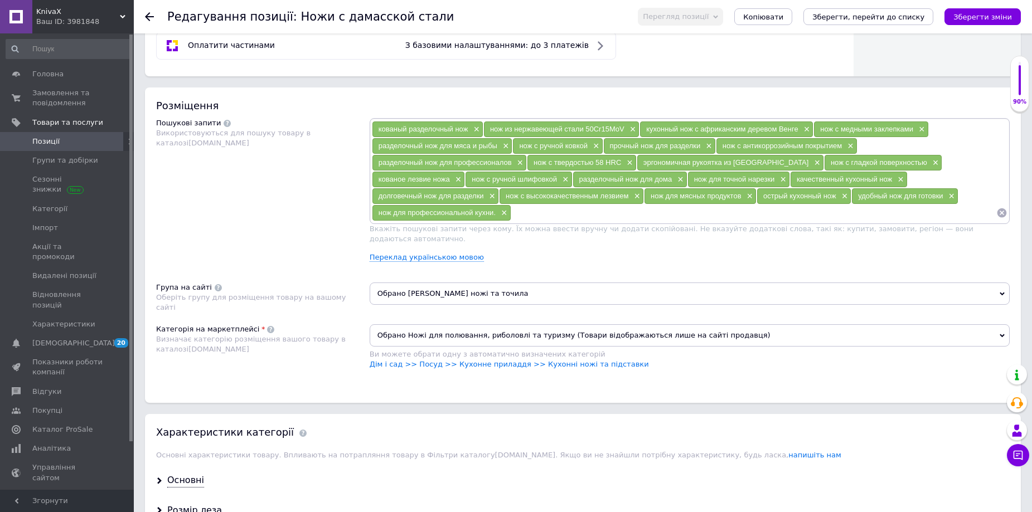
scroll to position [725, 0]
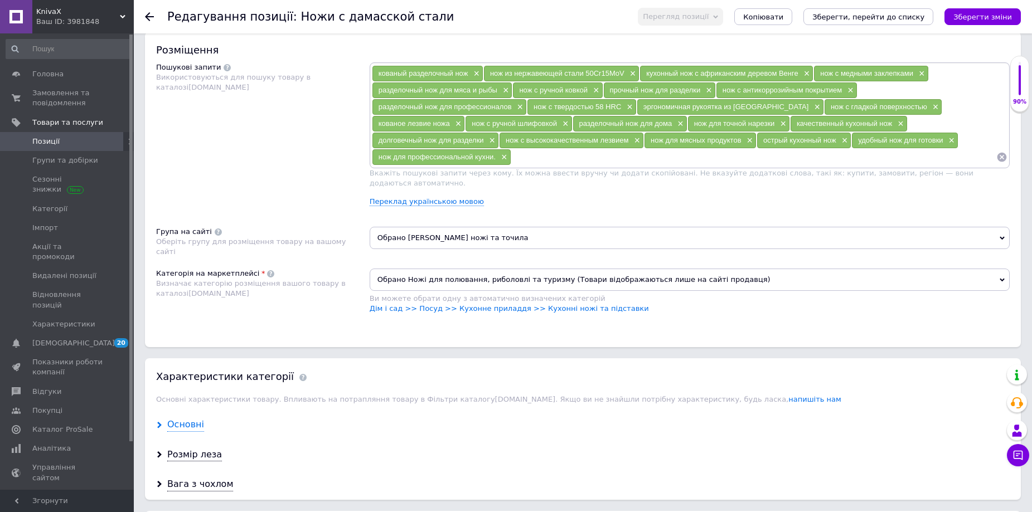
click at [192, 419] on div "Основні" at bounding box center [185, 425] width 37 height 13
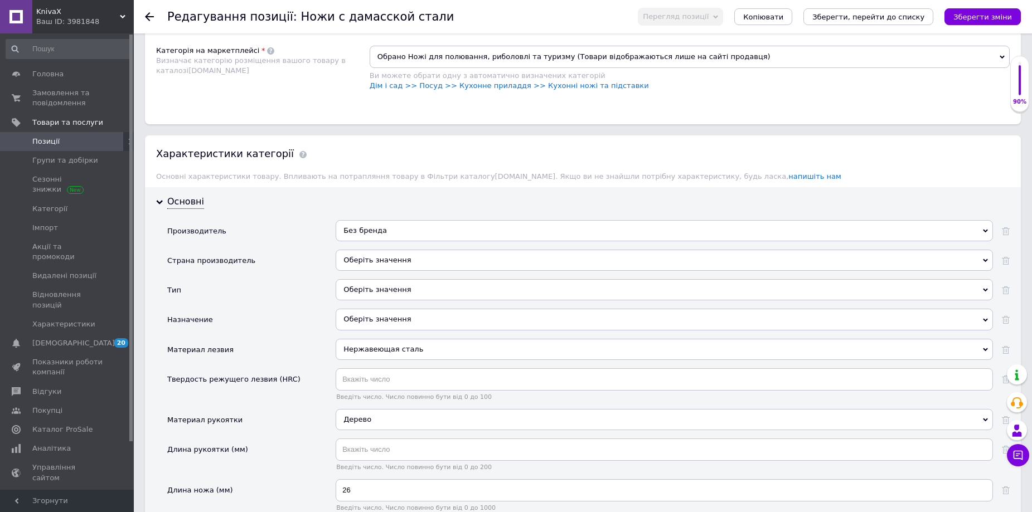
scroll to position [1004, 0]
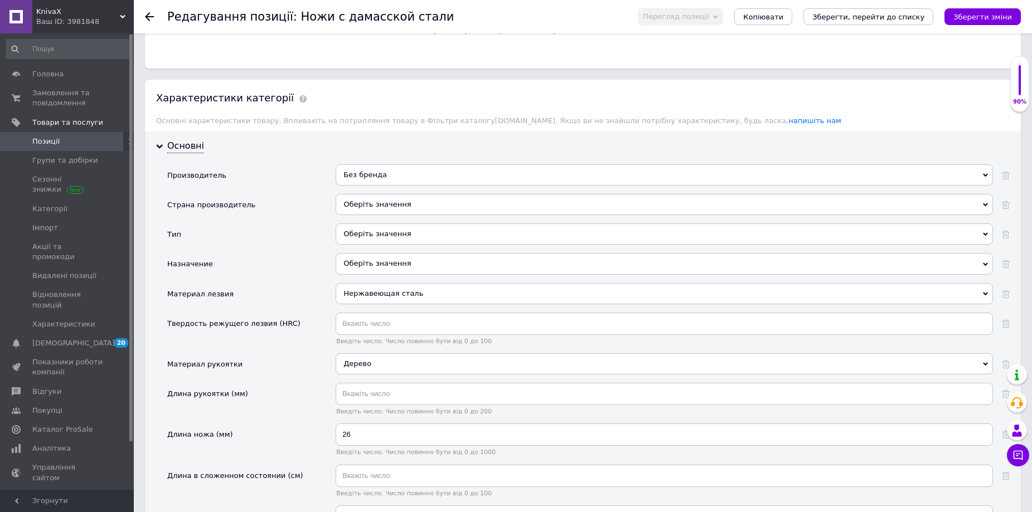
click at [388, 253] on div "Оберіть значення" at bounding box center [664, 263] width 657 height 21
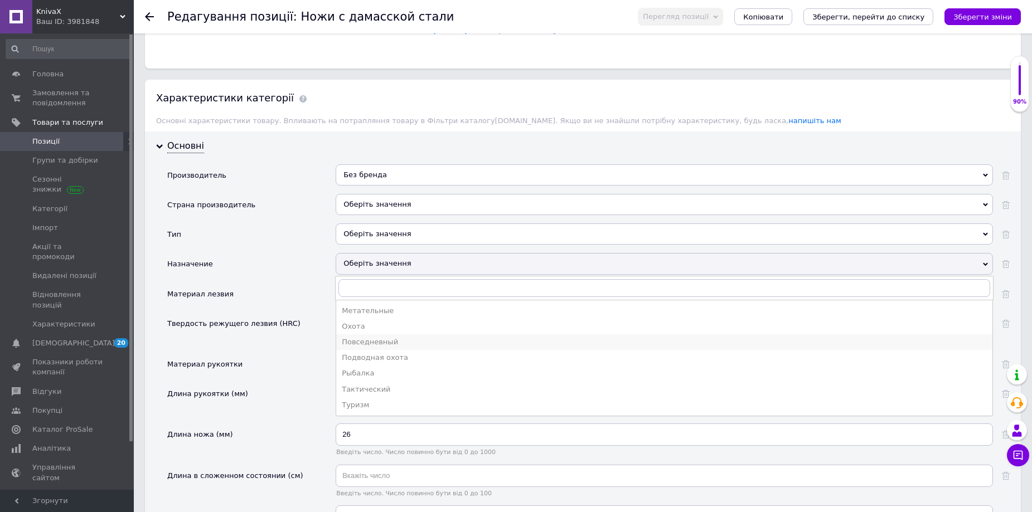
click at [371, 337] on div "Повседневный" at bounding box center [664, 342] width 645 height 10
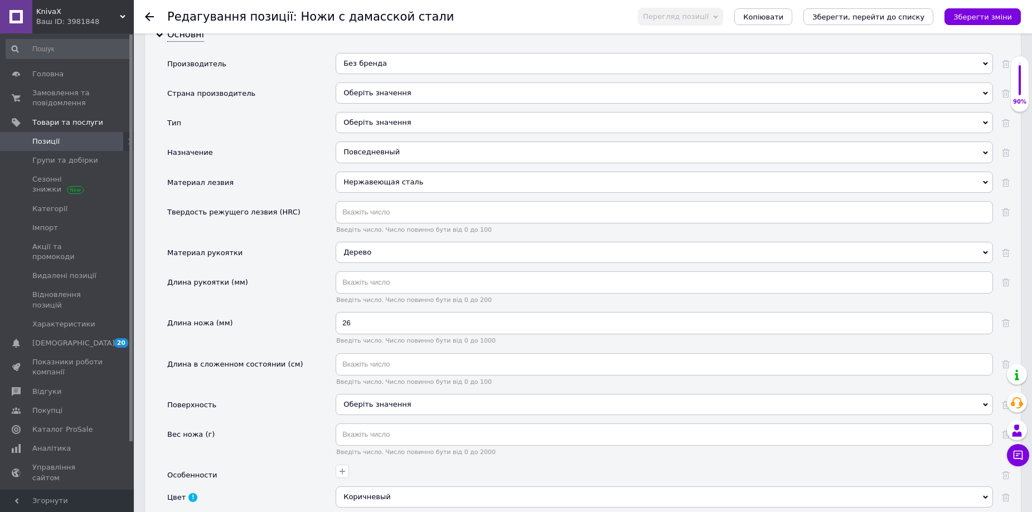
scroll to position [1227, 0]
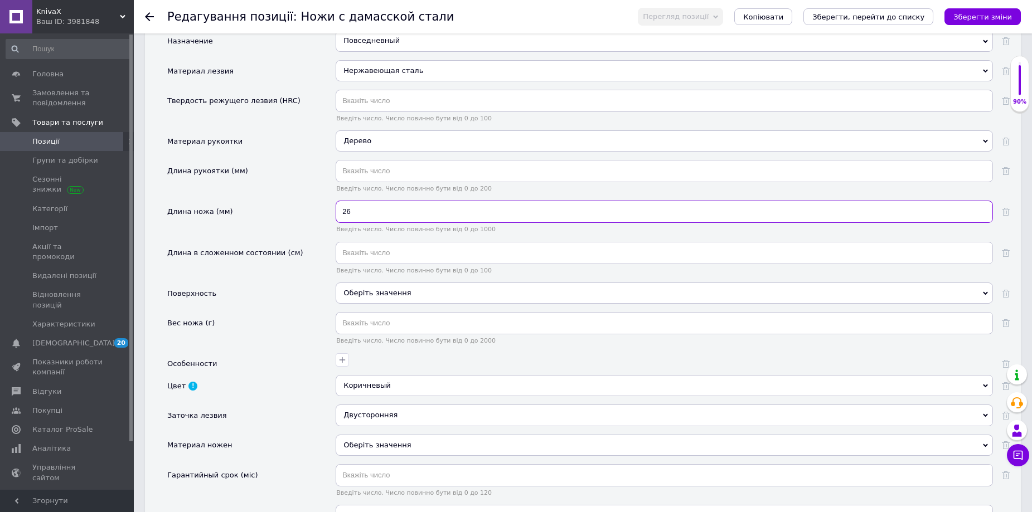
drag, startPoint x: 357, startPoint y: 202, endPoint x: 316, endPoint y: 187, distance: 43.9
click at [321, 201] on div "Длина ножа (мм) 26 Введіть число. Число повинно бути від 0 до [DATE]" at bounding box center [588, 221] width 843 height 41
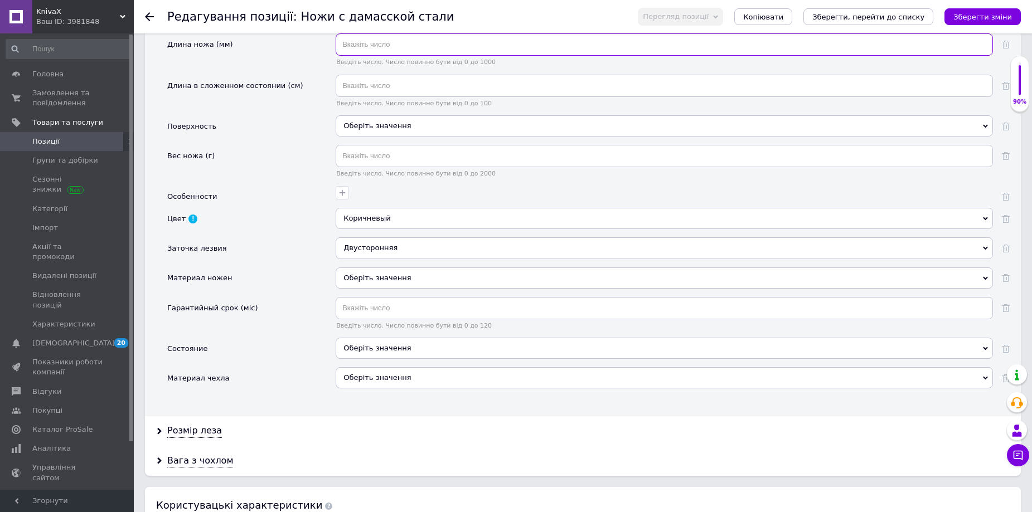
scroll to position [1450, 0]
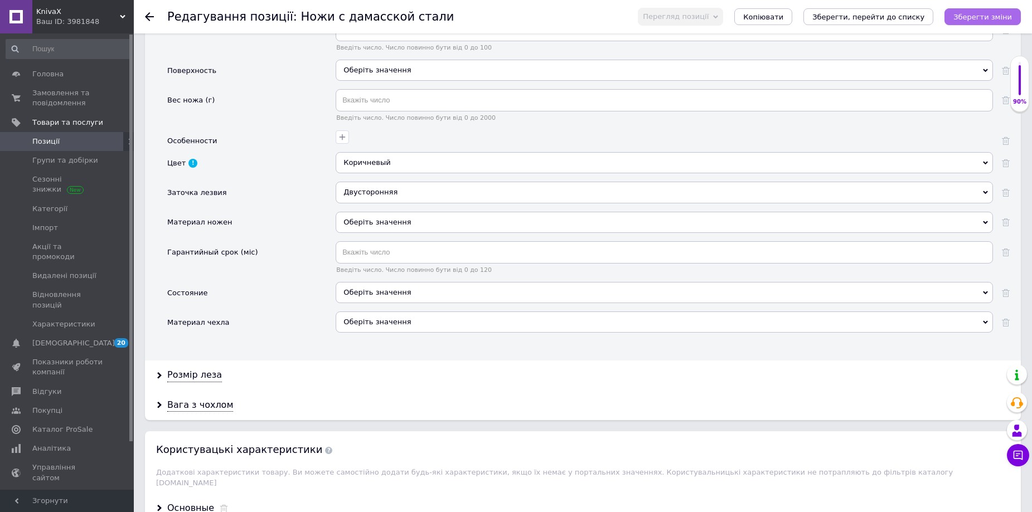
click at [1006, 18] on icon "Зберегти зміни" at bounding box center [983, 17] width 59 height 8
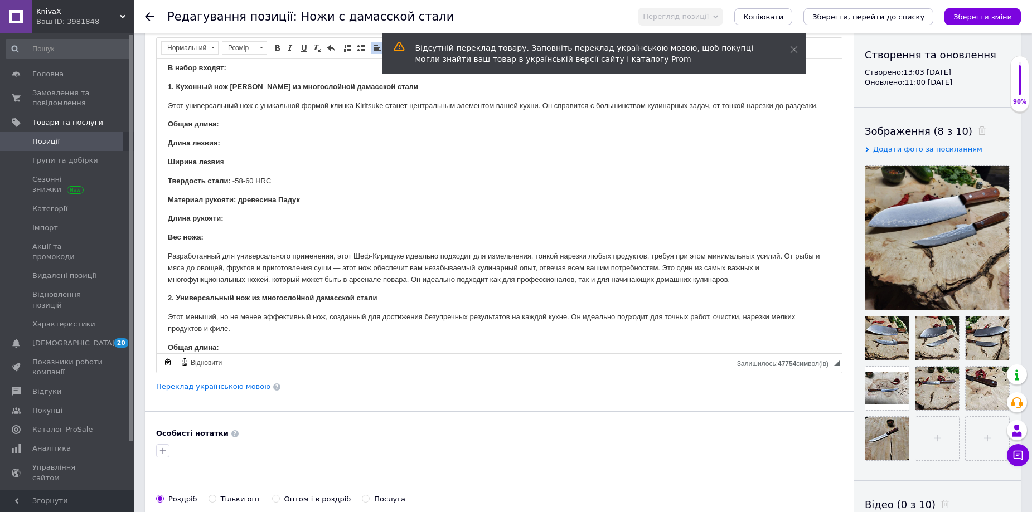
scroll to position [0, 0]
